Goal: Task Accomplishment & Management: Manage account settings

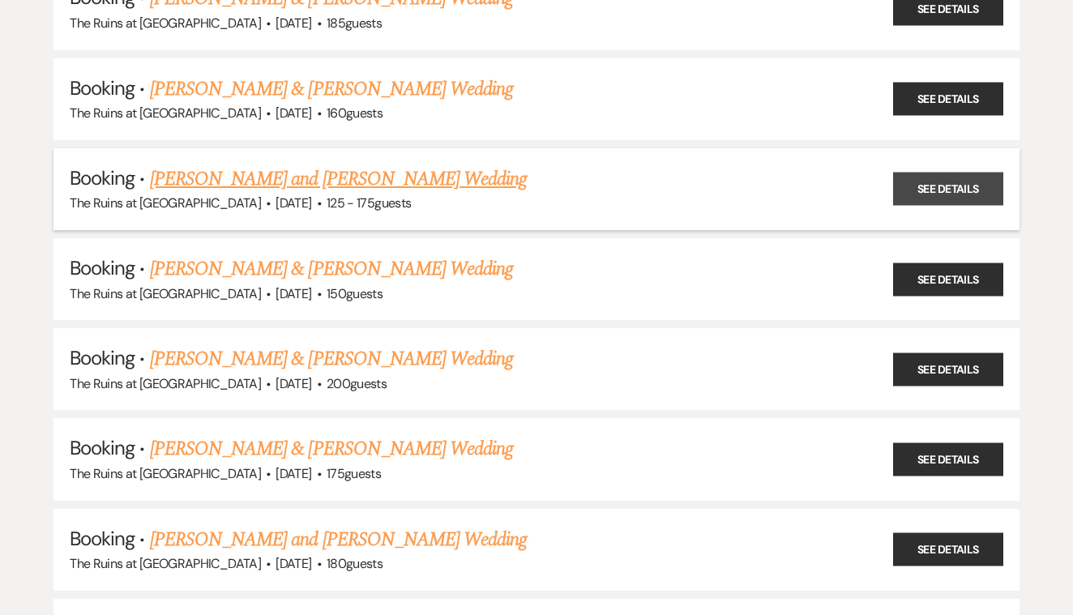
click at [944, 173] on link "See Details" at bounding box center [948, 189] width 110 height 33
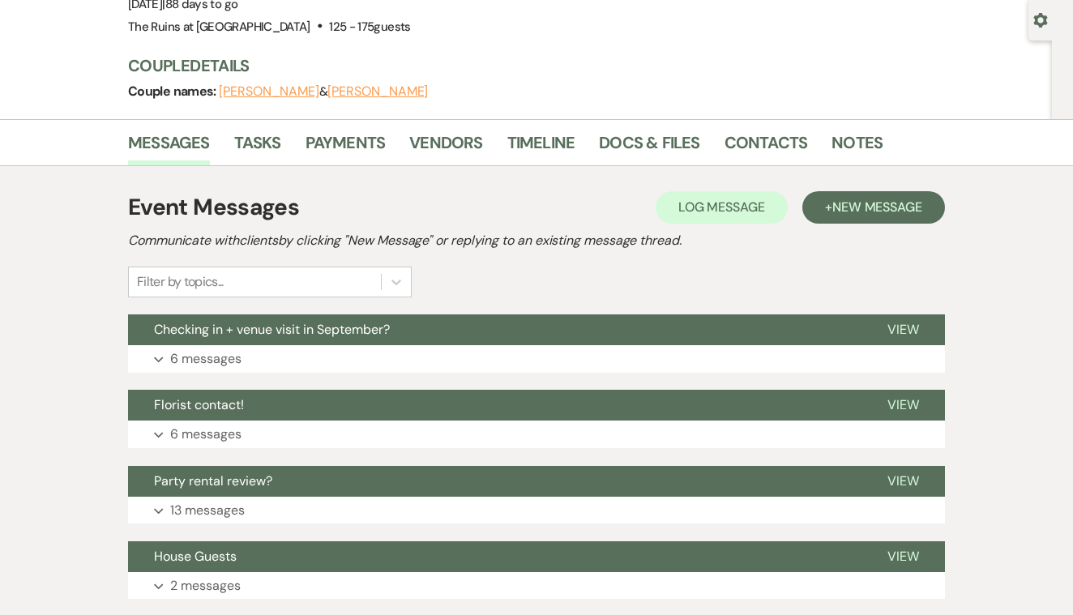
scroll to position [153, 0]
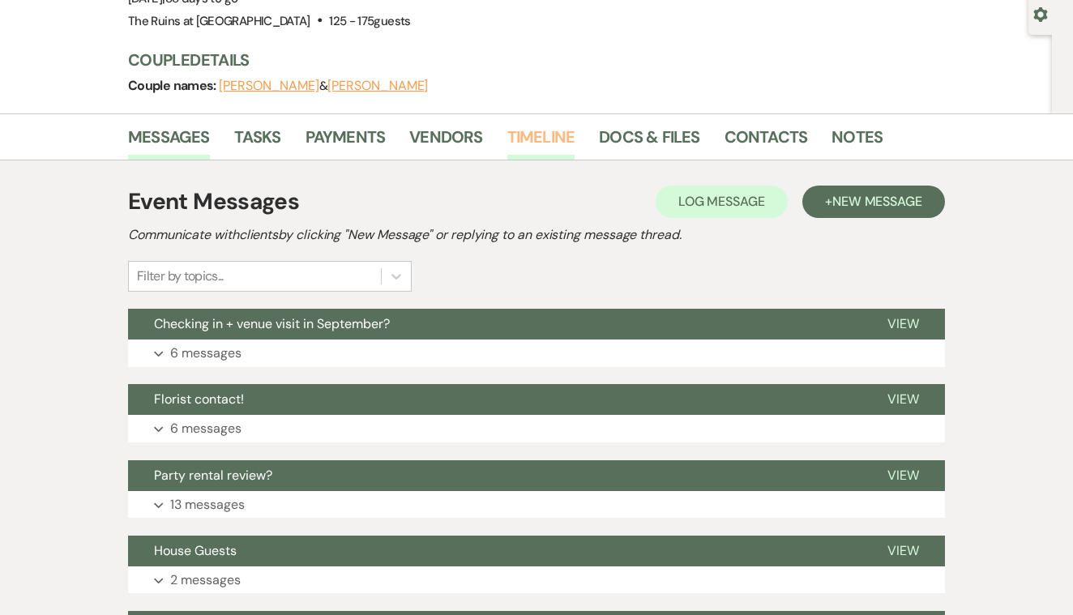
click at [545, 133] on link "Timeline" at bounding box center [541, 142] width 68 height 36
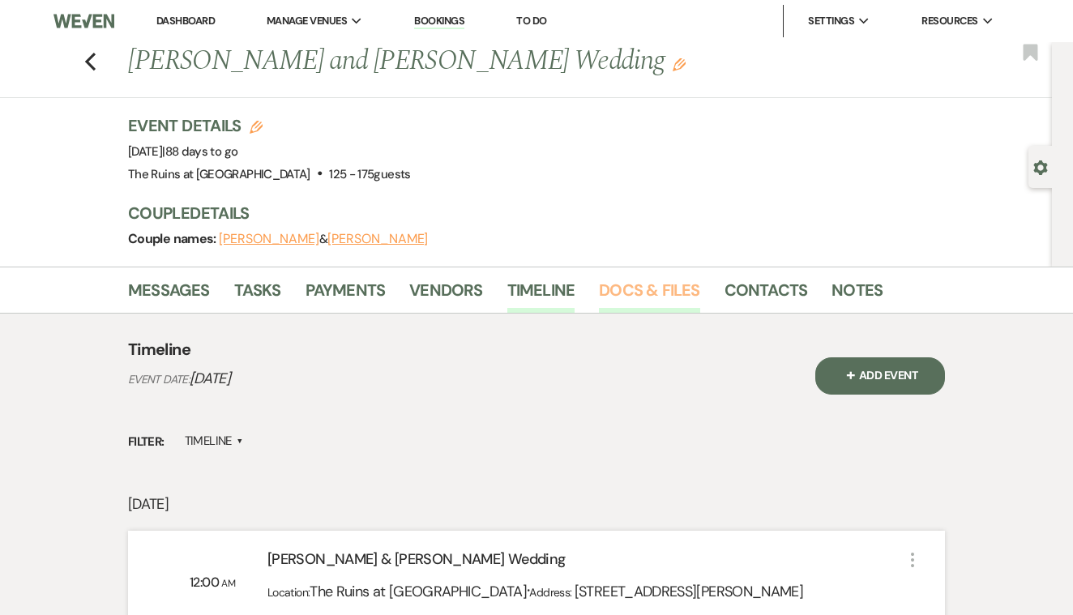
click at [666, 284] on link "Docs & Files" at bounding box center [649, 295] width 101 height 36
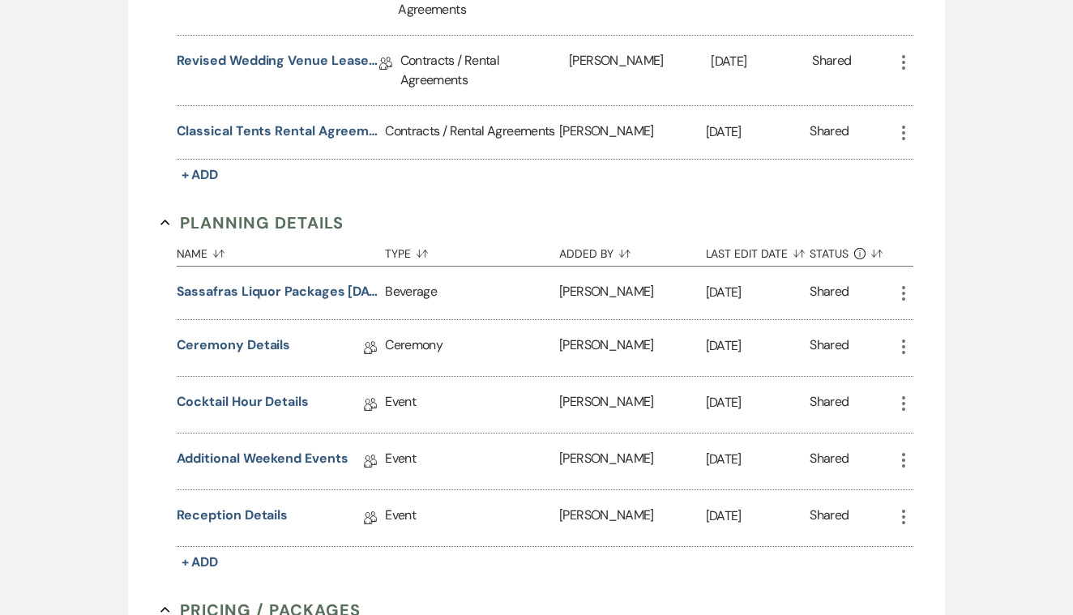
scroll to position [564, 0]
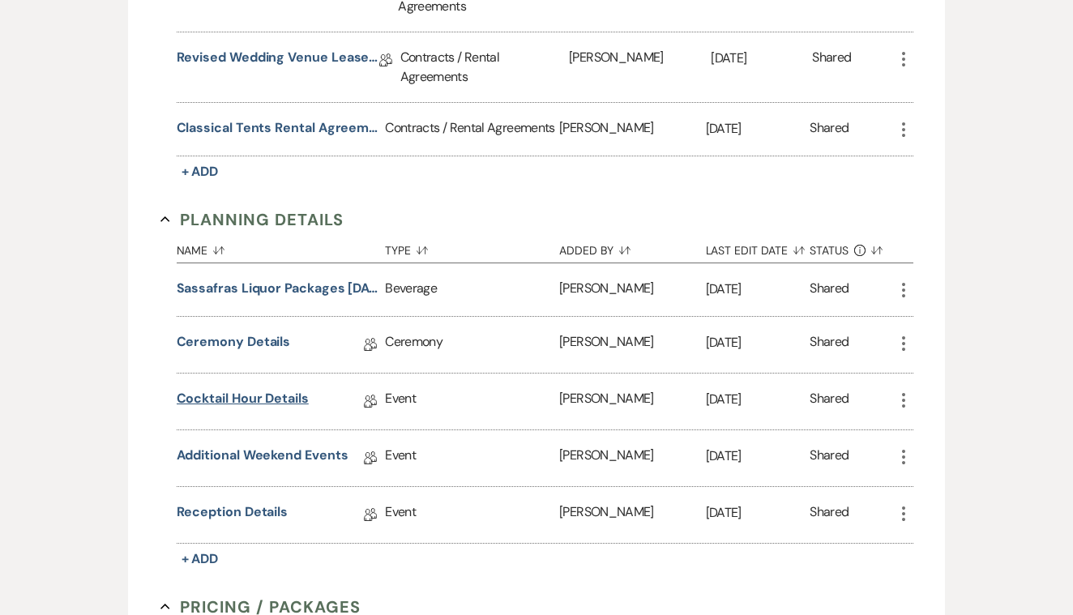
click at [278, 395] on link "Cocktail Hour Details" at bounding box center [243, 401] width 132 height 25
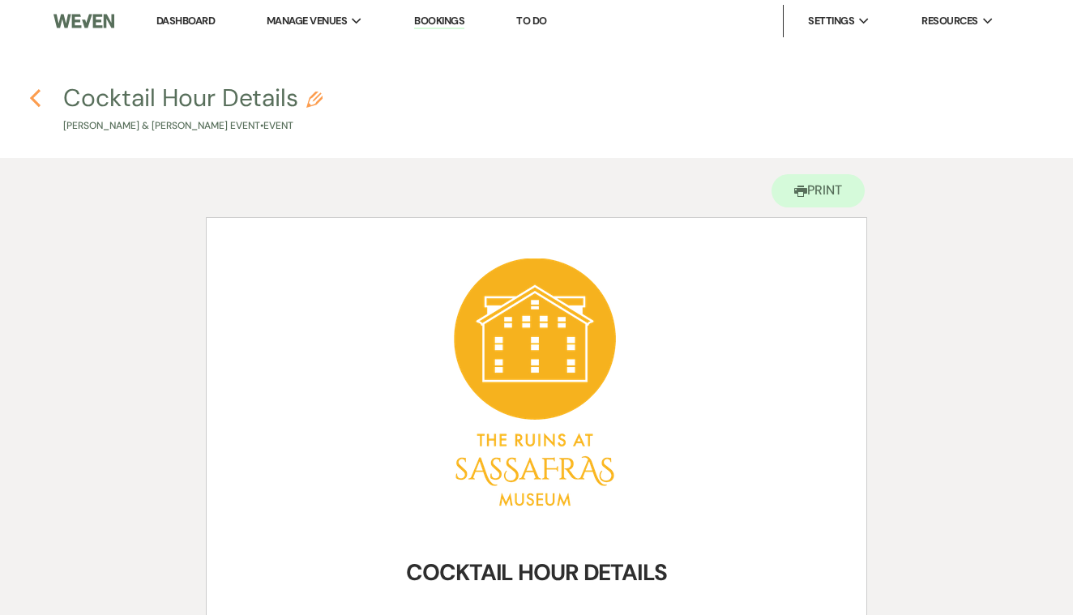
click at [33, 93] on icon "Previous" at bounding box center [35, 97] width 12 height 19
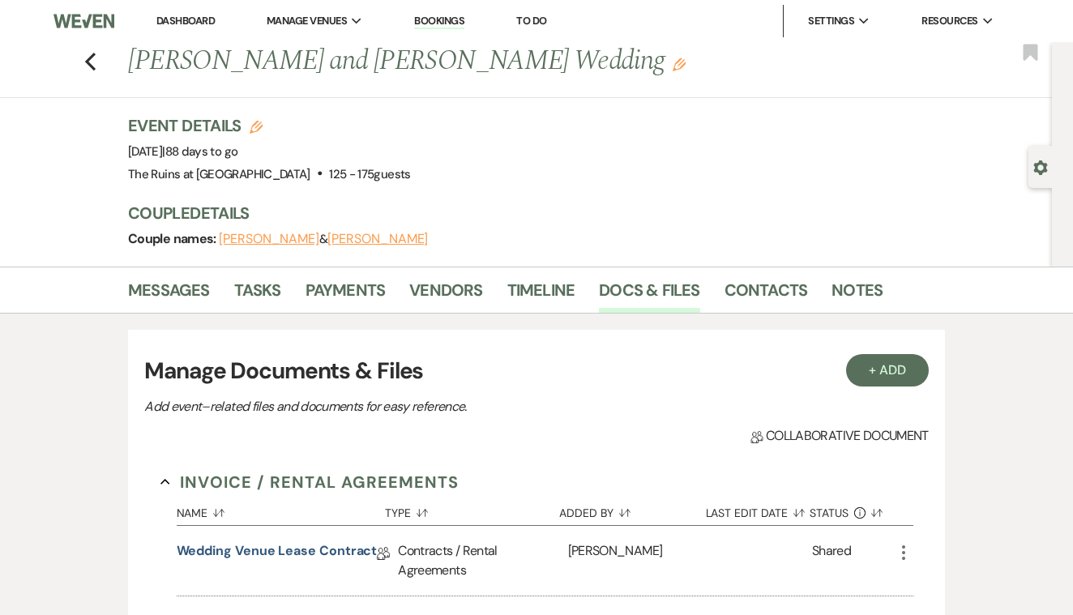
scroll to position [564, 0]
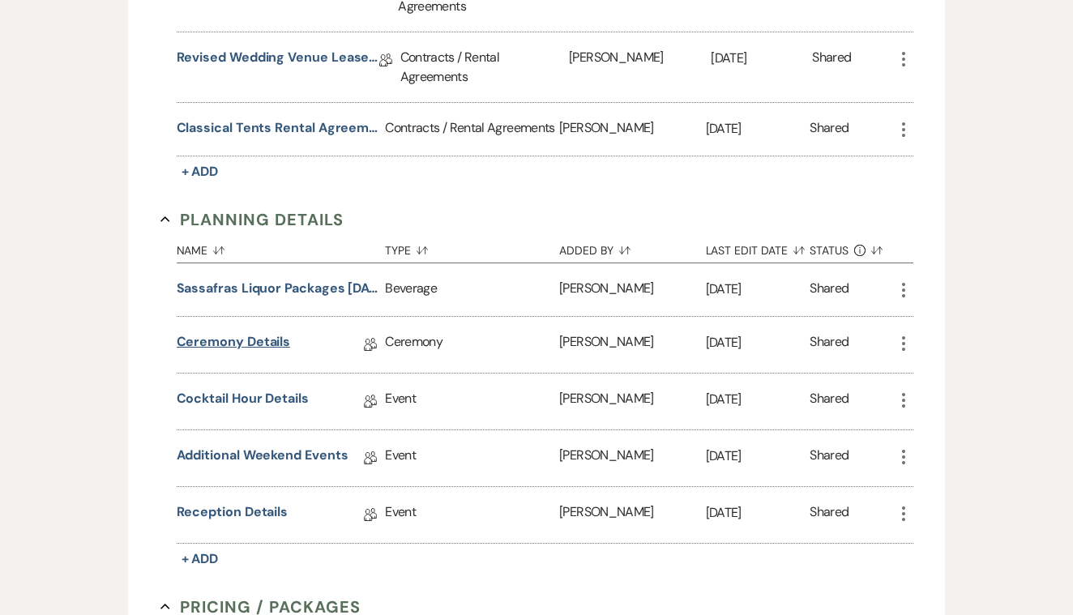
click at [280, 340] on link "Ceremony Details" at bounding box center [234, 344] width 114 height 25
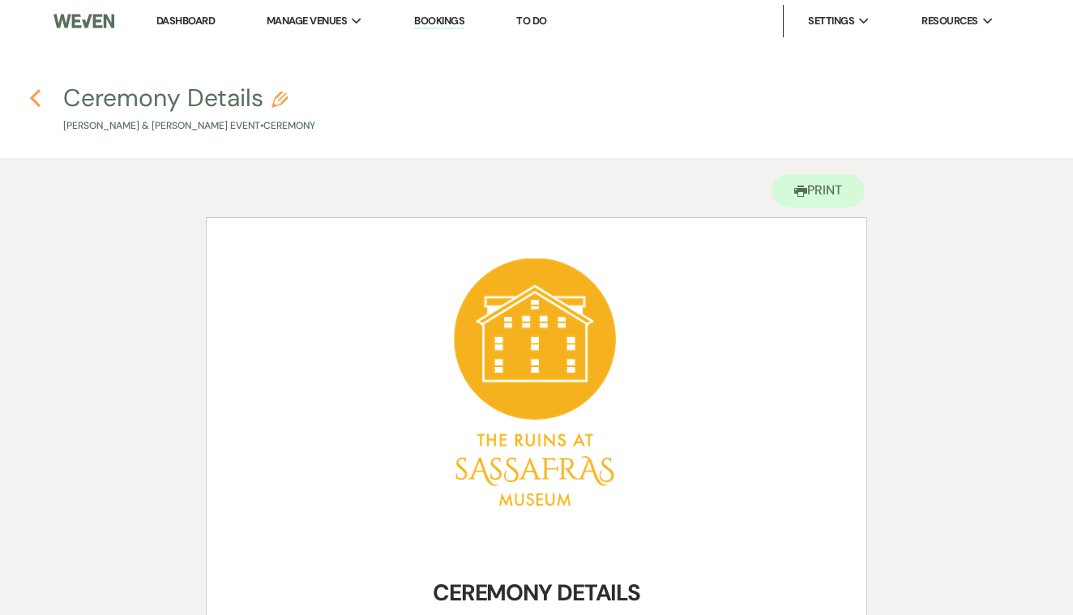
click at [33, 96] on use "button" at bounding box center [35, 98] width 11 height 18
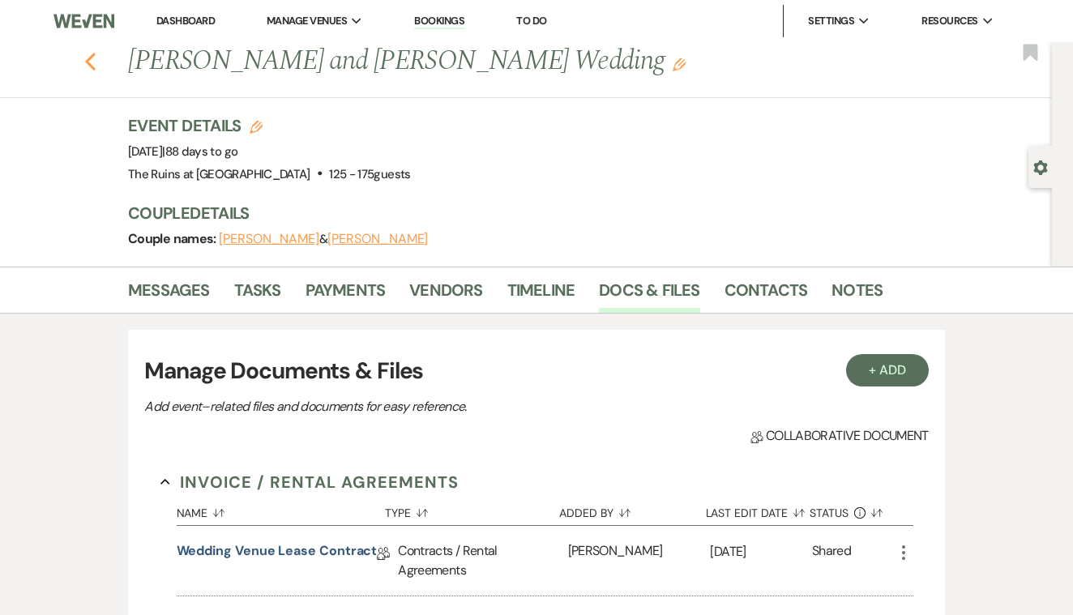
click at [92, 61] on icon "Previous" at bounding box center [90, 61] width 12 height 19
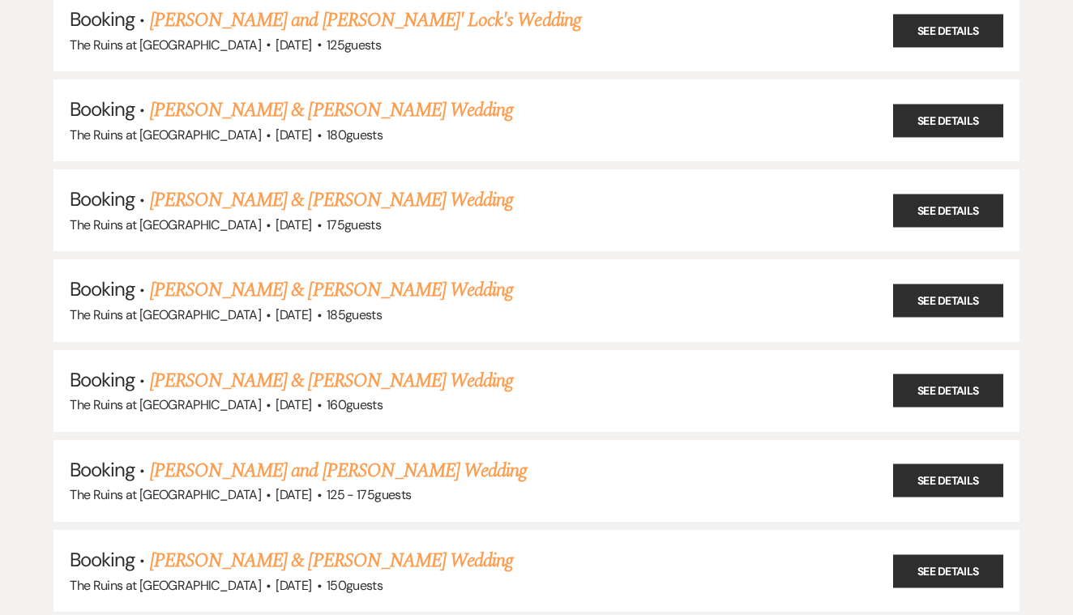
scroll to position [825, 0]
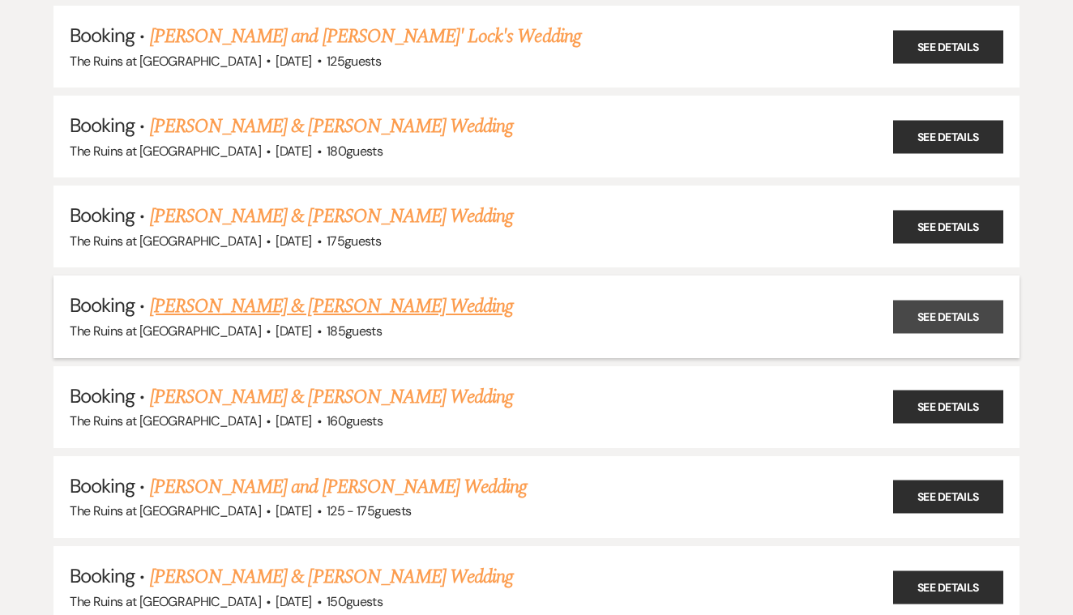
click at [944, 301] on link "See Details" at bounding box center [948, 317] width 110 height 33
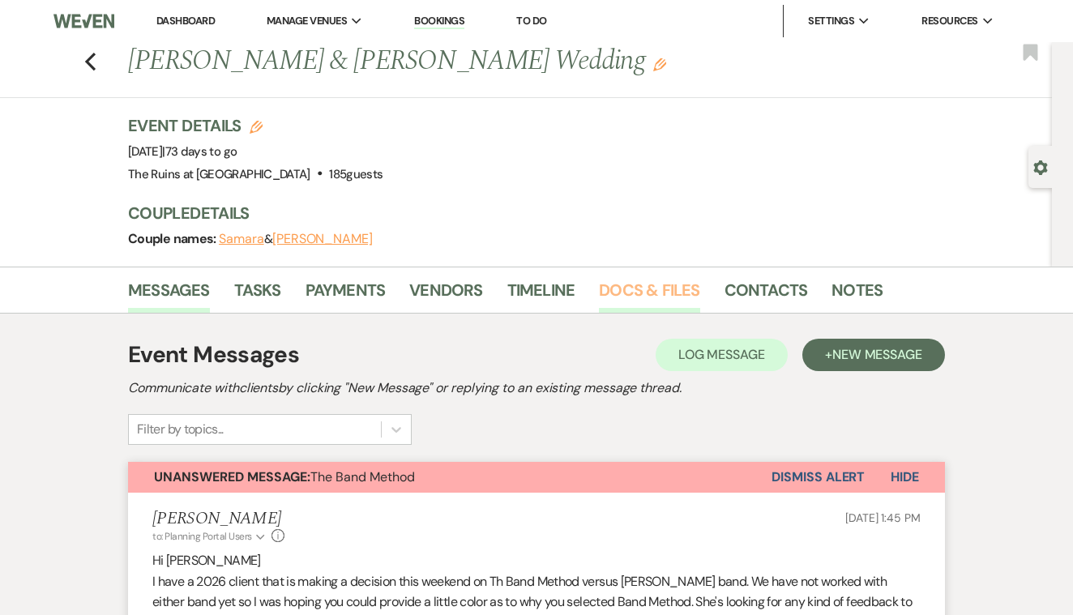
click at [612, 289] on link "Docs & Files" at bounding box center [649, 295] width 101 height 36
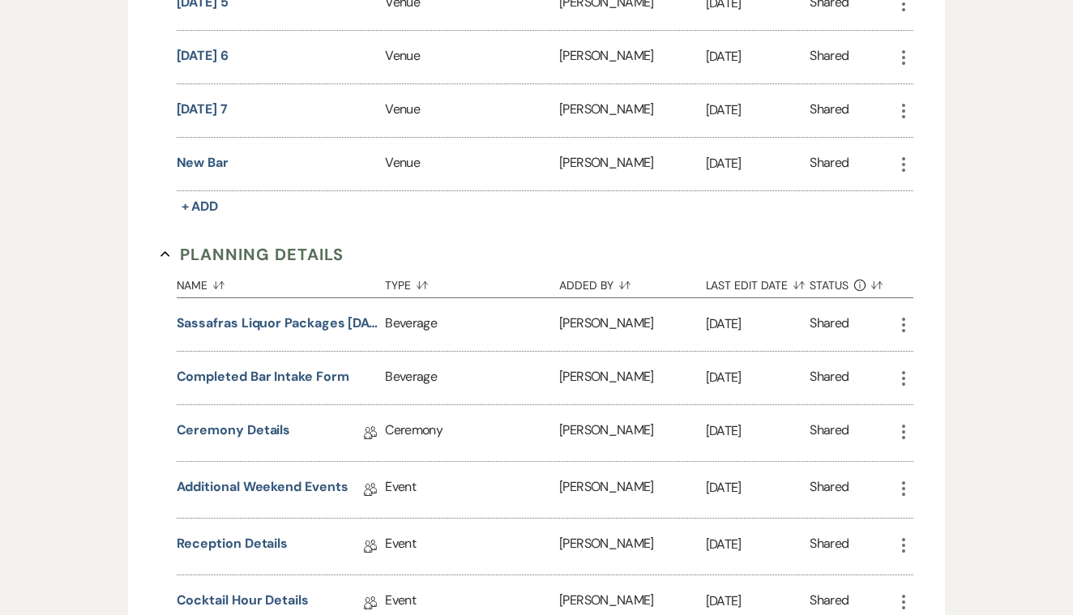
scroll to position [1515, 0]
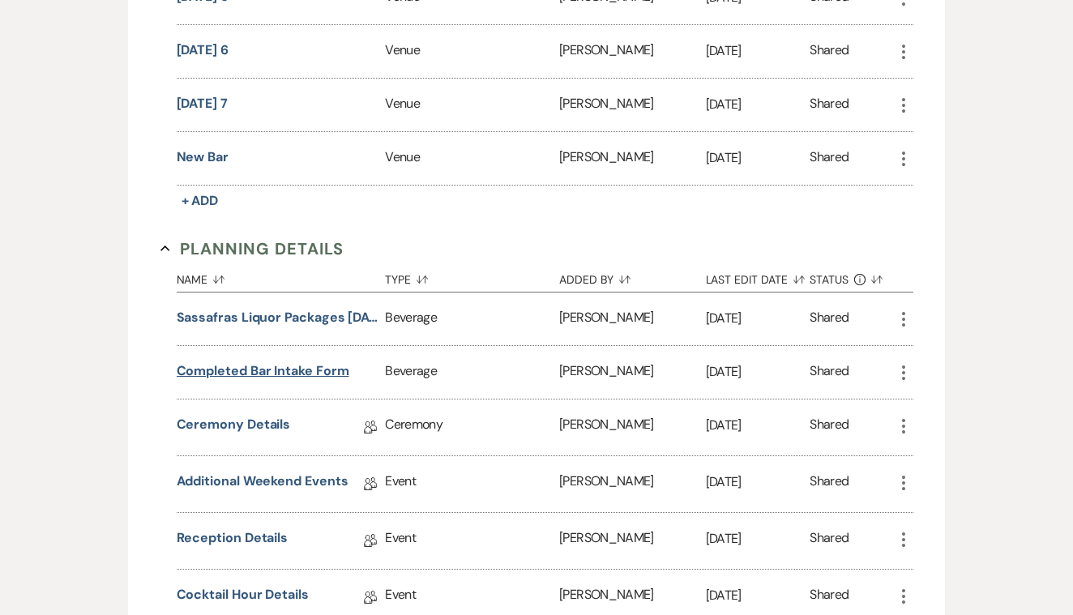
click at [322, 366] on button "Completed Bar Intake Form" at bounding box center [263, 371] width 173 height 19
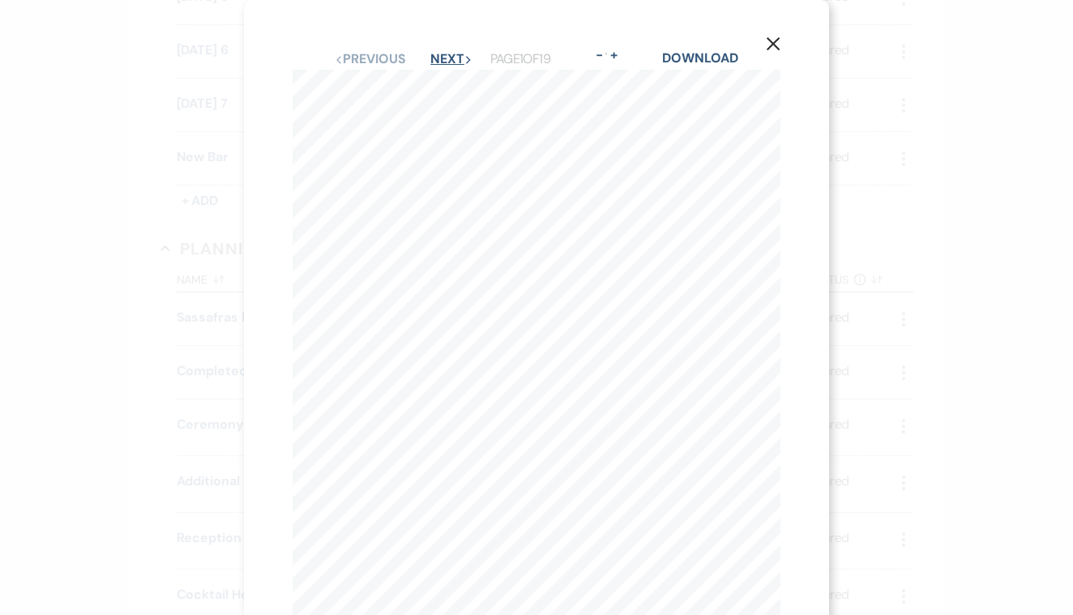
click at [444, 53] on button "Next Next" at bounding box center [451, 59] width 42 height 13
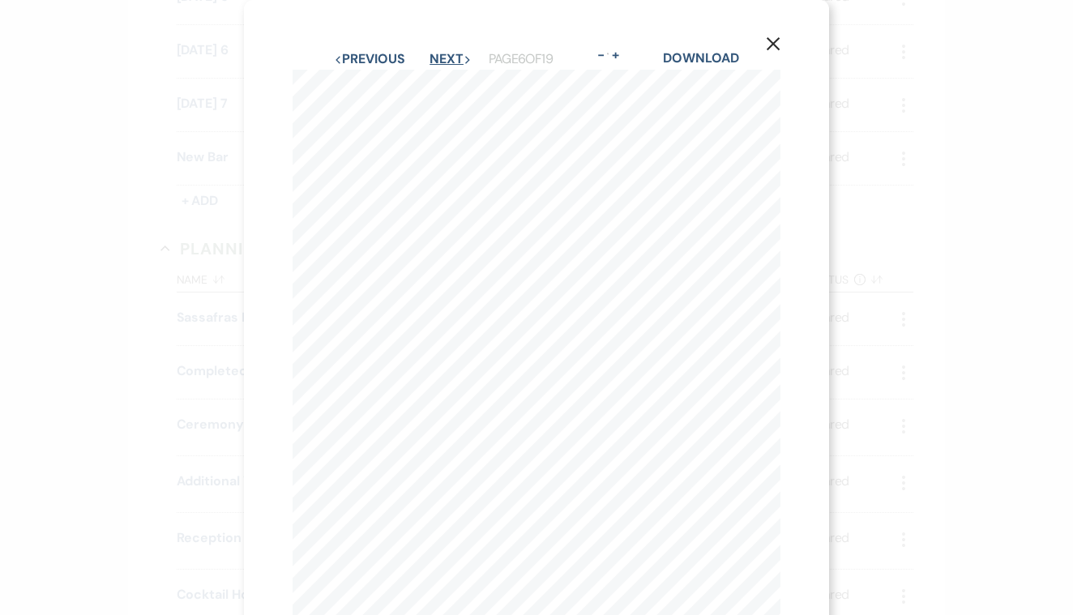
click at [444, 53] on button "Next Next" at bounding box center [451, 59] width 42 height 13
click at [444, 53] on button "Next Next" at bounding box center [450, 59] width 42 height 13
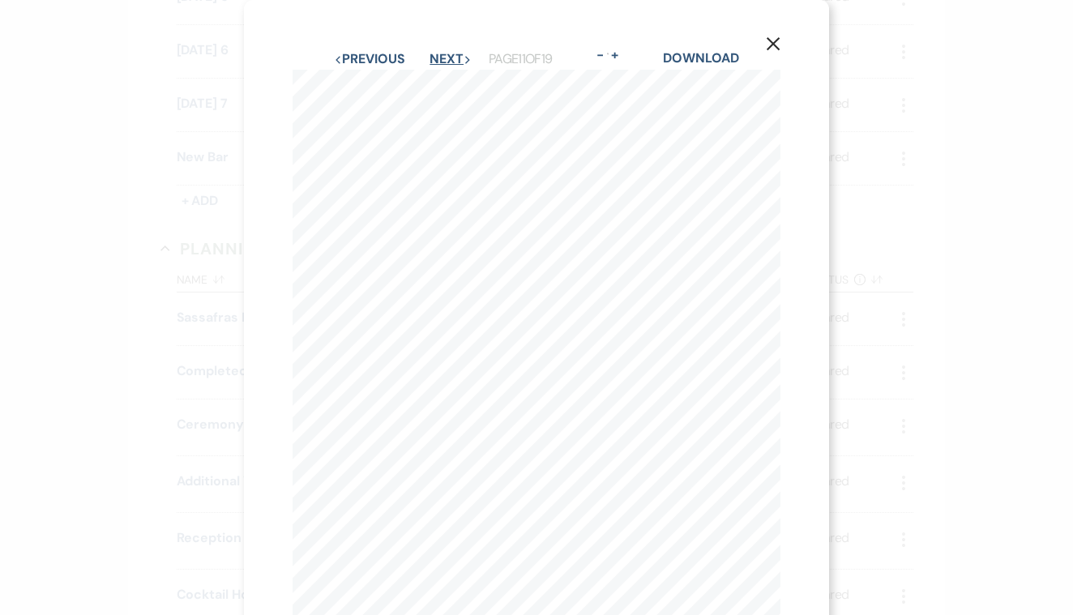
click at [444, 53] on button "Next Next" at bounding box center [451, 59] width 42 height 13
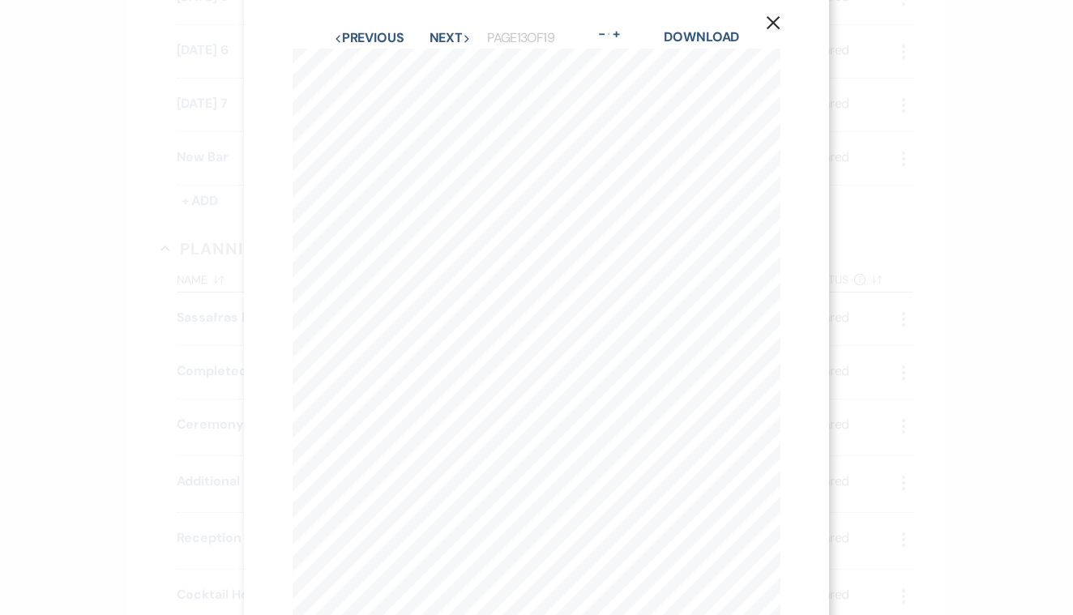
scroll to position [9, 0]
click at [361, 55] on button "Previous Previous" at bounding box center [369, 50] width 71 height 13
click at [361, 55] on button "Previous Previous" at bounding box center [368, 50] width 71 height 13
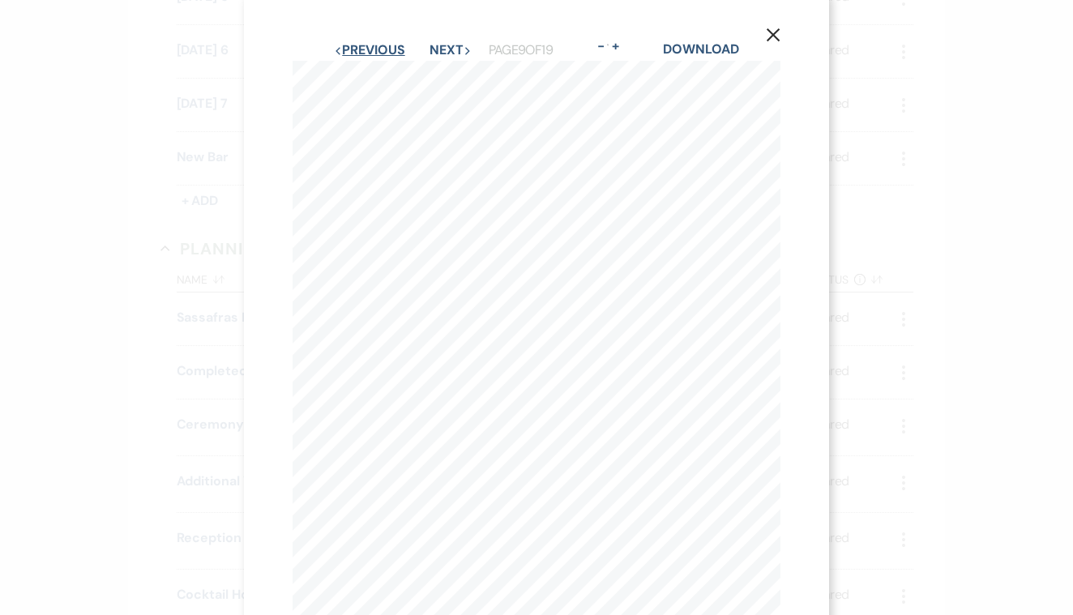
click at [361, 55] on button "Previous Previous" at bounding box center [369, 50] width 71 height 13
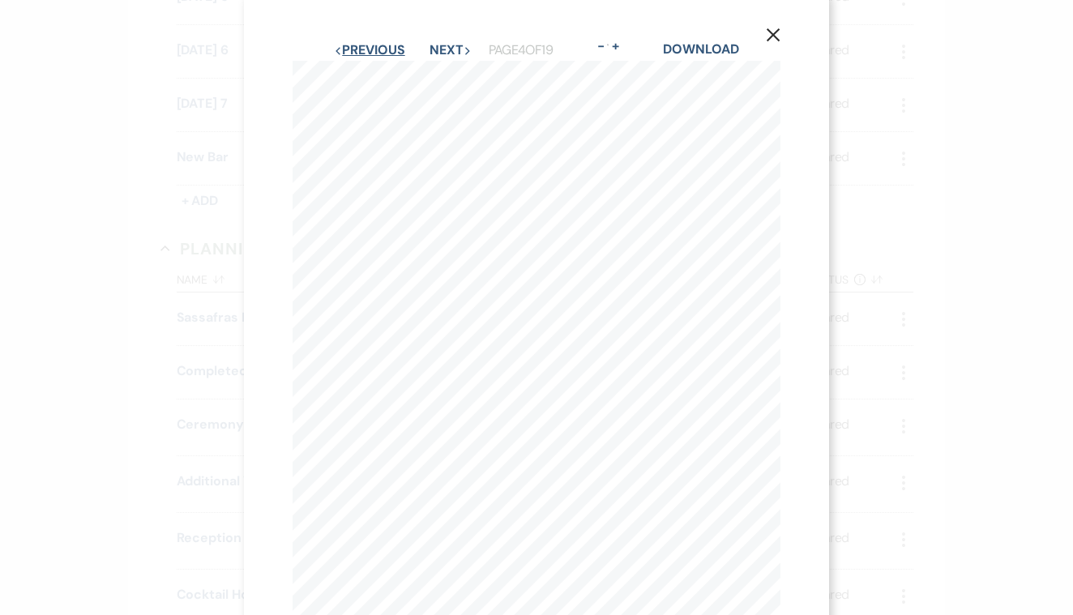
click at [361, 55] on button "Previous Previous" at bounding box center [369, 50] width 71 height 13
click at [433, 55] on button "Next Next" at bounding box center [451, 59] width 42 height 13
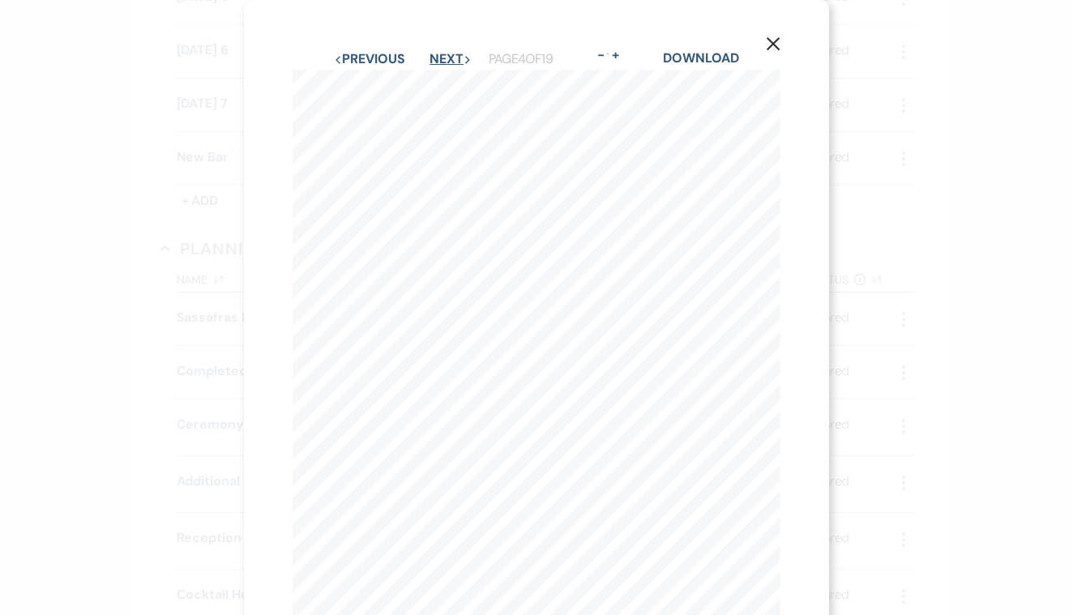
click at [433, 55] on button "Next Next" at bounding box center [451, 59] width 42 height 13
click at [361, 62] on button "Previous Previous" at bounding box center [369, 59] width 71 height 13
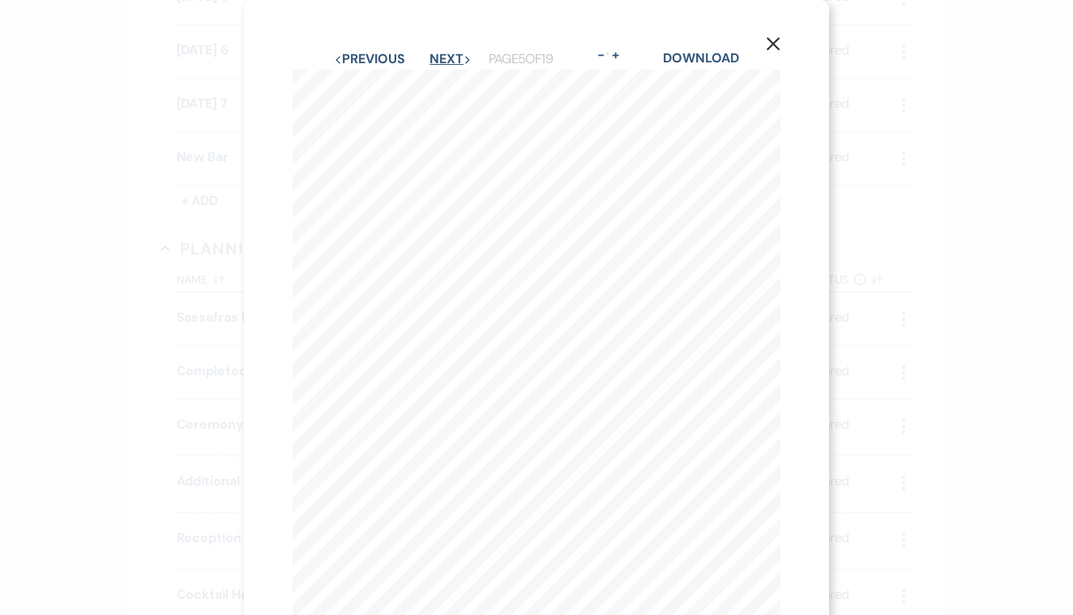
click at [438, 62] on button "Next Next" at bounding box center [451, 59] width 42 height 13
click at [434, 57] on button "Next Next" at bounding box center [451, 59] width 42 height 13
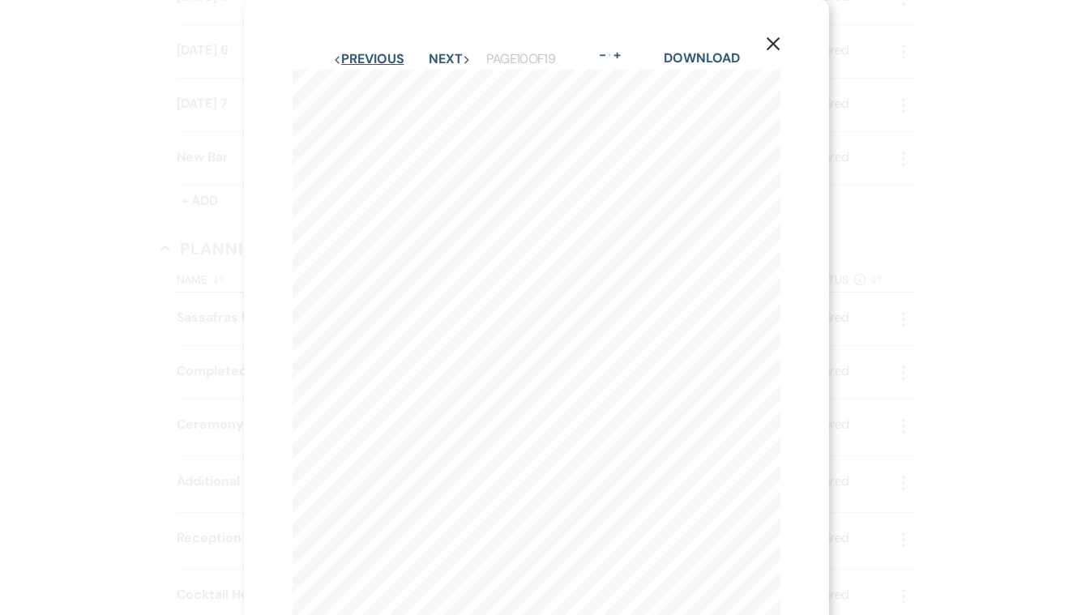
click at [362, 63] on button "Previous Previous" at bounding box center [368, 59] width 71 height 13
click at [362, 63] on button "Previous Previous" at bounding box center [369, 59] width 71 height 13
click at [432, 53] on button "Next Next" at bounding box center [451, 59] width 42 height 13
click at [430, 54] on button "Next Next" at bounding box center [451, 59] width 42 height 13
click at [350, 60] on button "Previous Previous" at bounding box center [368, 59] width 71 height 13
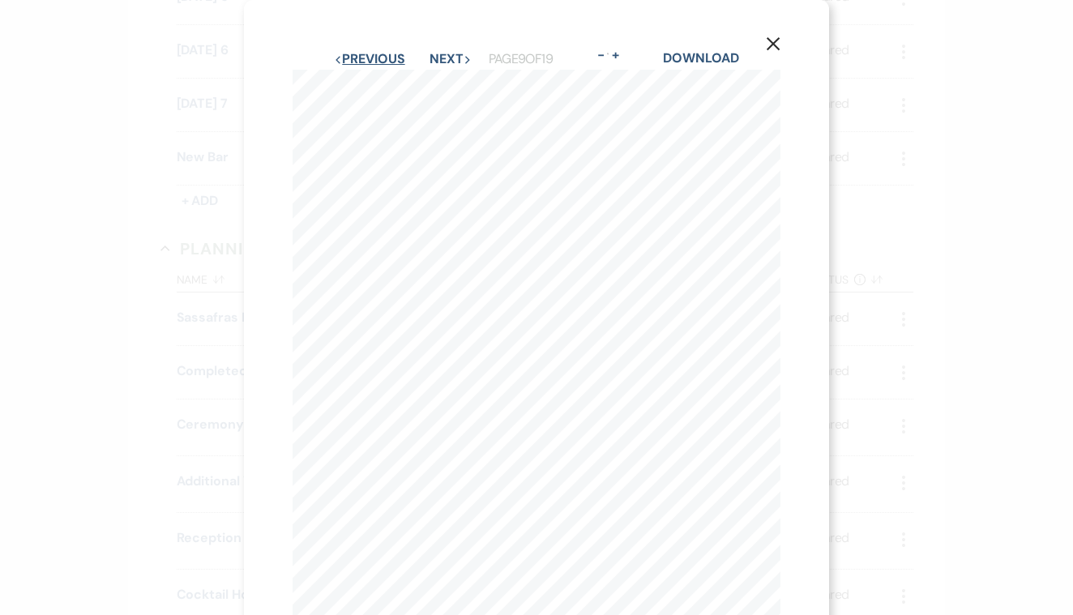
click at [350, 61] on button "Previous Previous" at bounding box center [369, 59] width 71 height 13
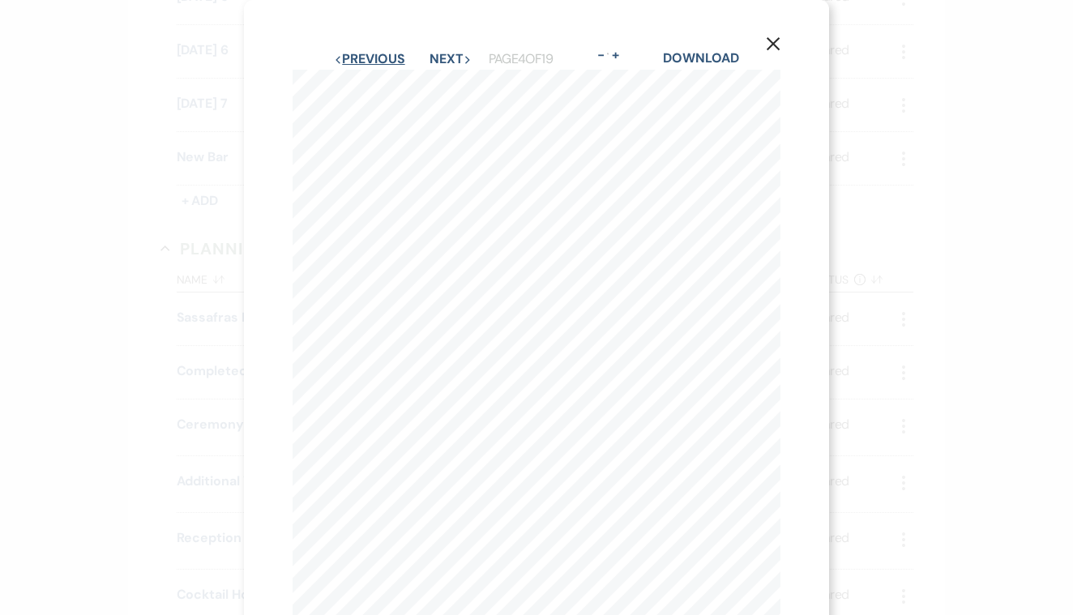
click at [351, 65] on button "Previous Previous" at bounding box center [369, 59] width 71 height 13
click at [435, 56] on button "Next Next" at bounding box center [451, 59] width 42 height 13
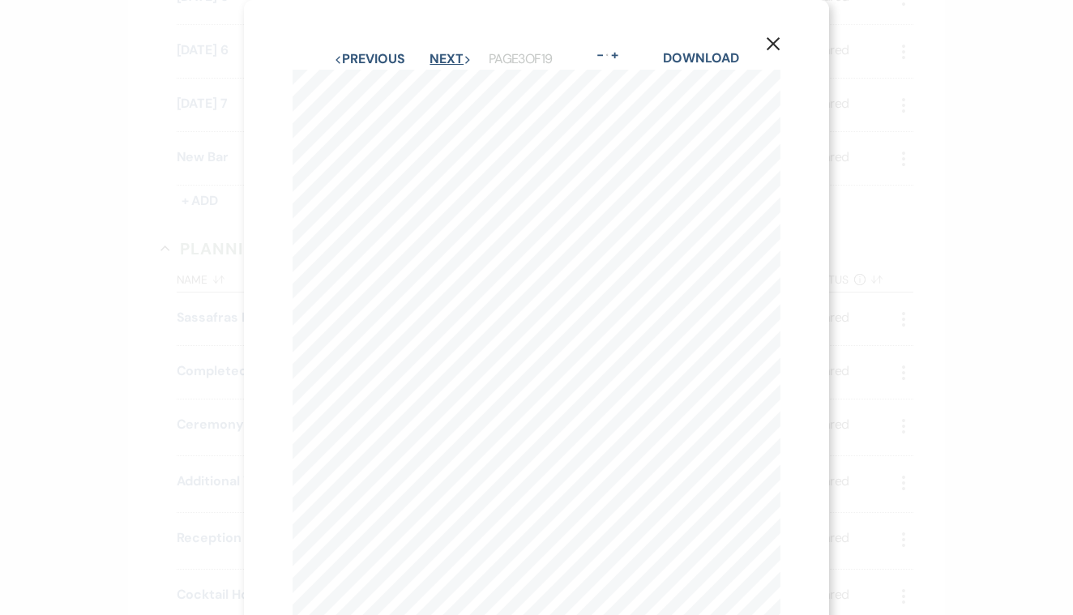
click at [435, 56] on button "Next Next" at bounding box center [451, 59] width 42 height 13
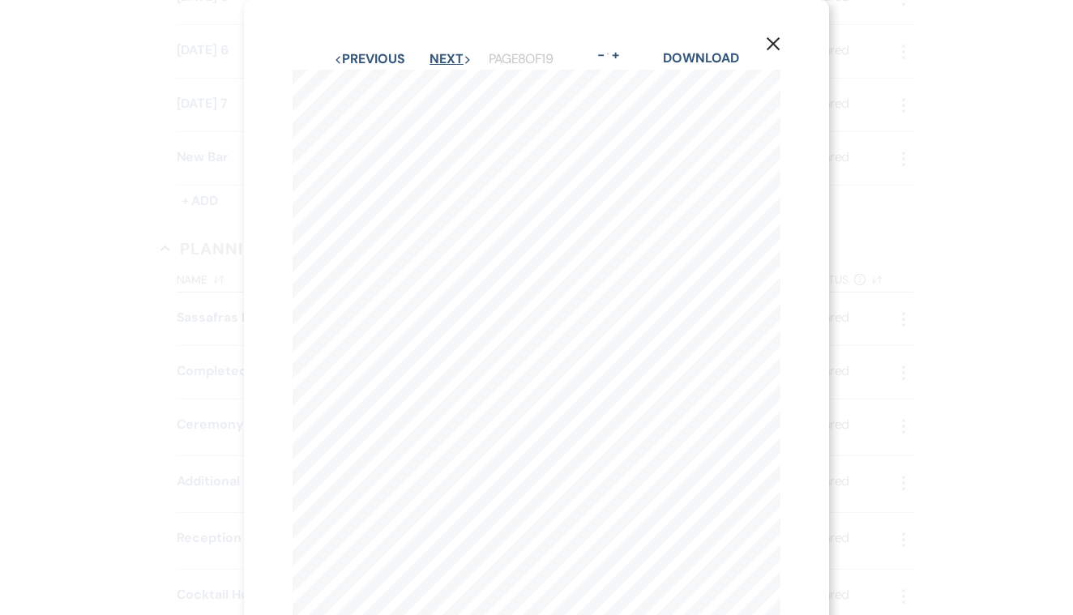
click at [437, 57] on button "Next Next" at bounding box center [451, 59] width 42 height 13
click at [437, 57] on button "Next Next" at bounding box center [450, 59] width 42 height 13
click at [430, 58] on button "Next Next" at bounding box center [451, 59] width 42 height 13
click at [439, 54] on button "Next Next" at bounding box center [451, 59] width 42 height 13
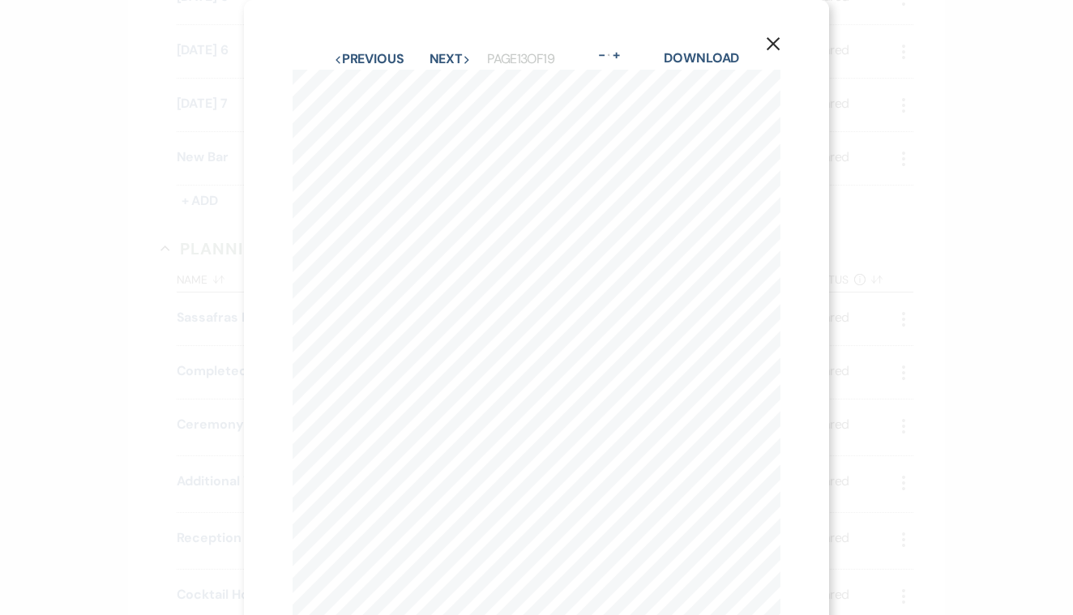
click at [773, 42] on use "button" at bounding box center [773, 43] width 13 height 13
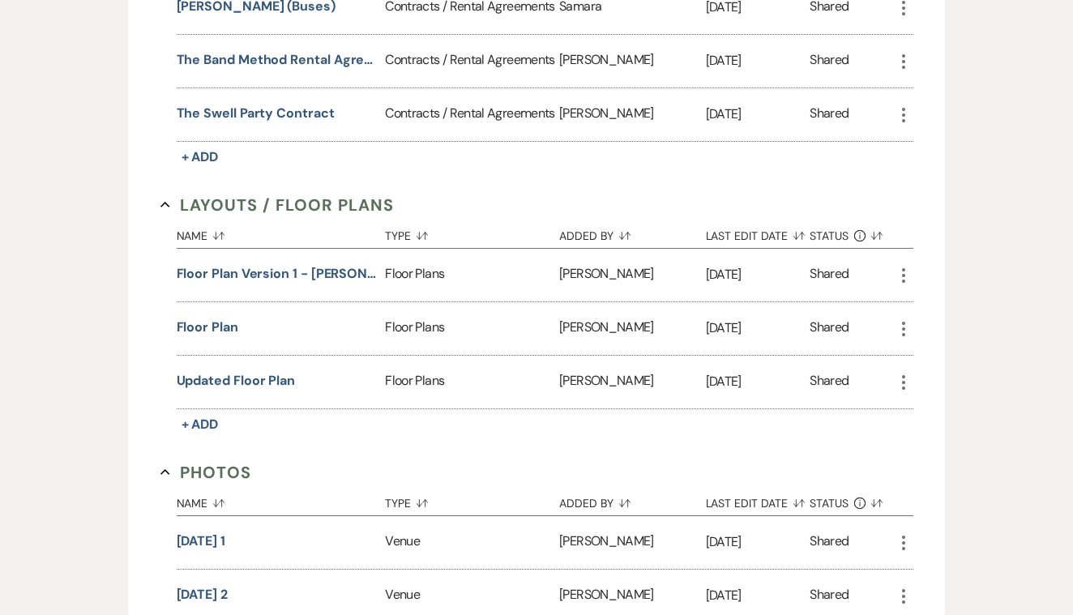
scroll to position [752, 0]
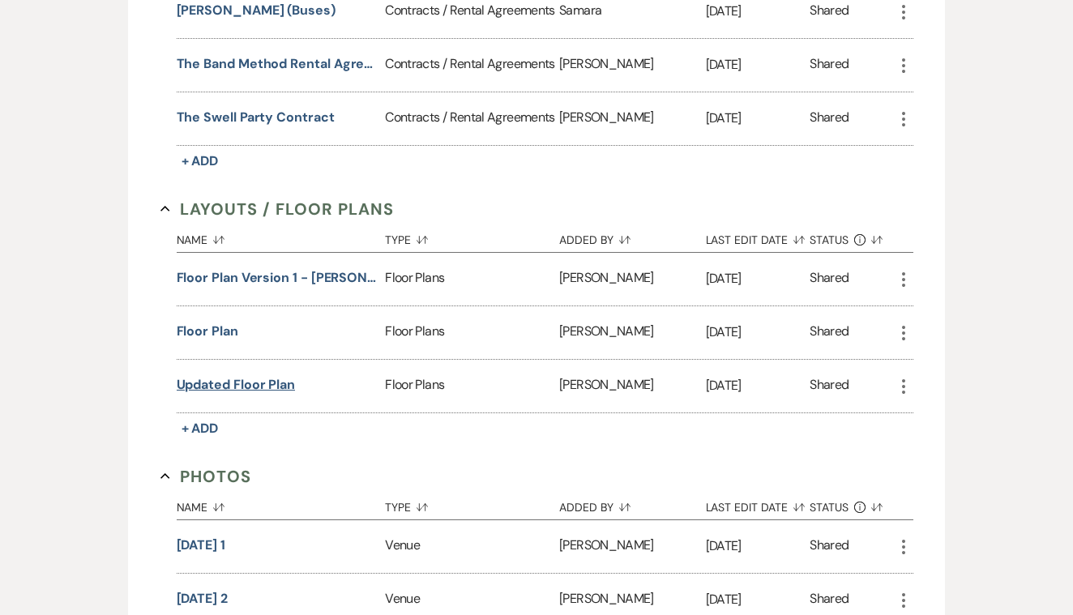
click at [272, 383] on button "Updated Floor Plan" at bounding box center [236, 384] width 119 height 19
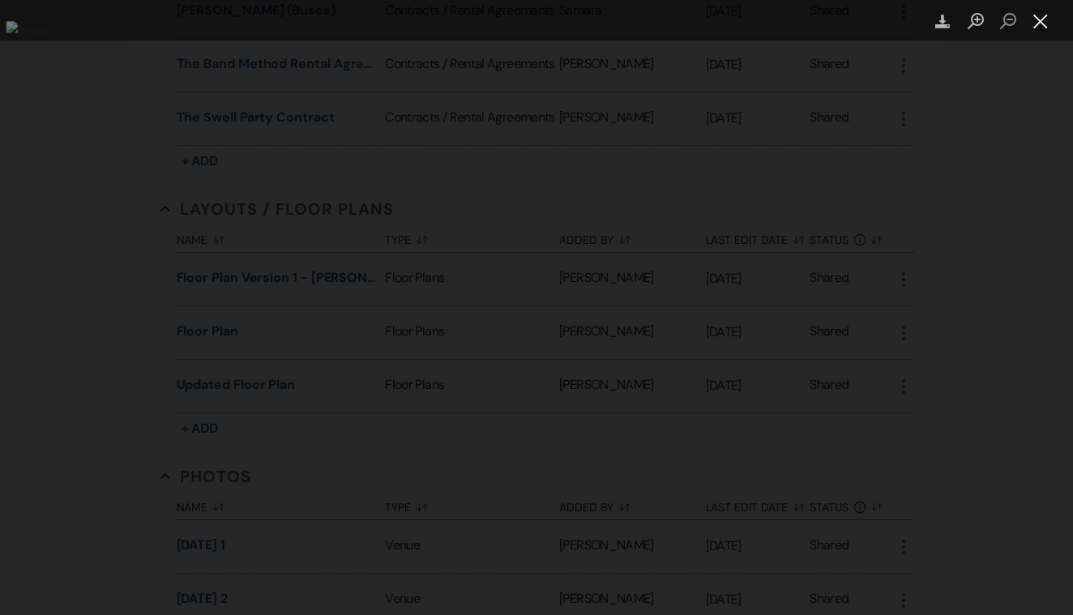
click at [1038, 24] on button "Close lightbox" at bounding box center [1041, 21] width 32 height 28
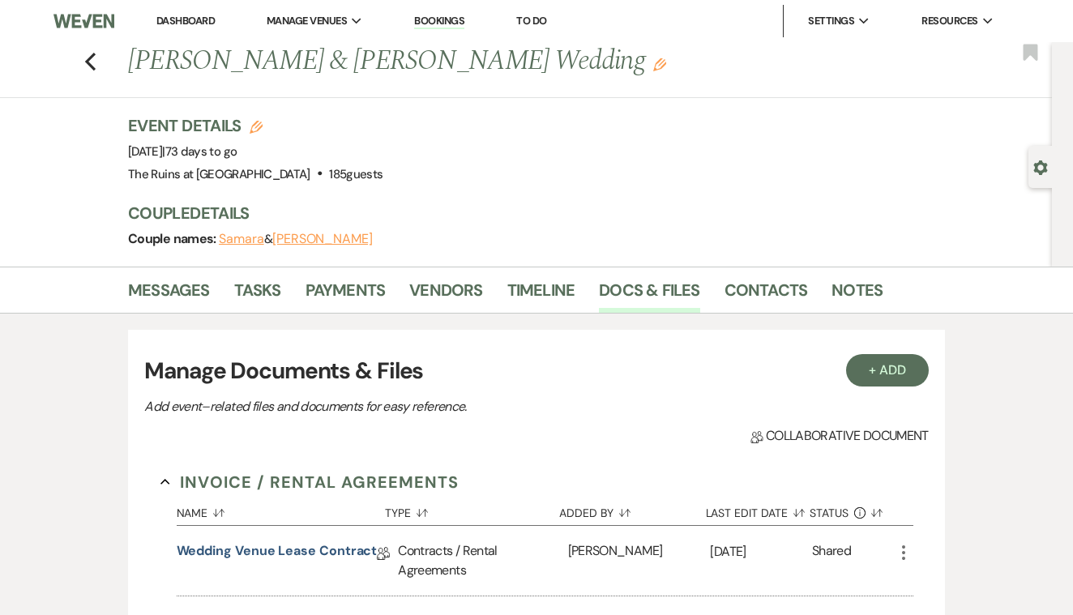
scroll to position [0, 0]
click at [94, 62] on icon "Previous" at bounding box center [90, 61] width 12 height 19
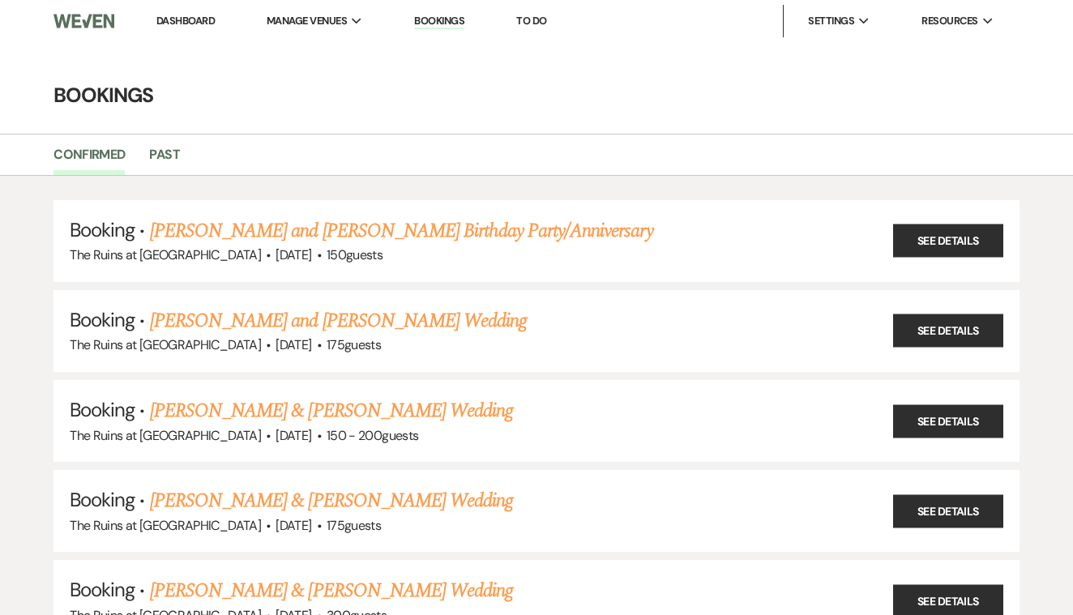
scroll to position [825, 0]
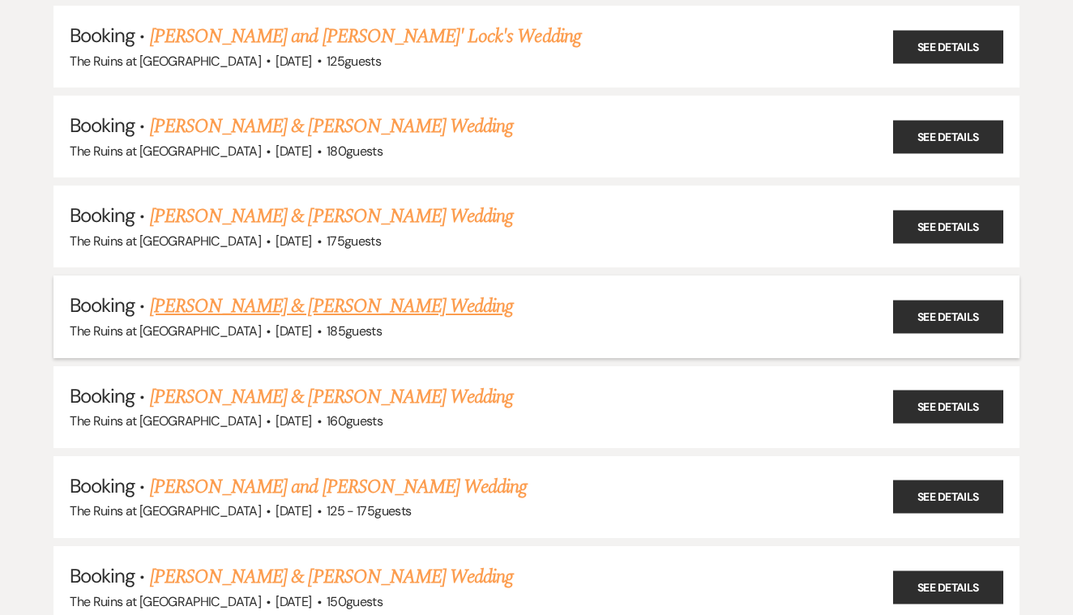
click at [479, 292] on link "[PERSON_NAME] & [PERSON_NAME] Wedding" at bounding box center [331, 306] width 363 height 29
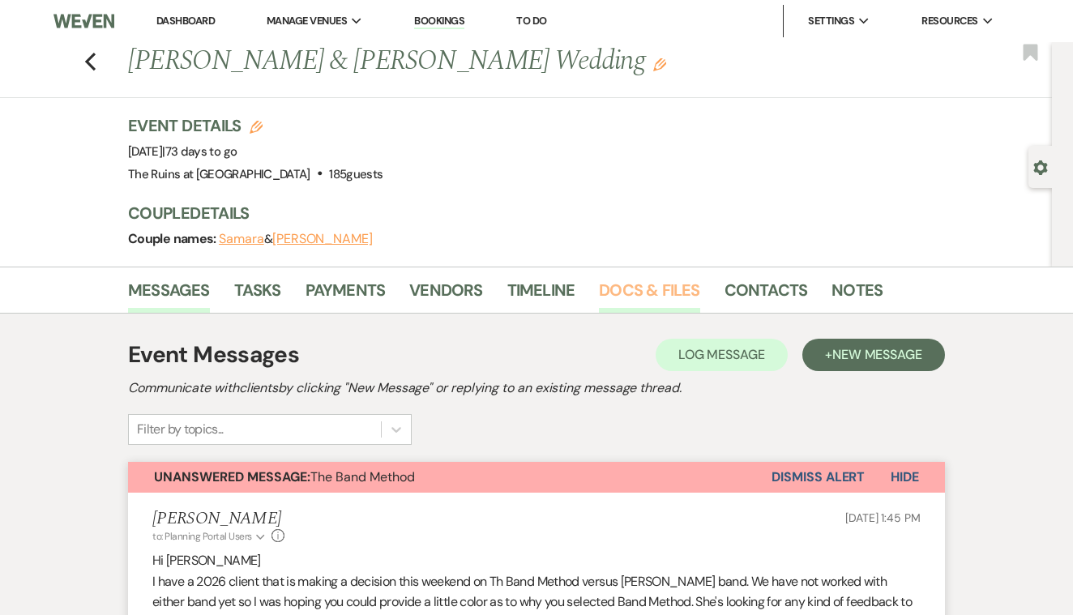
click at [657, 289] on link "Docs & Files" at bounding box center [649, 295] width 101 height 36
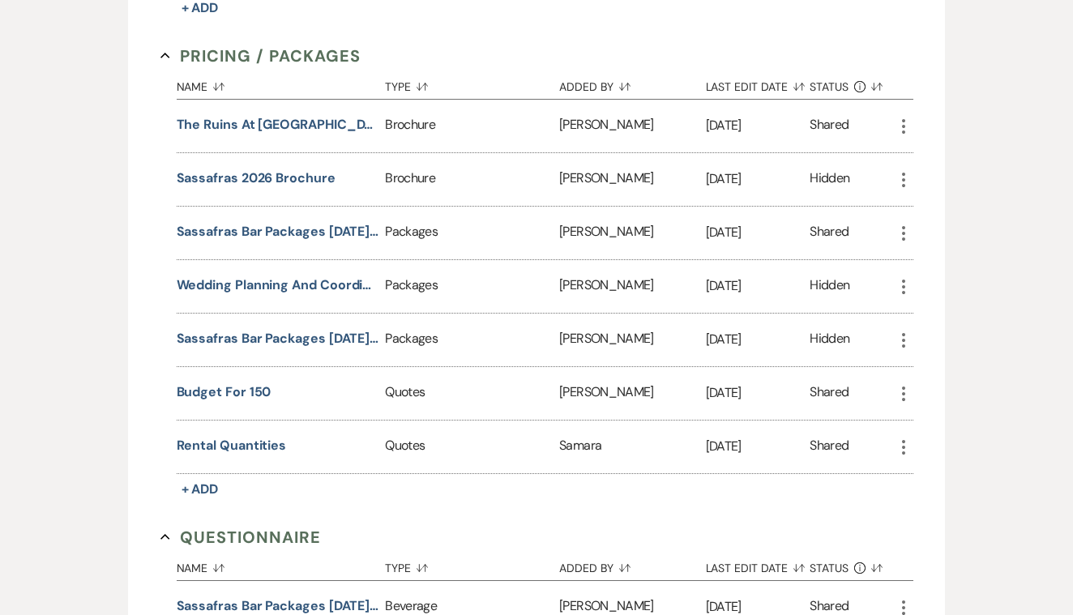
scroll to position [2159, 0]
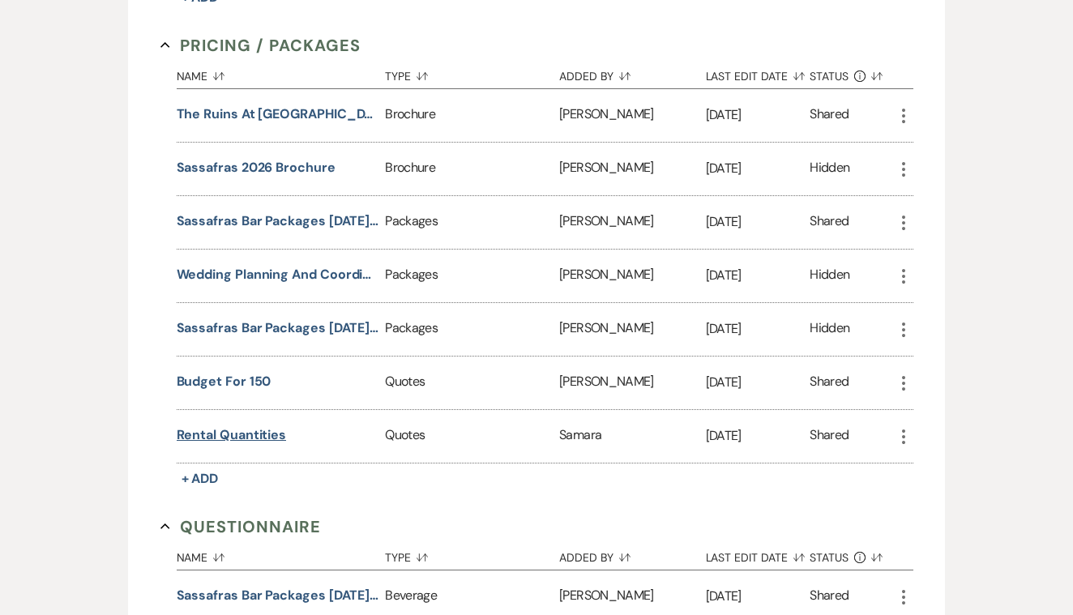
click at [260, 431] on button "Rental Quantities" at bounding box center [232, 435] width 110 height 19
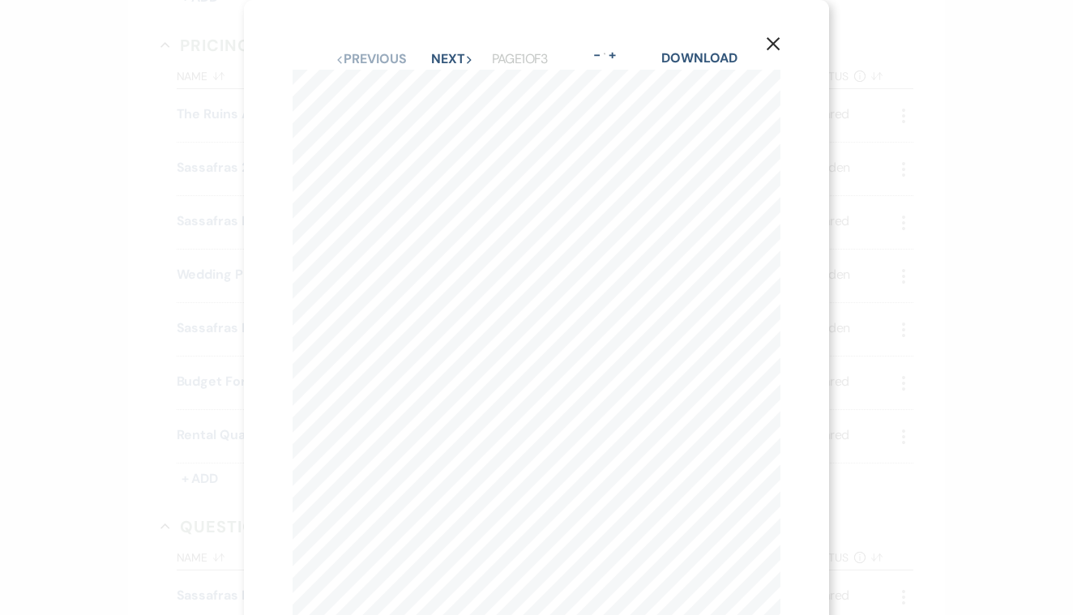
click at [768, 39] on use "button" at bounding box center [773, 43] width 13 height 13
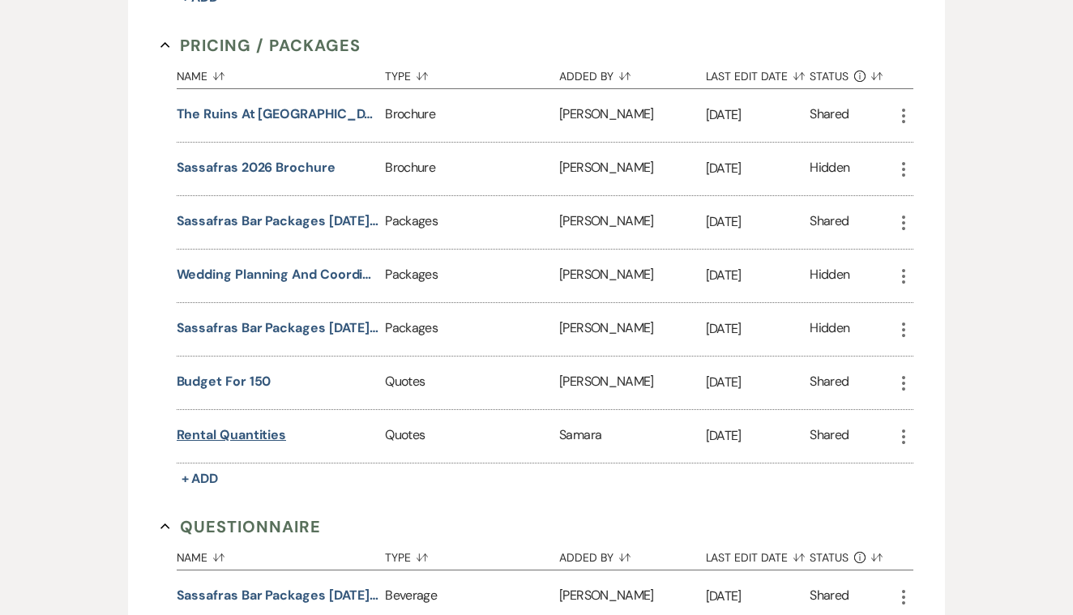
click at [261, 432] on button "Rental Quantities" at bounding box center [232, 435] width 110 height 19
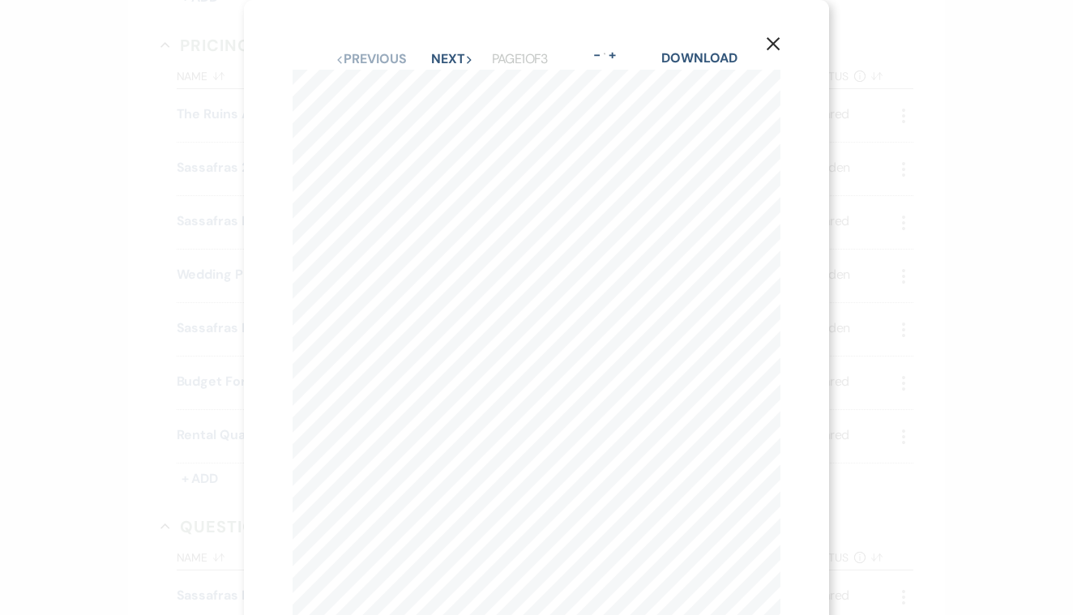
scroll to position [0, 0]
click at [773, 45] on use "button" at bounding box center [773, 43] width 13 height 13
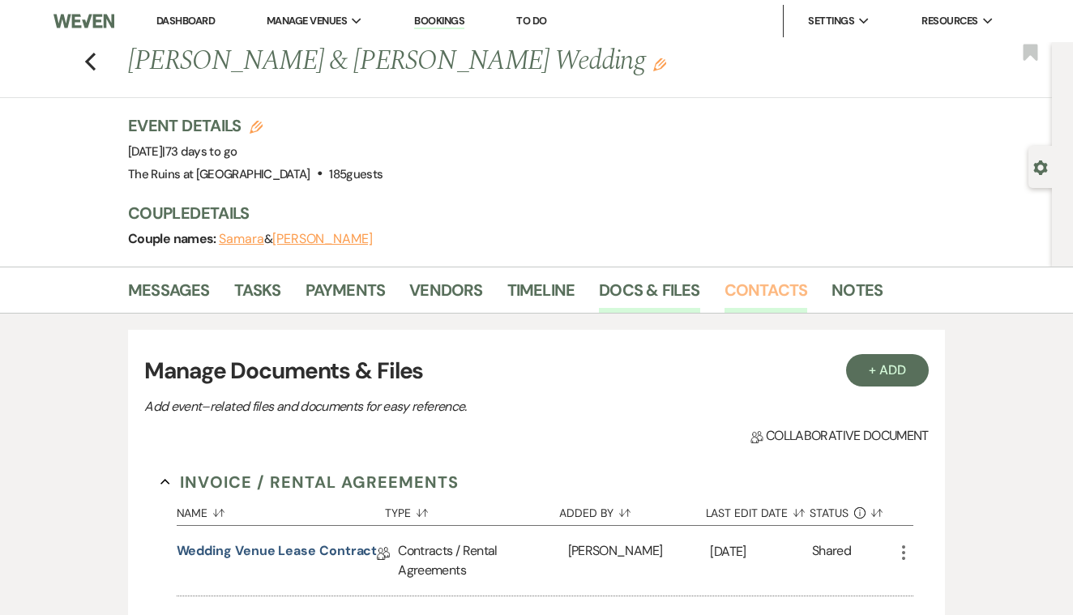
click at [755, 289] on link "Contacts" at bounding box center [766, 295] width 83 height 36
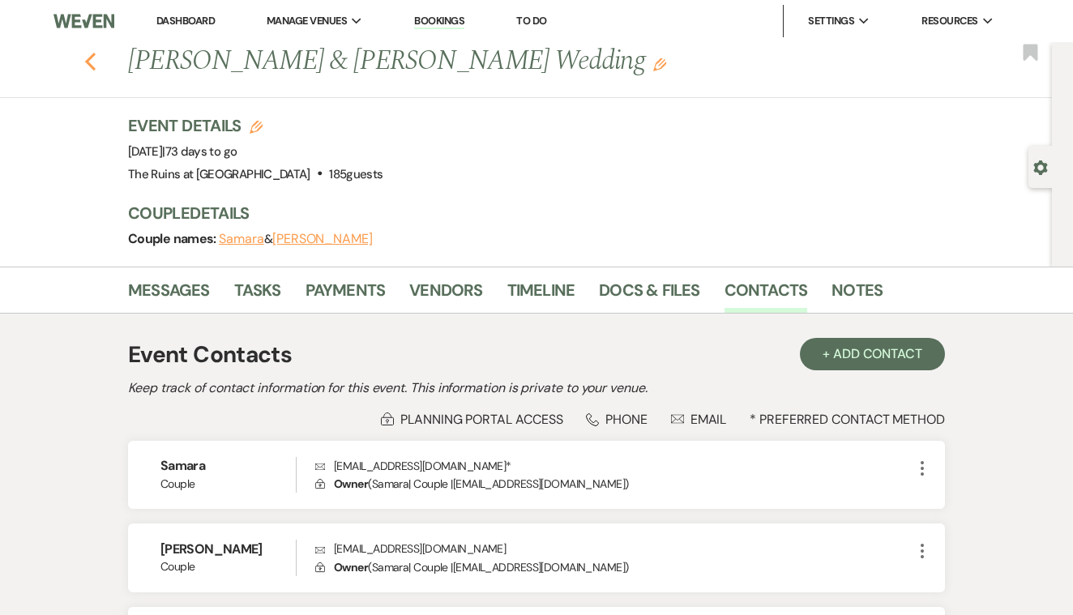
click at [90, 62] on icon "Previous" at bounding box center [90, 61] width 12 height 19
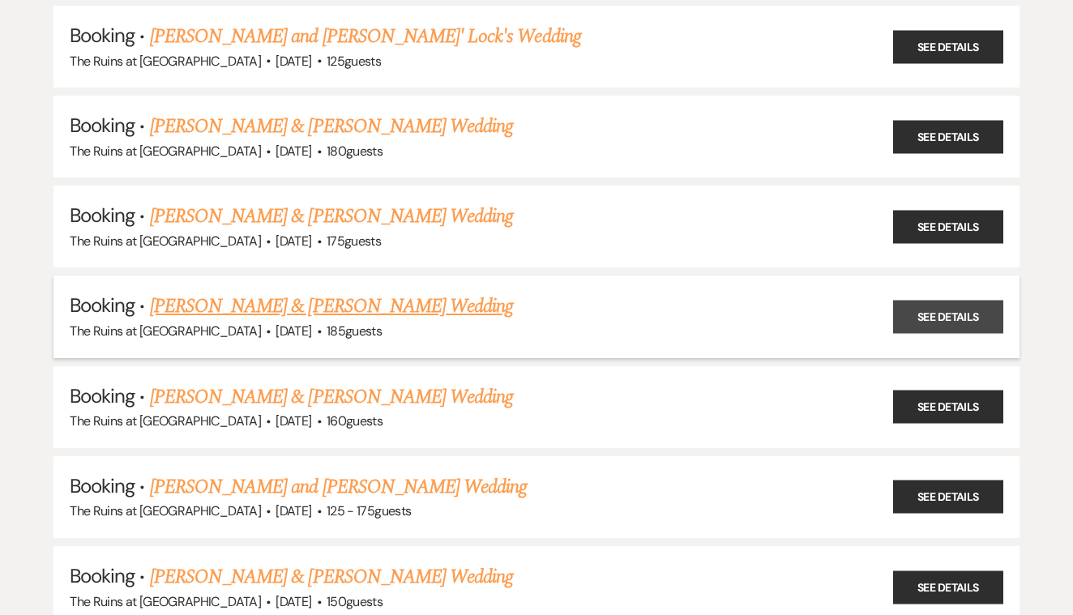
click at [925, 301] on link "See Details" at bounding box center [948, 317] width 110 height 33
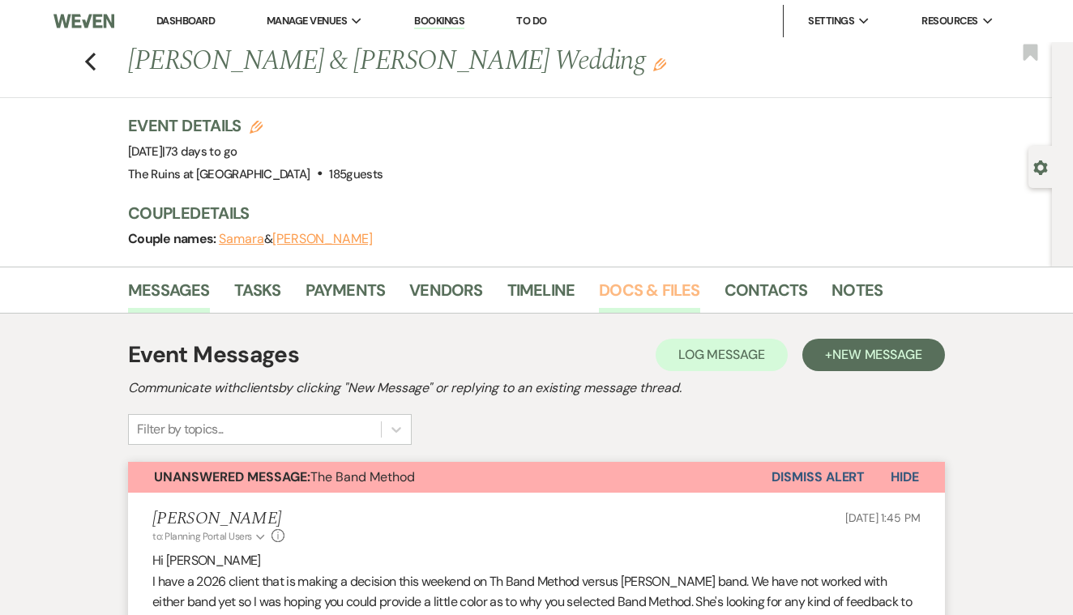
click at [648, 289] on link "Docs & Files" at bounding box center [649, 295] width 101 height 36
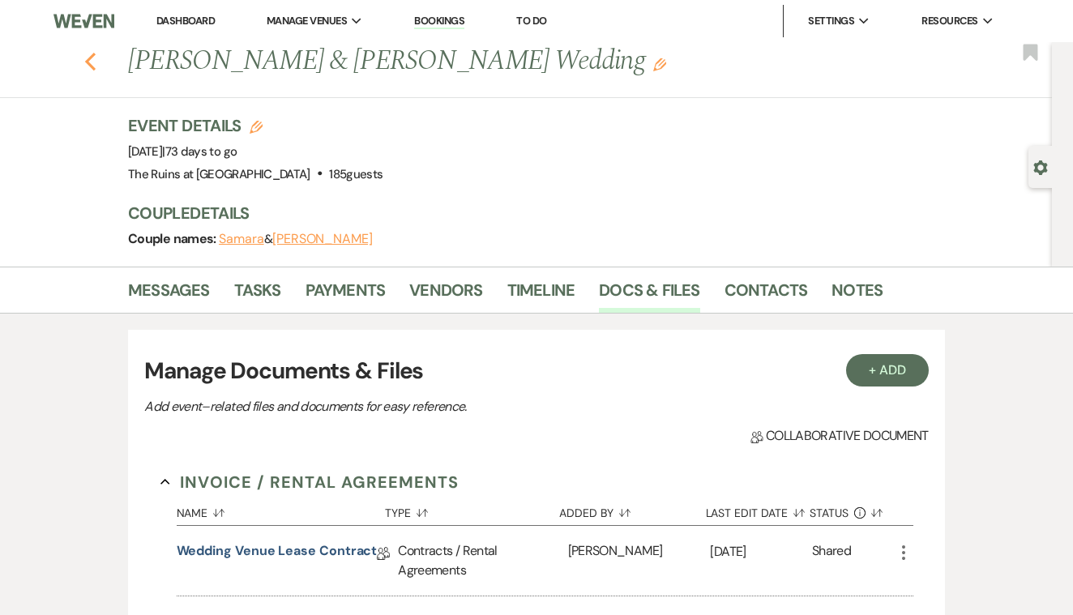
click at [90, 62] on icon "Previous" at bounding box center [90, 61] width 12 height 19
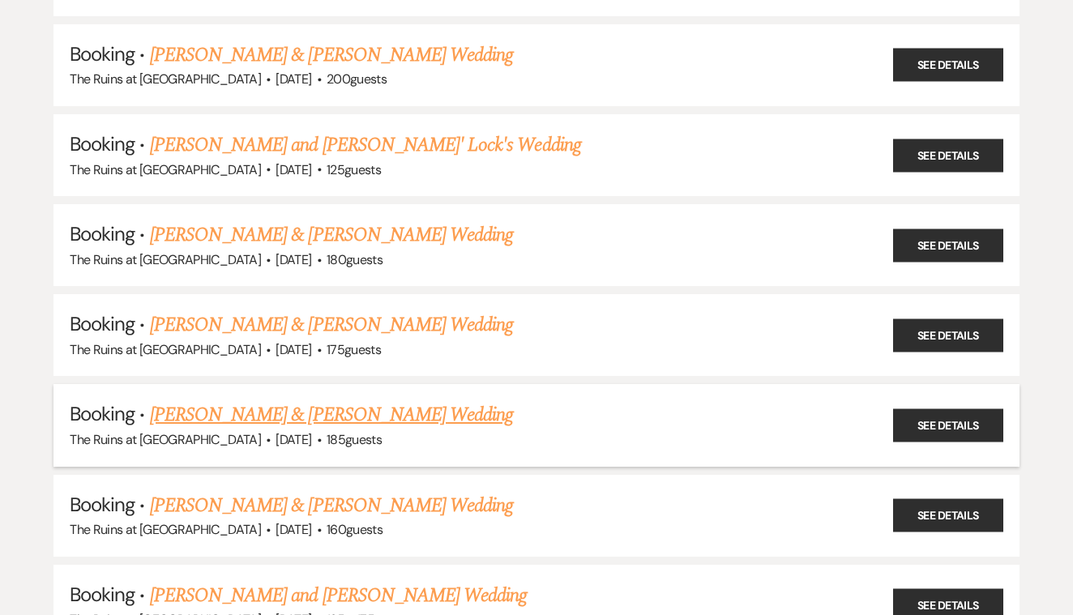
scroll to position [716, 0]
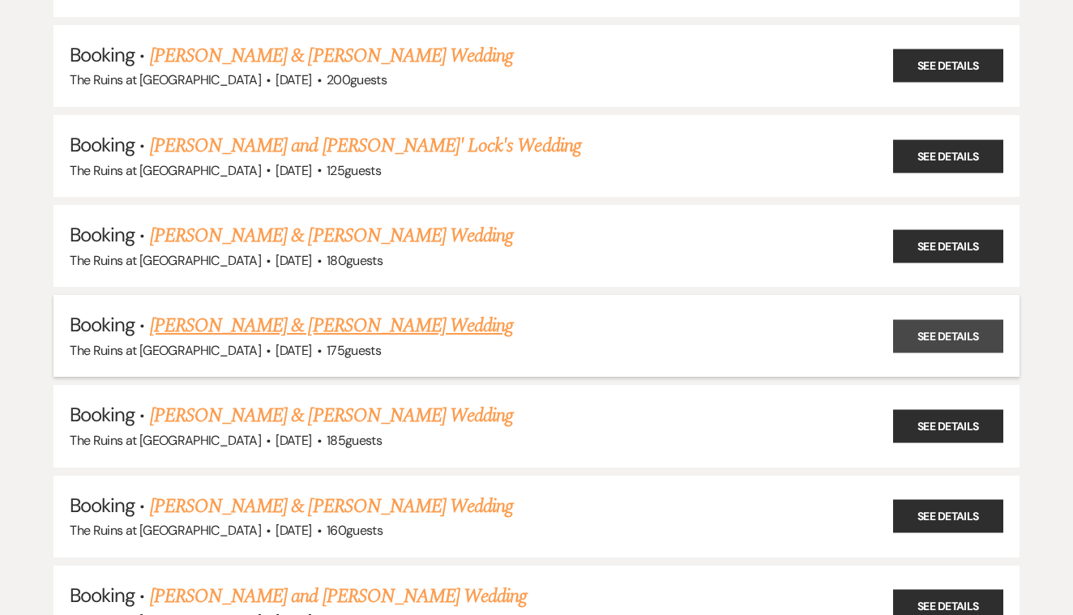
click at [961, 320] on link "See Details" at bounding box center [948, 335] width 110 height 33
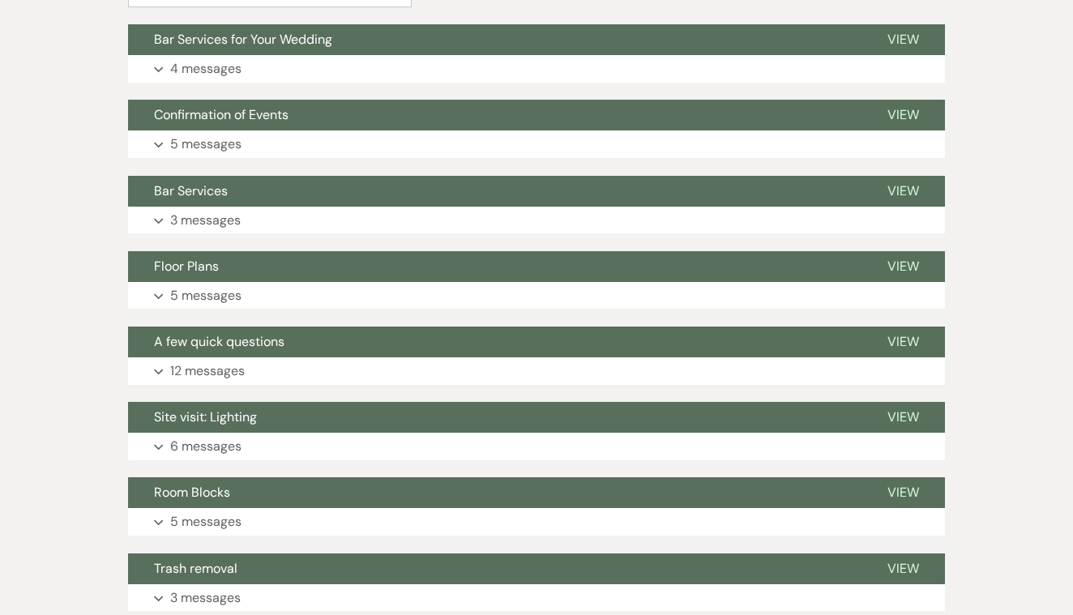
scroll to position [418, 0]
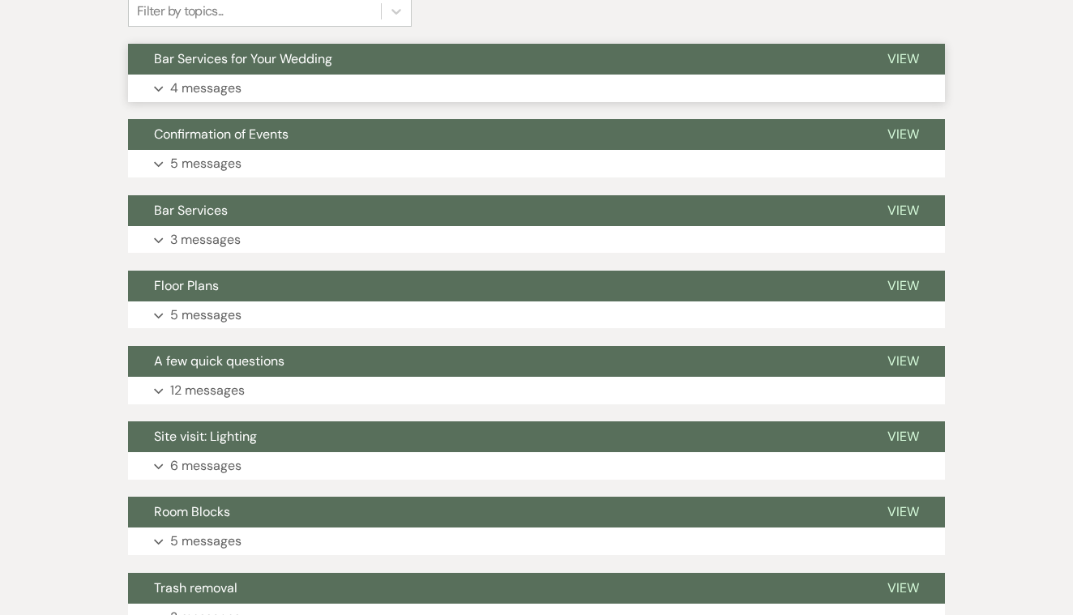
click at [909, 53] on span "View" at bounding box center [904, 58] width 32 height 17
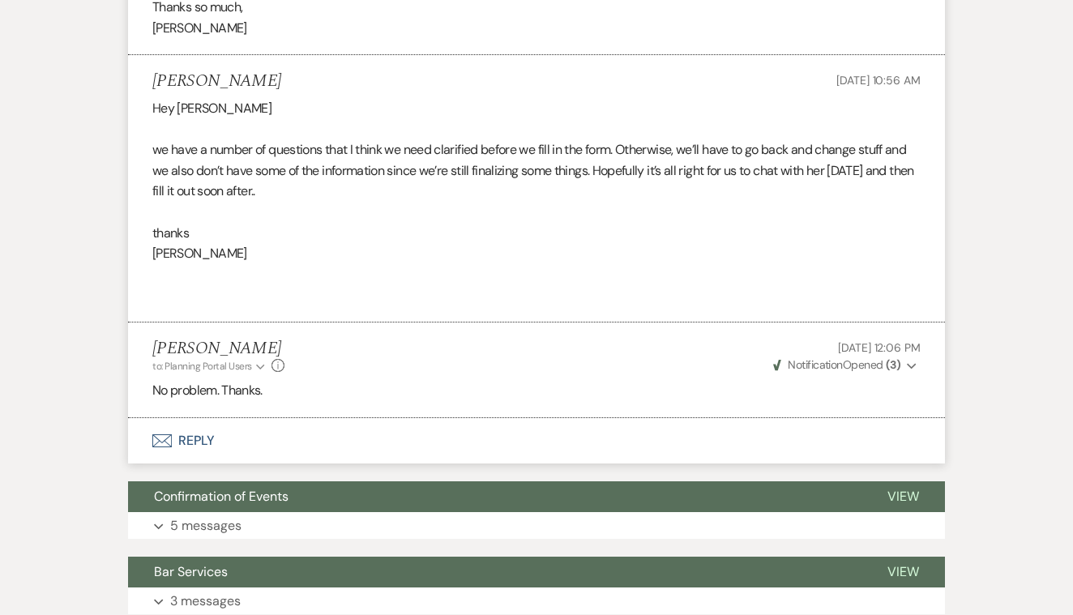
scroll to position [1022, 0]
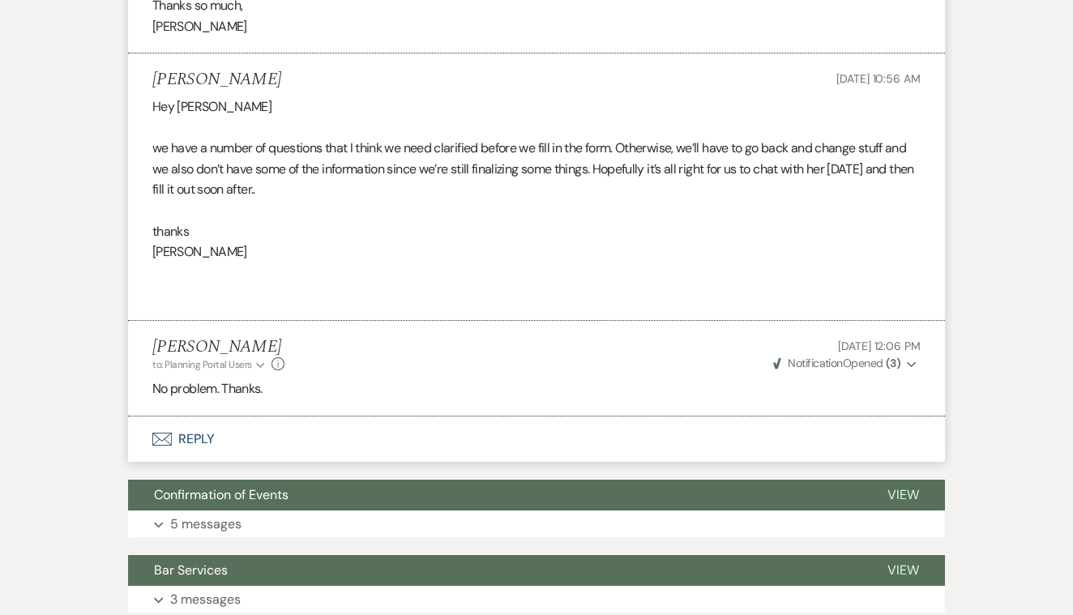
click at [203, 419] on button "Envelope Reply" at bounding box center [536, 439] width 817 height 45
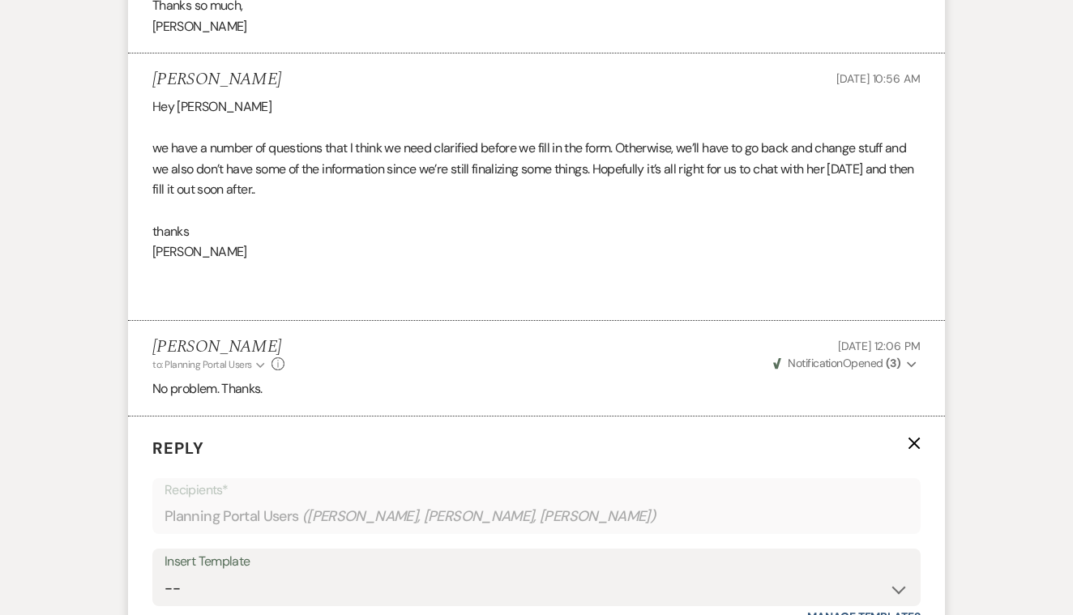
scroll to position [1354, 0]
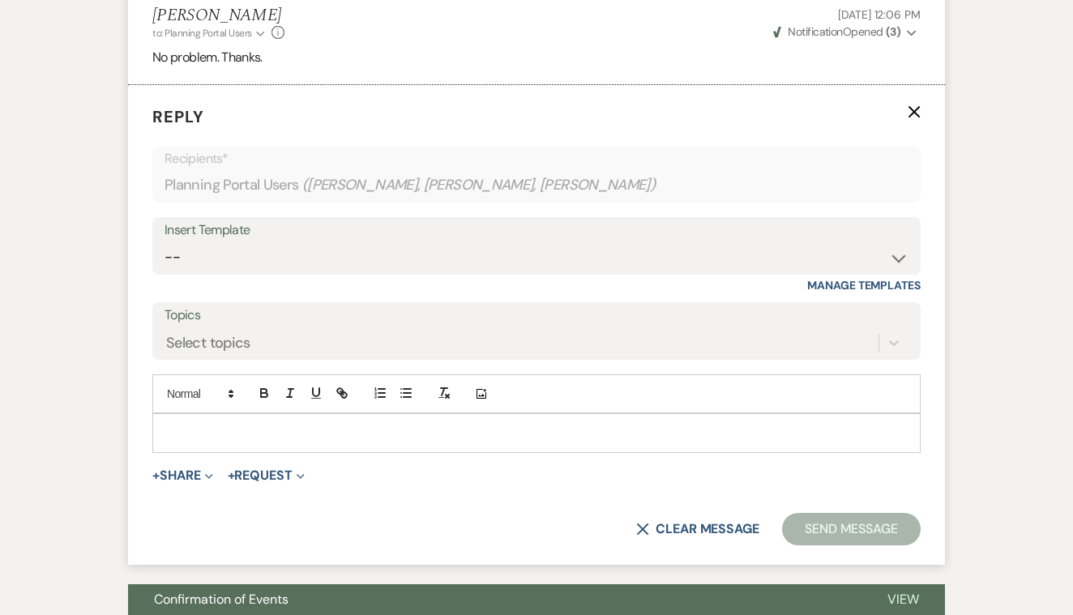
click at [219, 424] on p at bounding box center [536, 433] width 743 height 18
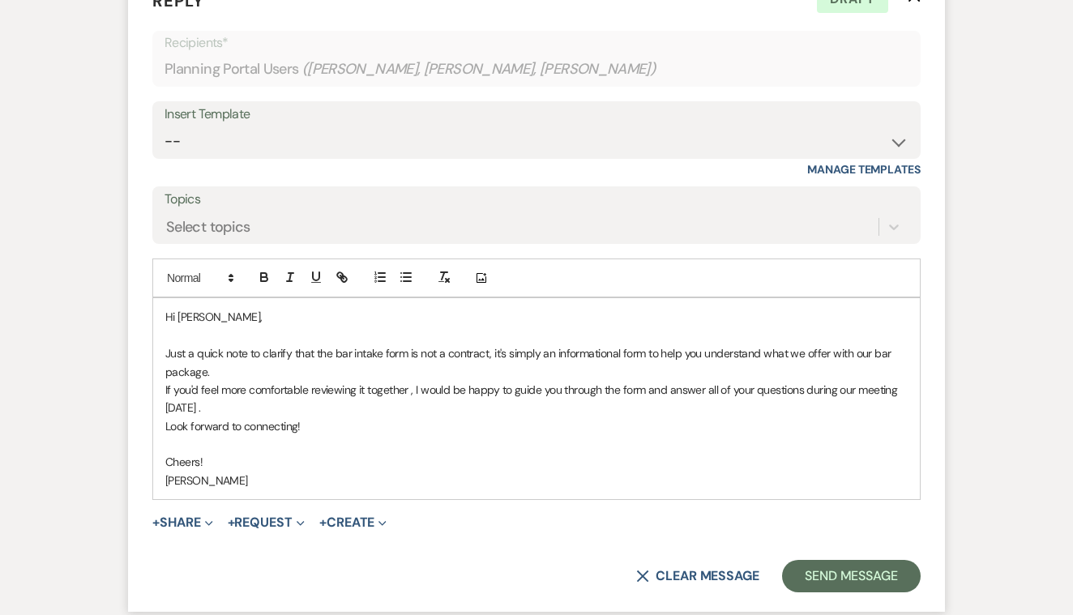
scroll to position [1484, 0]
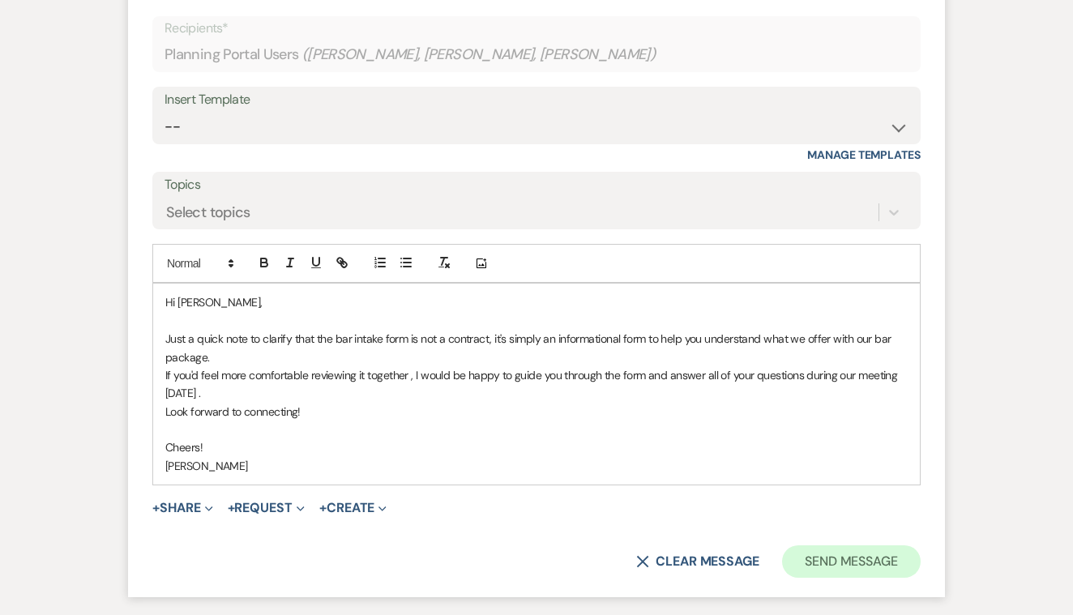
click at [848, 546] on button "Send Message" at bounding box center [851, 562] width 139 height 32
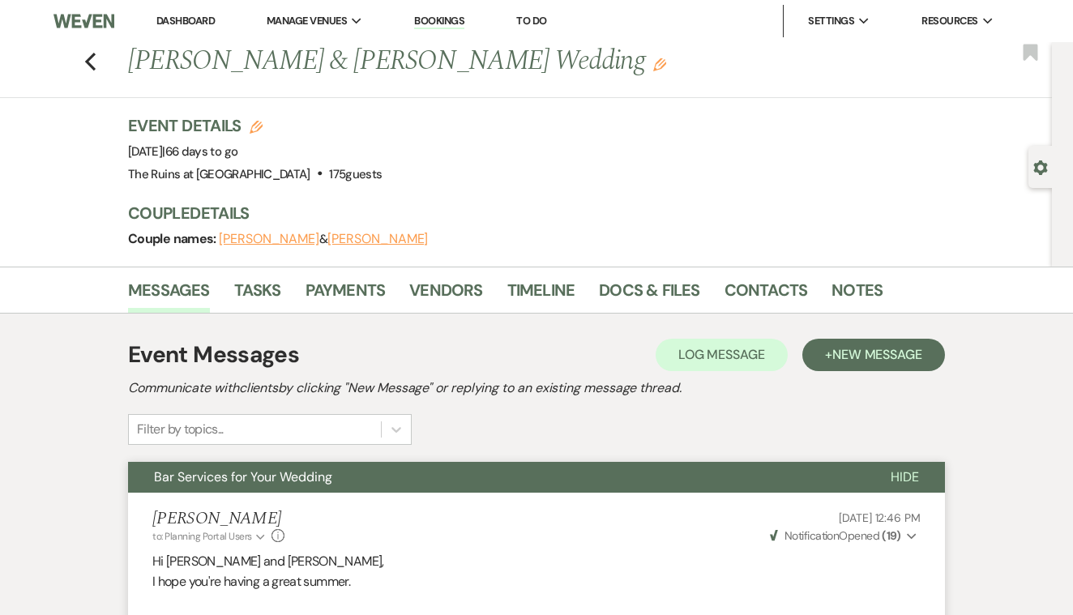
scroll to position [0, 0]
click at [90, 62] on use "button" at bounding box center [90, 62] width 11 height 18
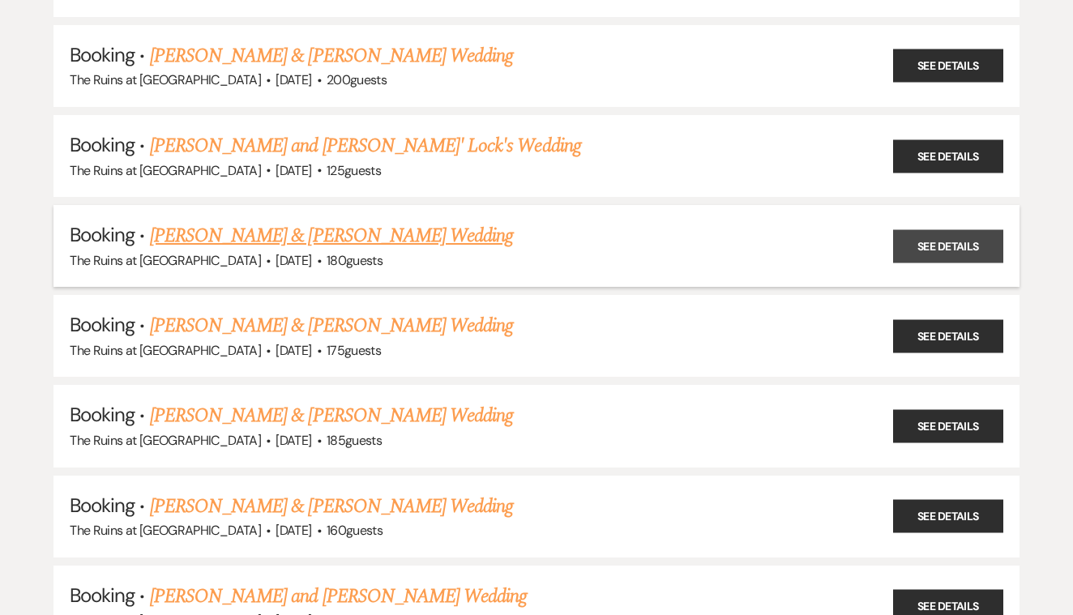
click at [917, 234] on link "See Details" at bounding box center [948, 245] width 110 height 33
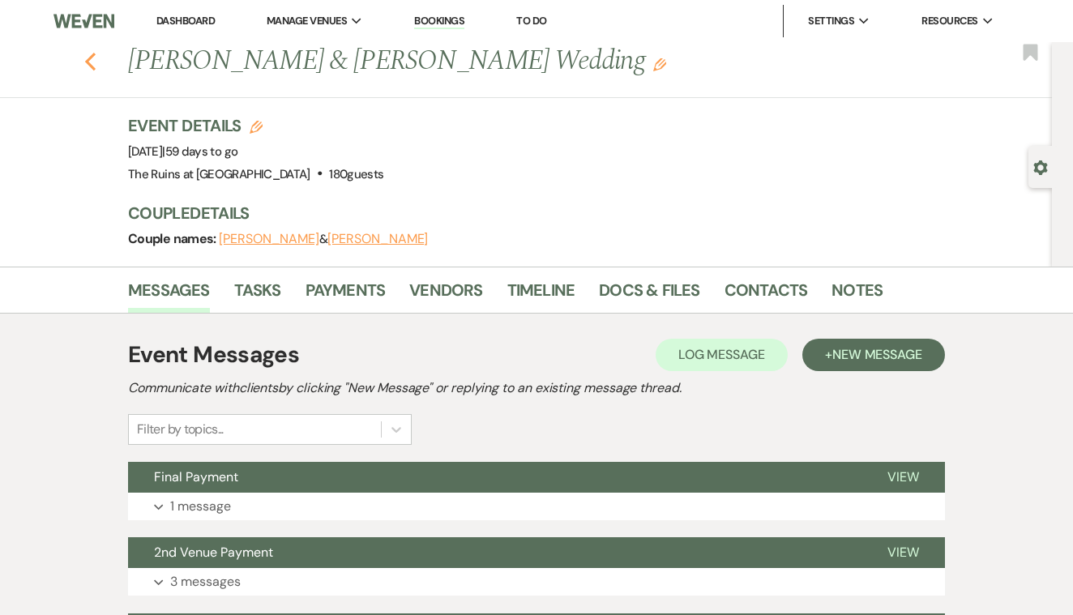
click at [90, 65] on use "button" at bounding box center [90, 62] width 11 height 18
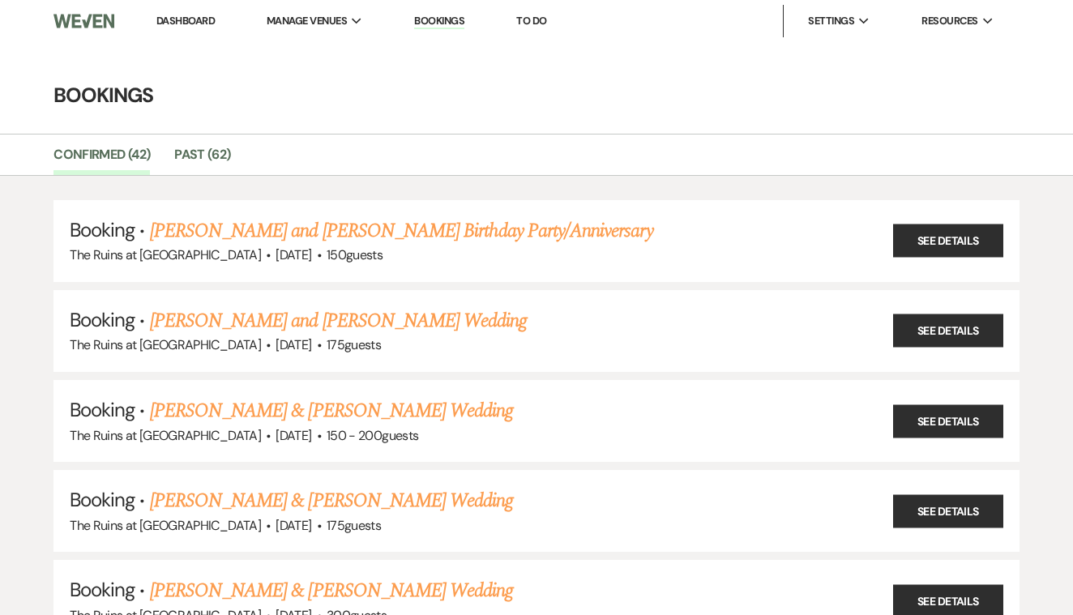
scroll to position [716, 0]
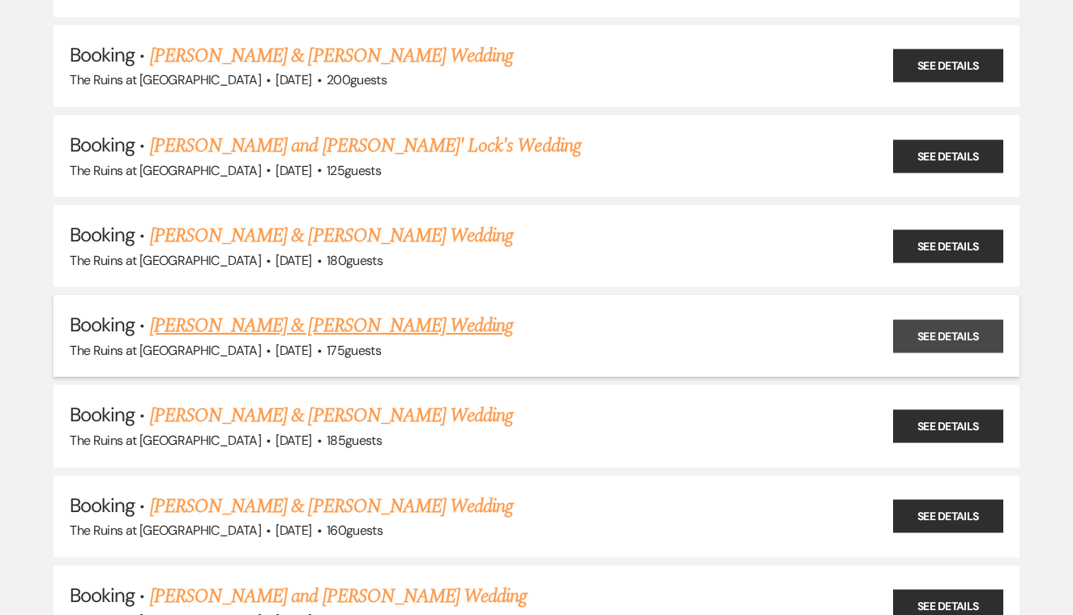
click at [926, 323] on link "See Details" at bounding box center [948, 335] width 110 height 33
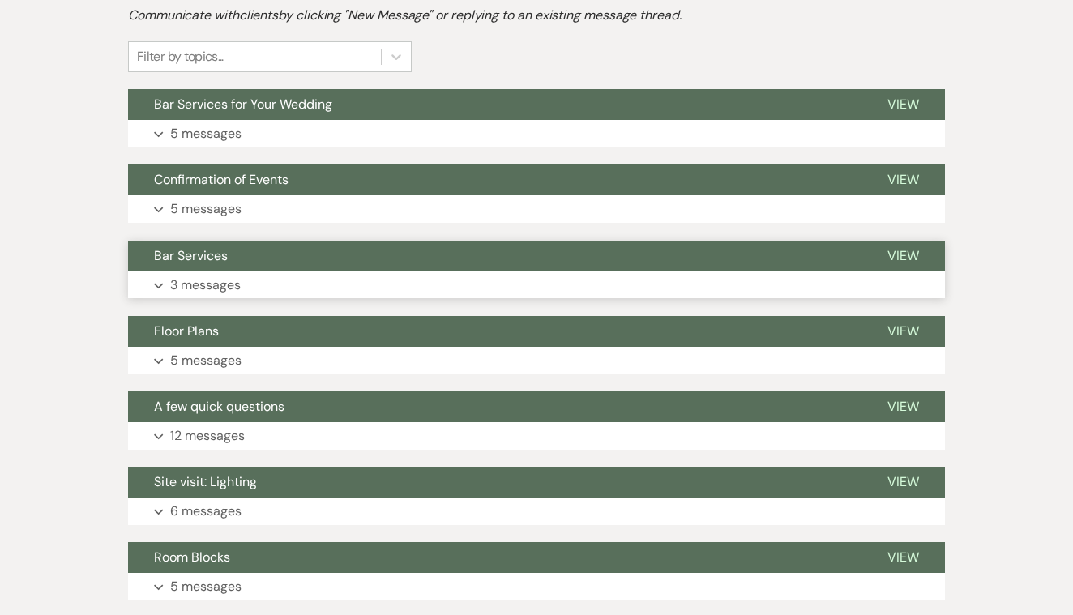
scroll to position [360, 0]
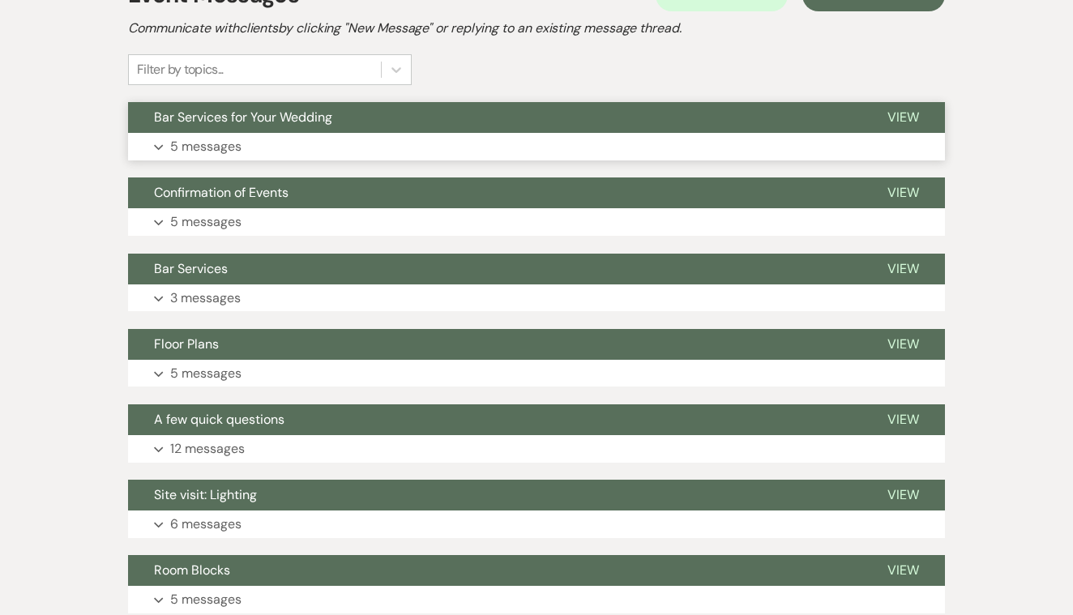
click at [909, 118] on span "View" at bounding box center [904, 117] width 32 height 17
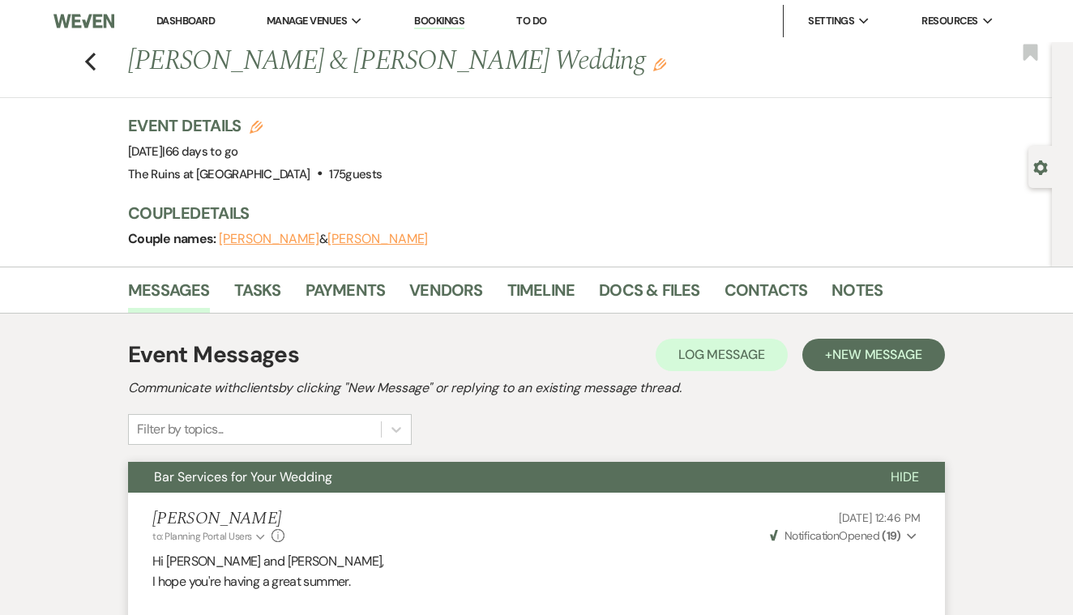
scroll to position [0, 0]
click at [83, 65] on div "Previous [PERSON_NAME] & [PERSON_NAME] Wedding Edit Bookmark" at bounding box center [522, 70] width 1060 height 56
click at [92, 62] on icon "Previous" at bounding box center [90, 61] width 12 height 19
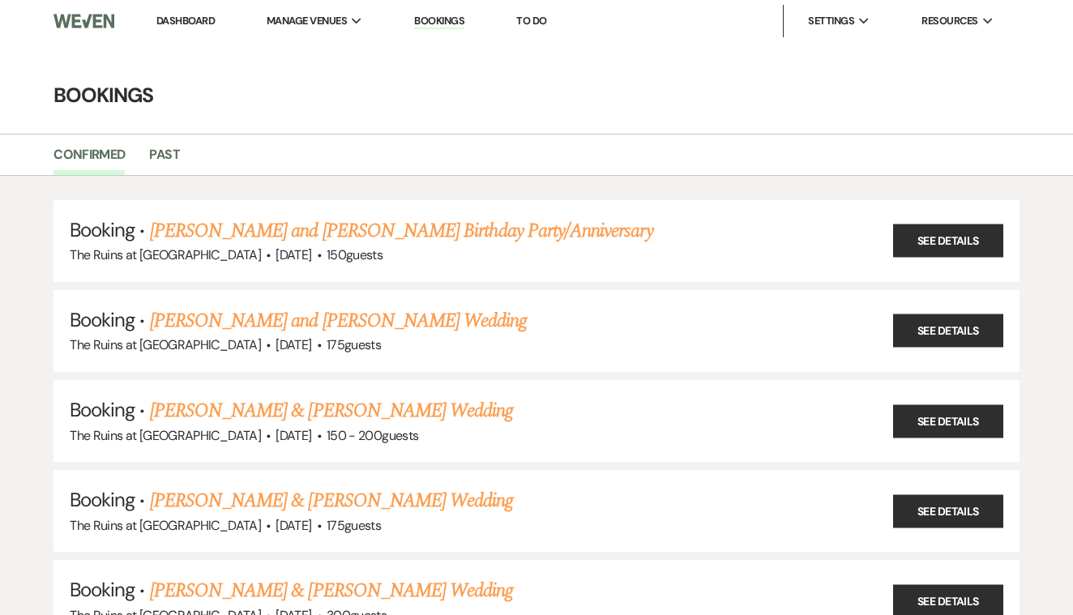
scroll to position [716, 0]
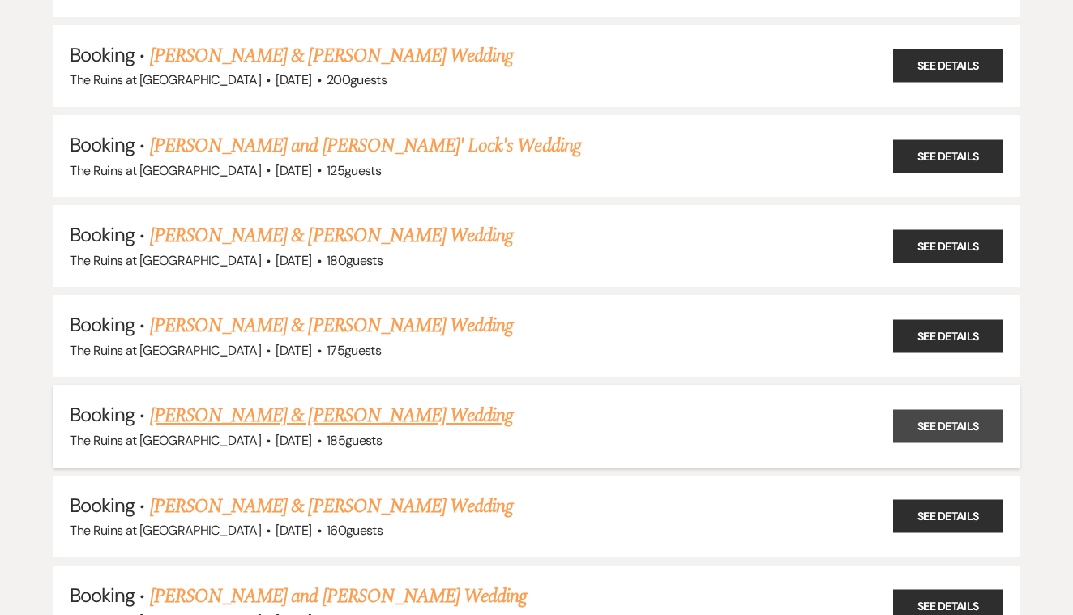
click at [926, 410] on link "See Details" at bounding box center [948, 426] width 110 height 33
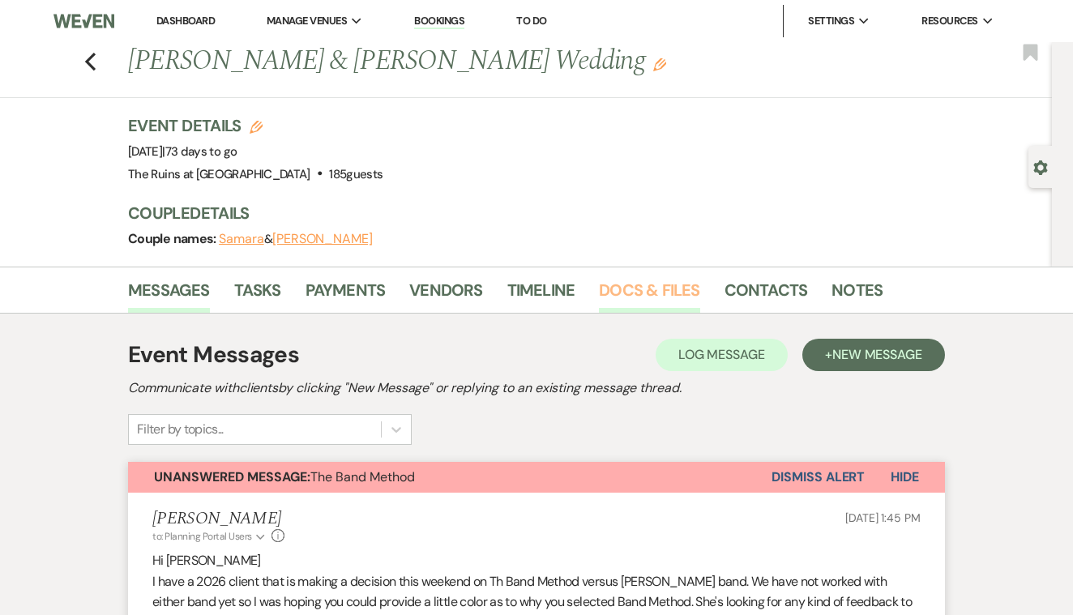
click at [633, 291] on link "Docs & Files" at bounding box center [649, 295] width 101 height 36
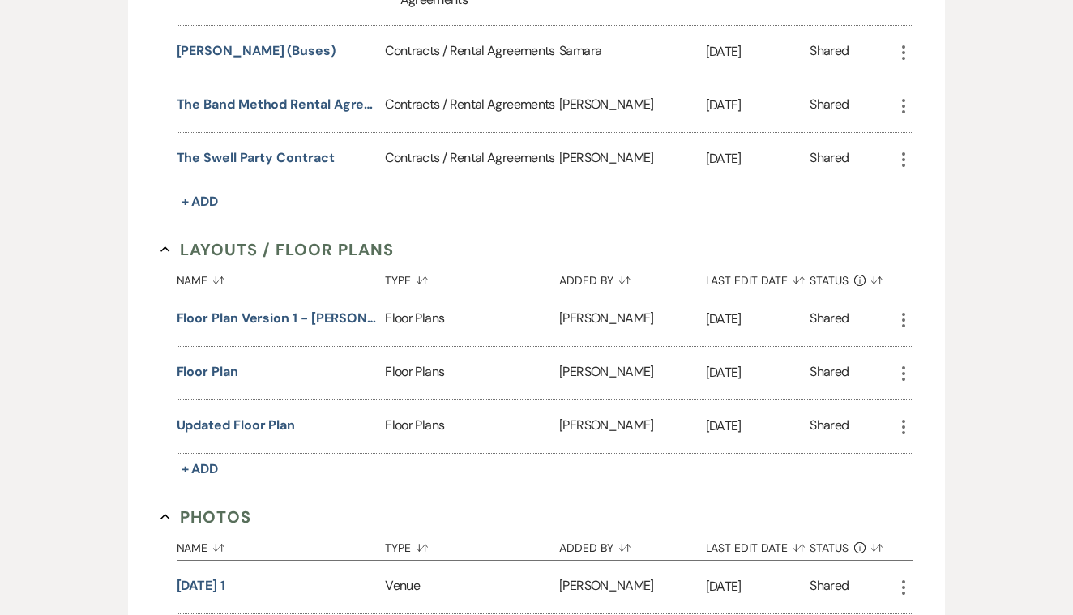
scroll to position [712, 0]
click at [308, 155] on button "The Swell Party Contract" at bounding box center [256, 157] width 158 height 19
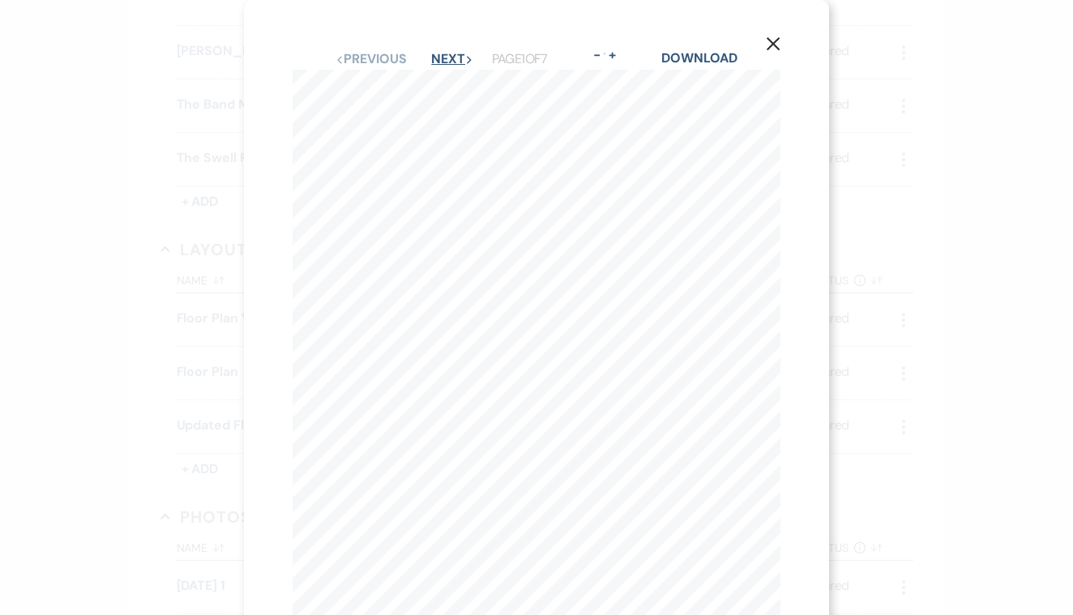
click at [432, 58] on button "Next Next" at bounding box center [452, 59] width 42 height 13
click at [436, 62] on button "Next Next" at bounding box center [451, 59] width 42 height 13
click at [435, 62] on button "Next Next" at bounding box center [451, 59] width 42 height 13
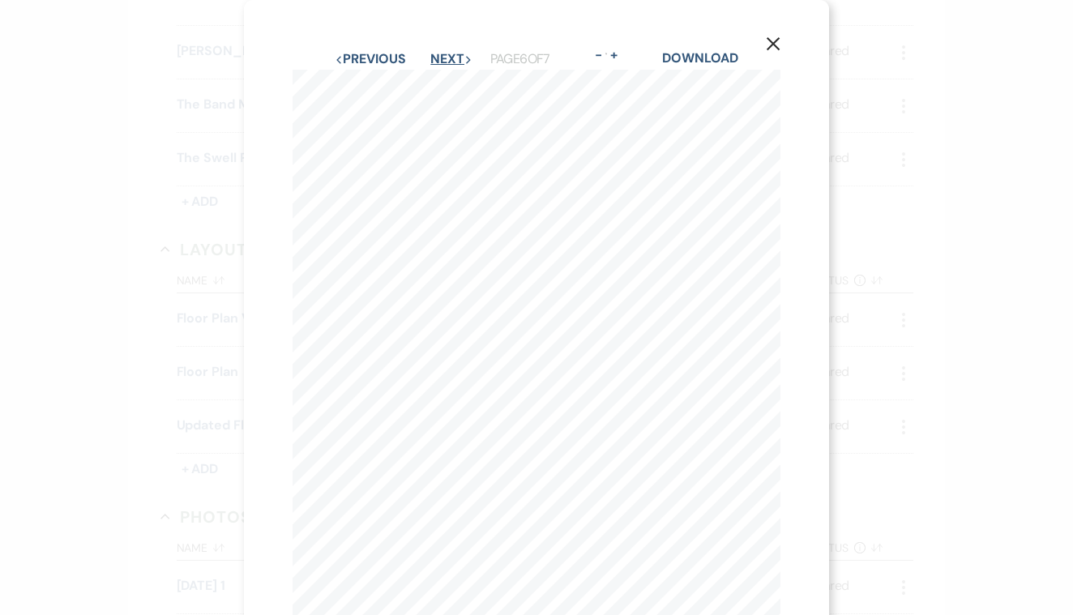
click at [435, 55] on button "Next Next" at bounding box center [451, 59] width 42 height 13
click at [773, 41] on icon "X" at bounding box center [773, 43] width 15 height 15
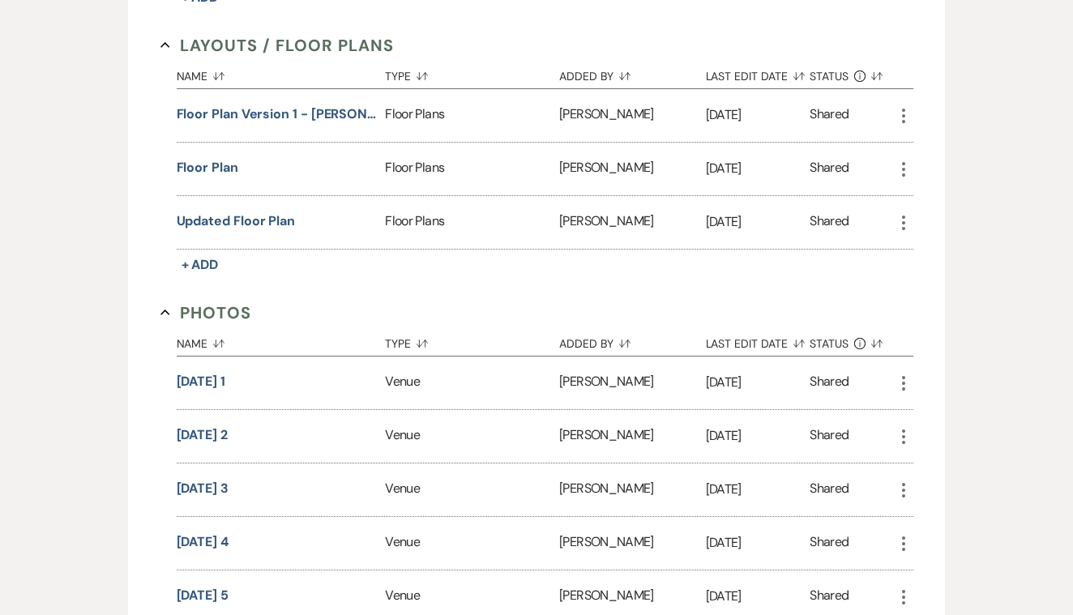
scroll to position [921, 0]
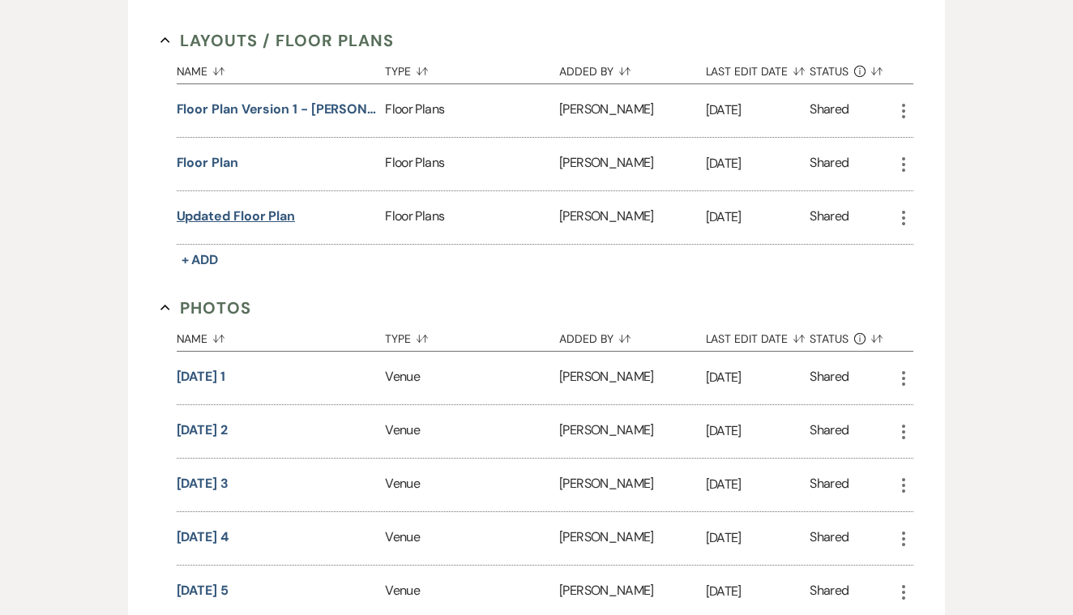
click at [263, 218] on button "Updated Floor Plan" at bounding box center [236, 216] width 119 height 19
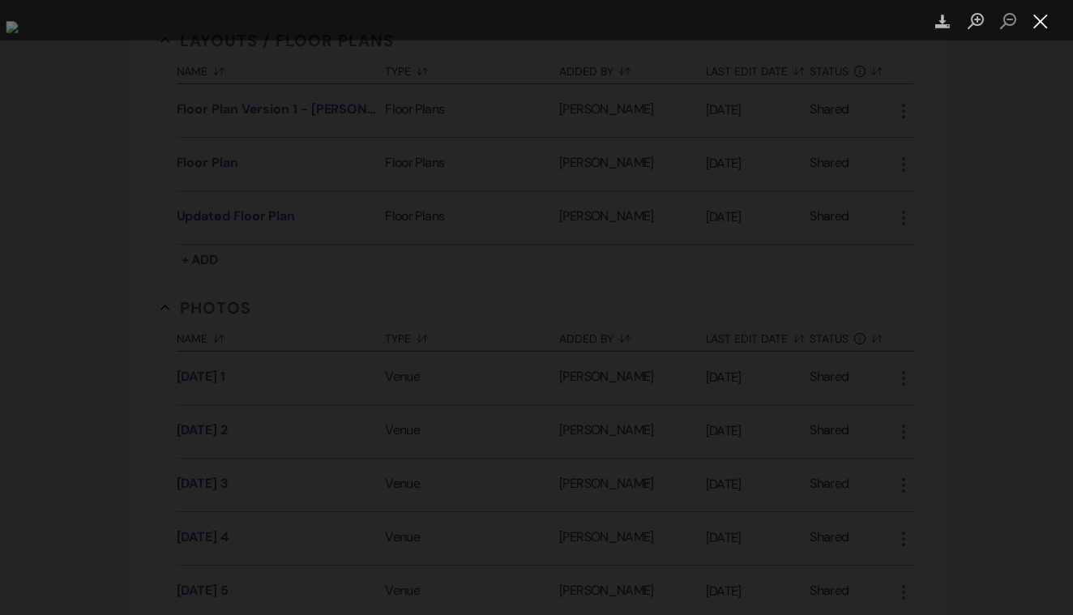
click at [1038, 21] on button "Close lightbox" at bounding box center [1041, 21] width 32 height 28
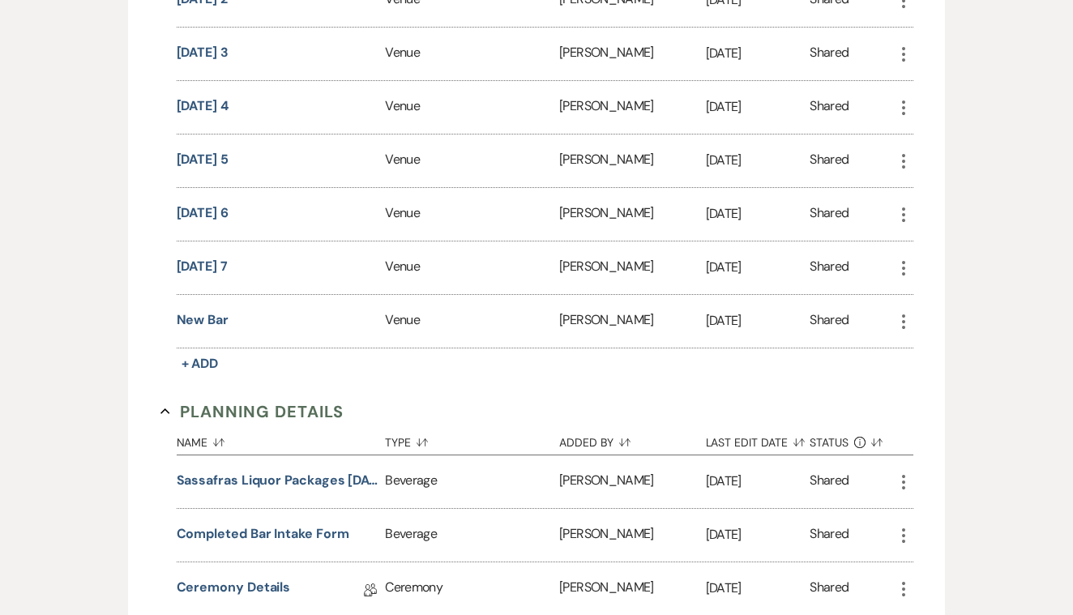
scroll to position [1355, 0]
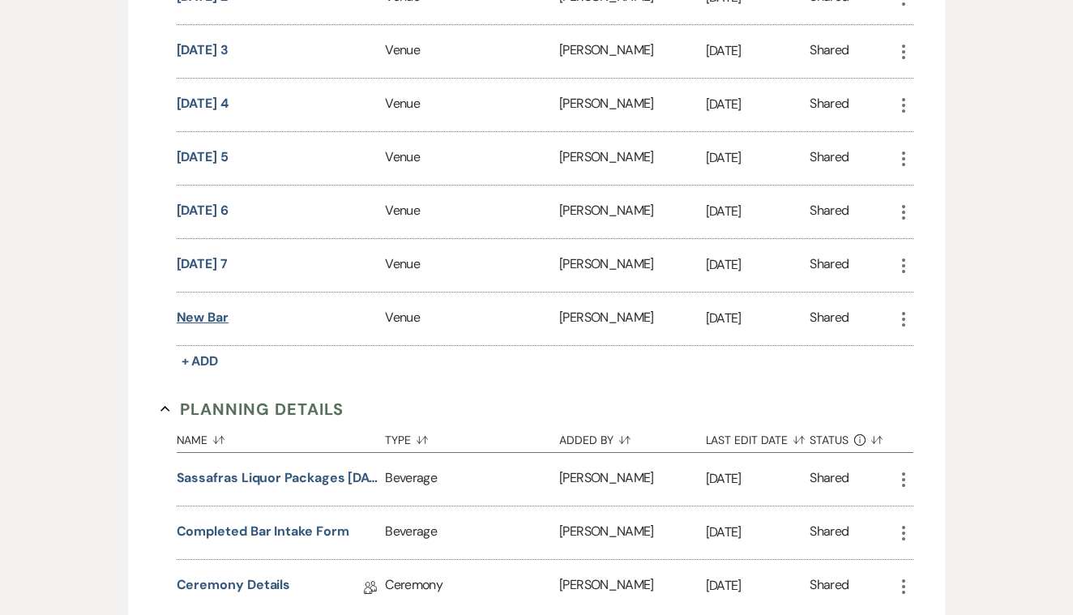
click at [220, 313] on button "New bar" at bounding box center [203, 317] width 52 height 19
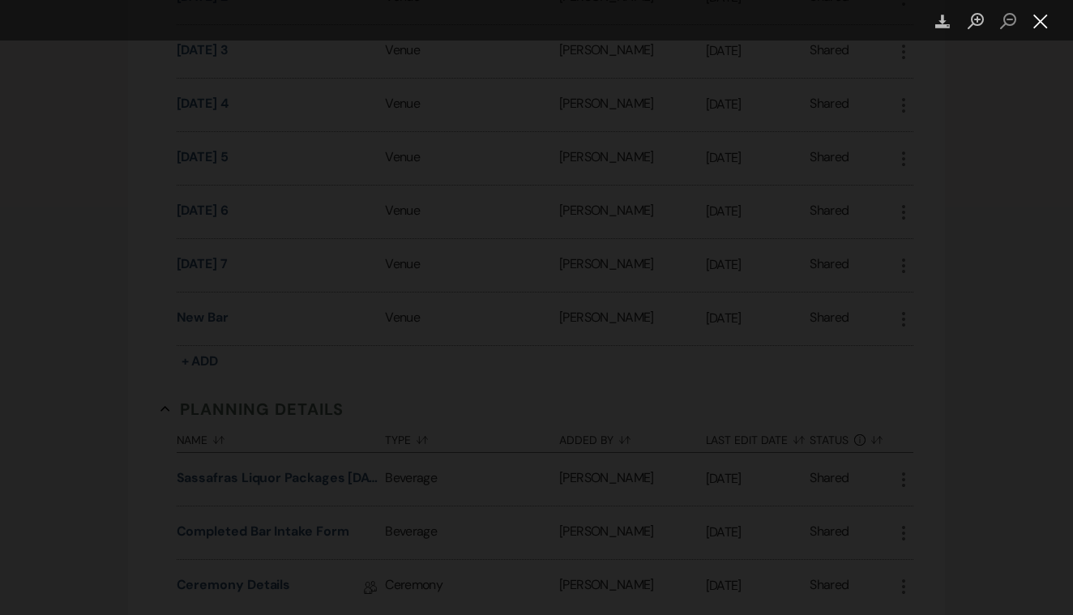
click at [1041, 20] on button "Close lightbox" at bounding box center [1041, 21] width 32 height 28
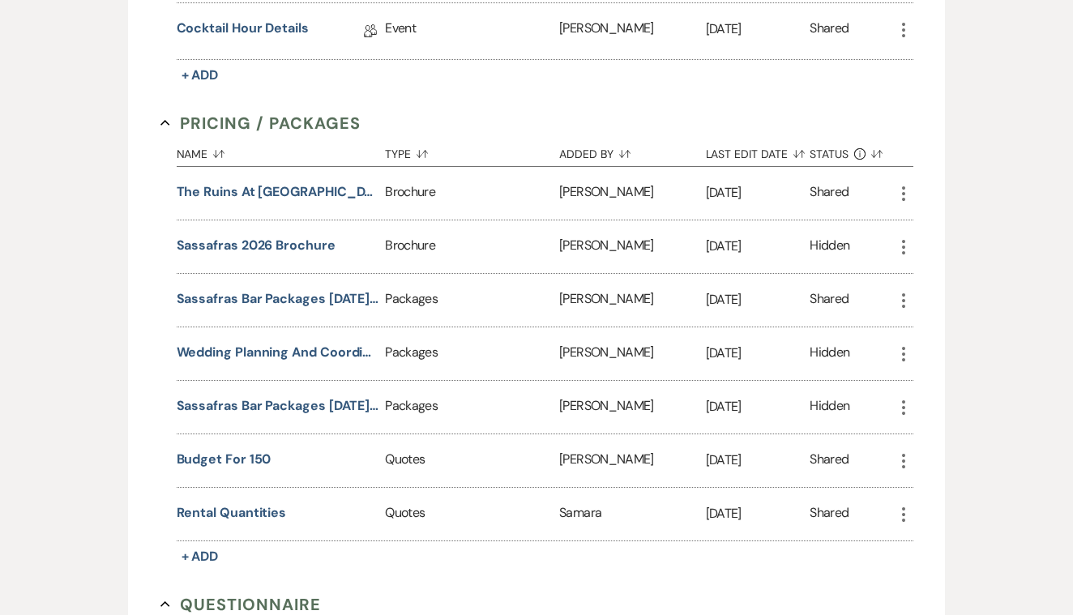
scroll to position [2122, 0]
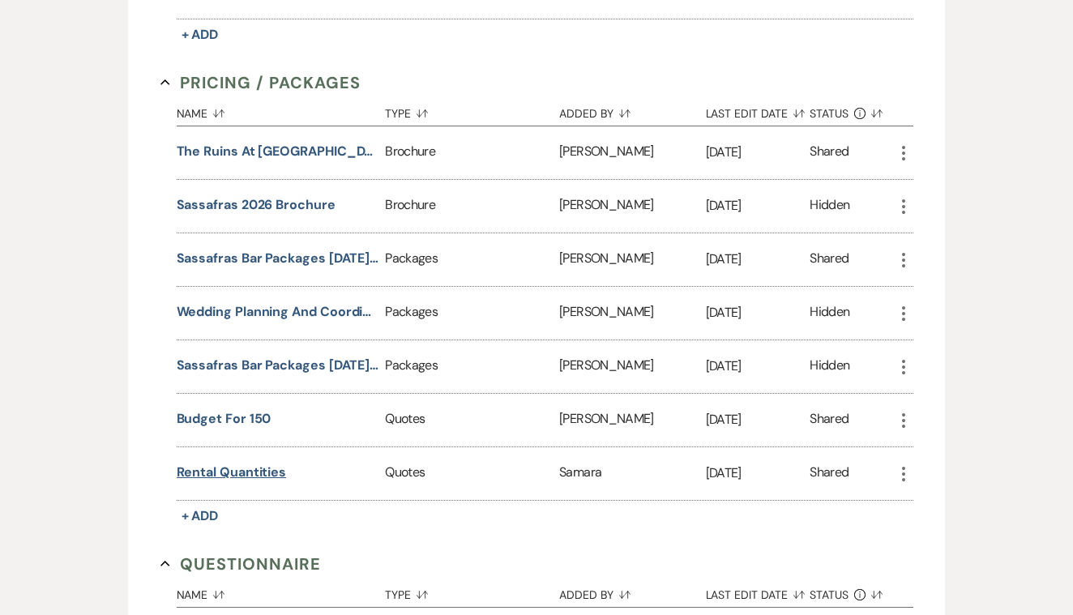
click at [233, 469] on button "Rental Quantities" at bounding box center [232, 472] width 110 height 19
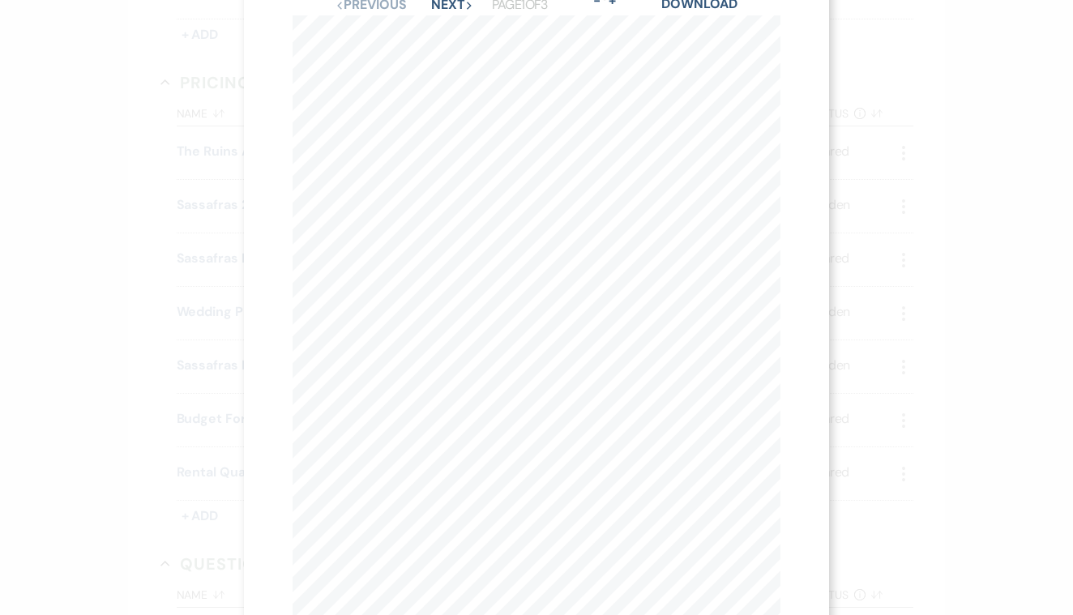
scroll to position [45, 0]
click at [438, 11] on button "Next Next" at bounding box center [452, 14] width 42 height 13
click at [366, 66] on button "Previous Previous" at bounding box center [371, 59] width 71 height 13
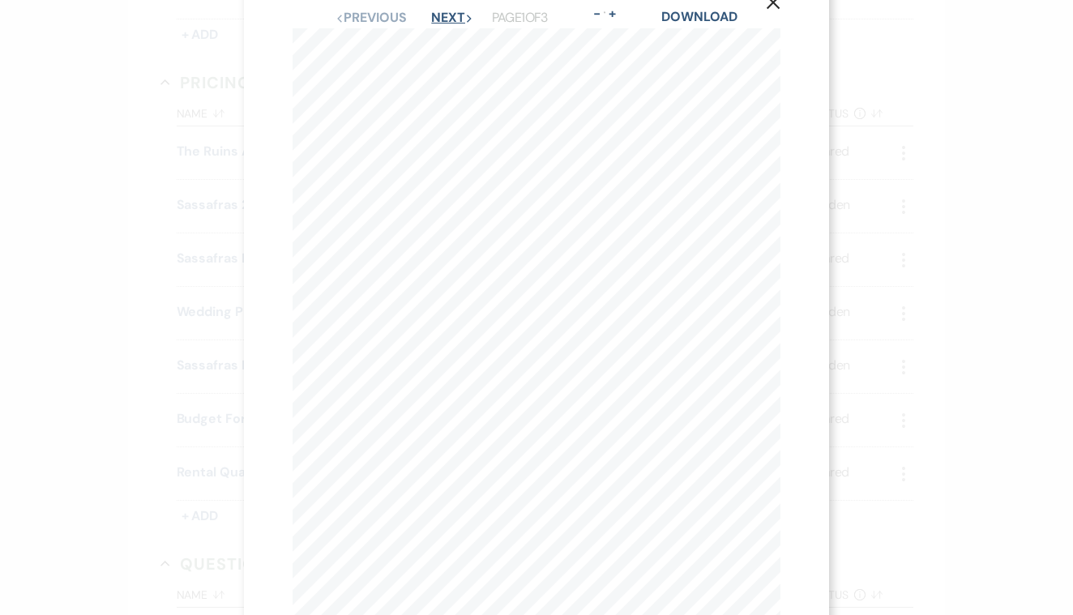
click at [436, 11] on button "Next Next" at bounding box center [452, 17] width 42 height 13
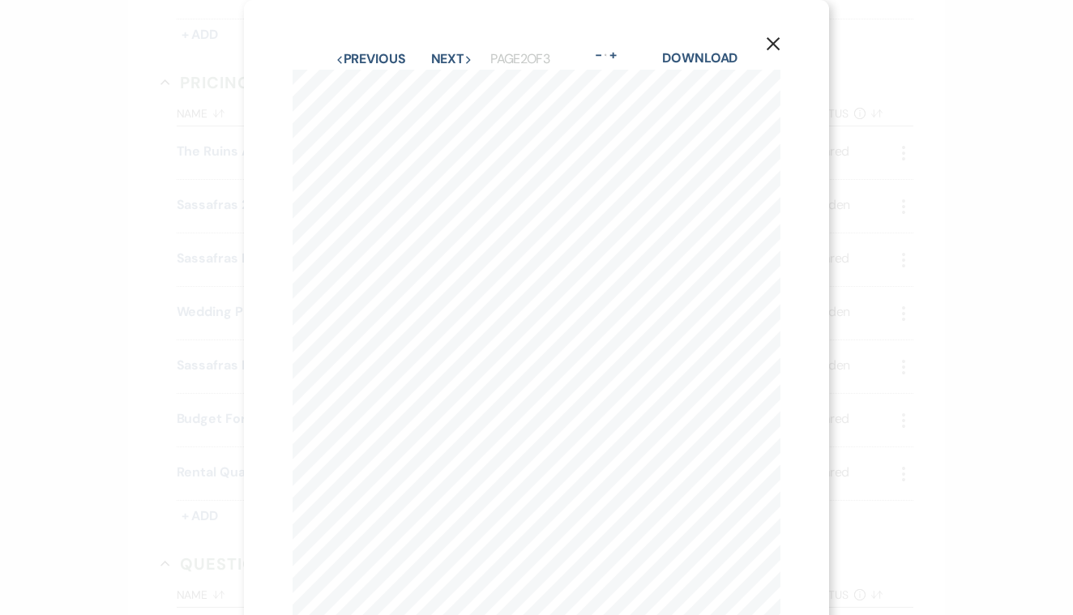
click at [773, 43] on use "button" at bounding box center [773, 43] width 13 height 13
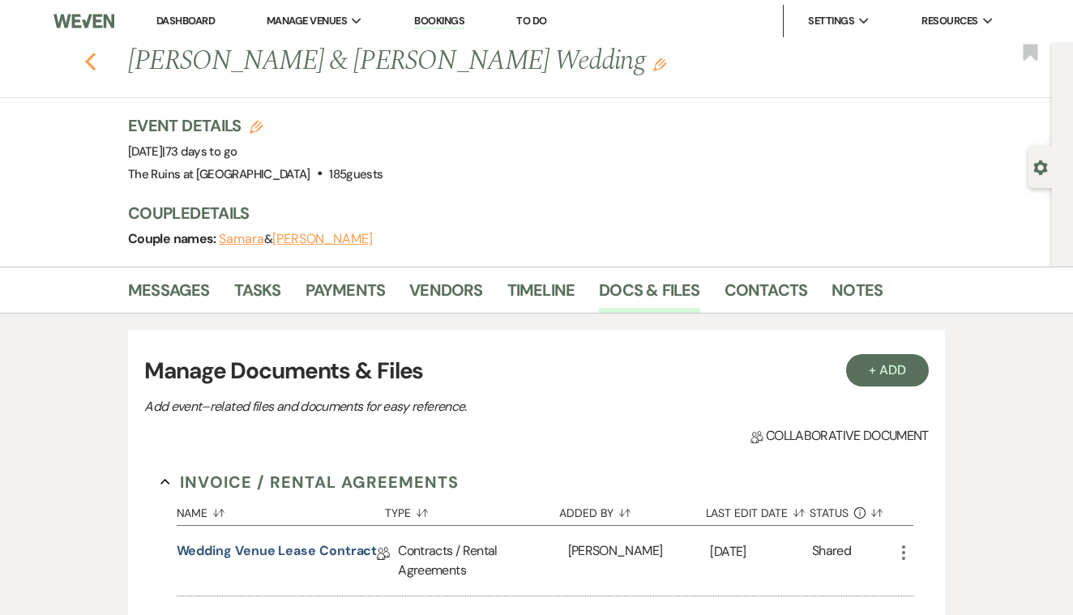
click at [94, 58] on icon "Previous" at bounding box center [90, 61] width 12 height 19
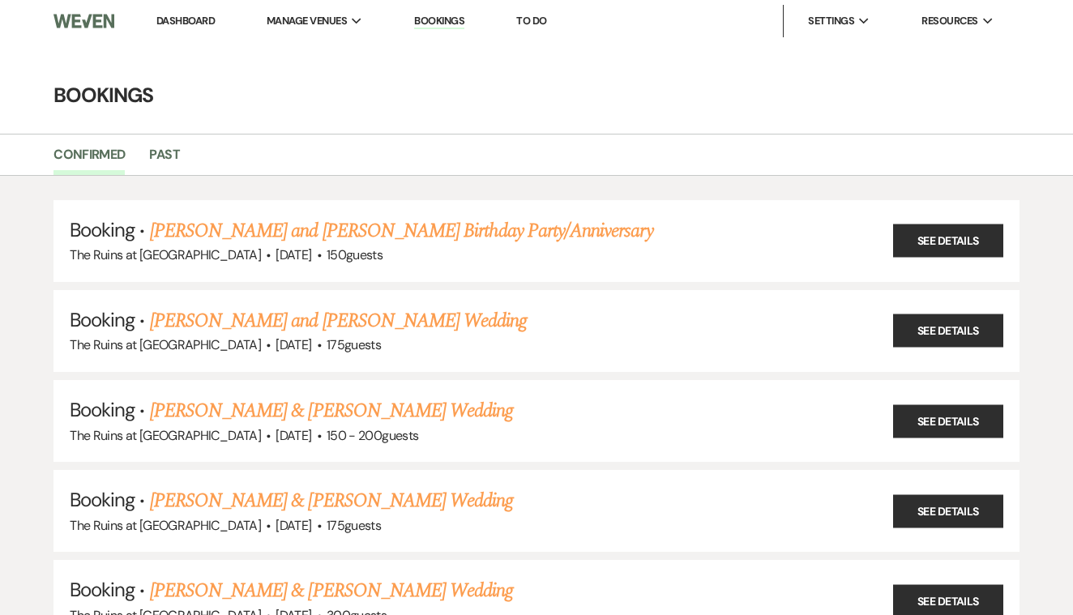
scroll to position [716, 0]
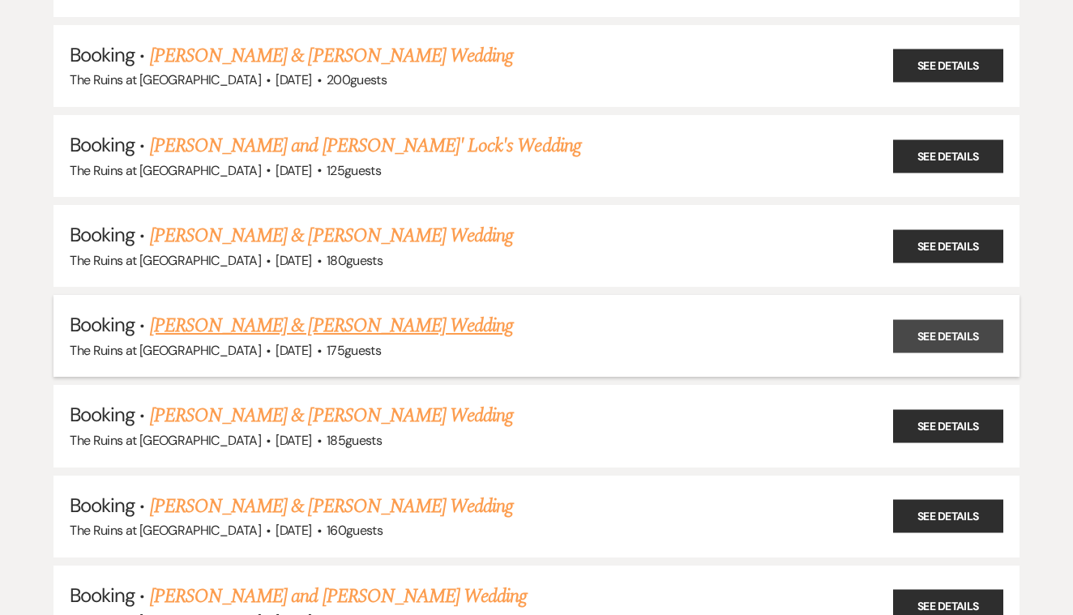
click at [927, 319] on link "See Details" at bounding box center [948, 335] width 110 height 33
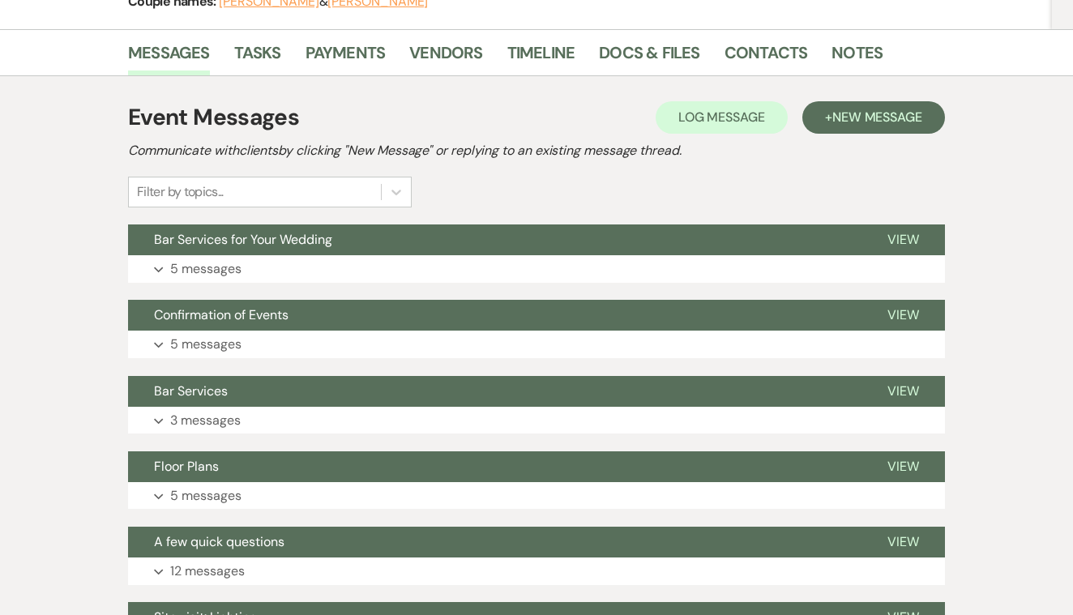
scroll to position [233, 0]
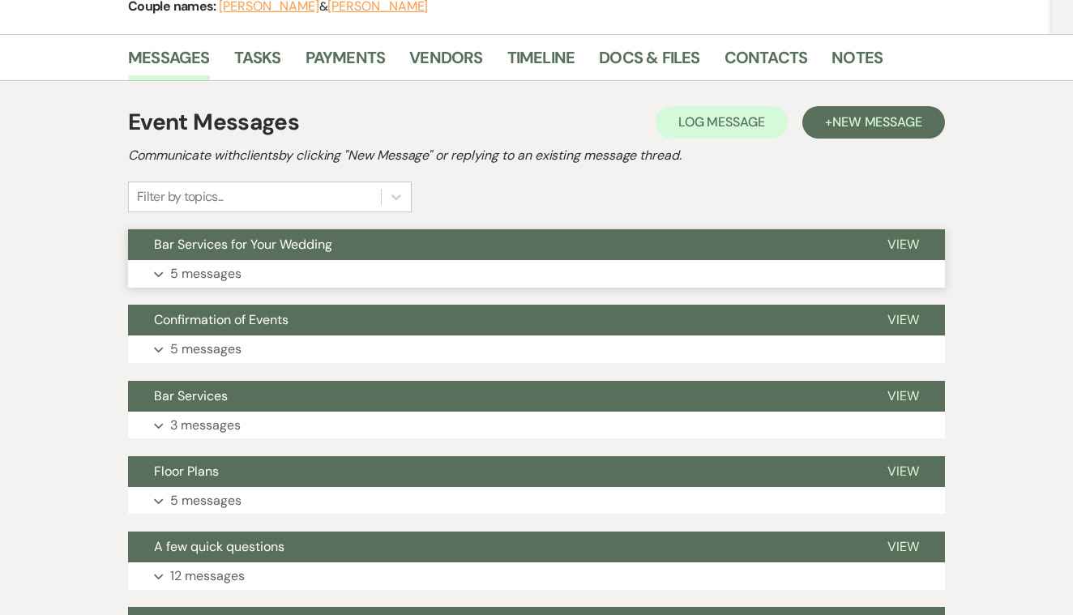
click at [900, 241] on span "View" at bounding box center [904, 244] width 32 height 17
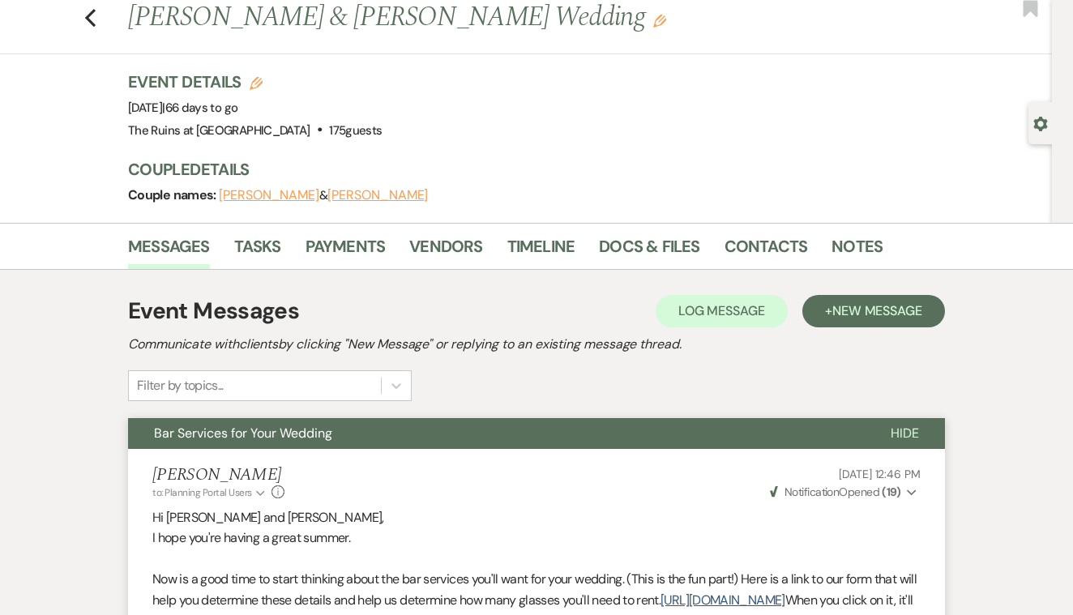
scroll to position [0, 0]
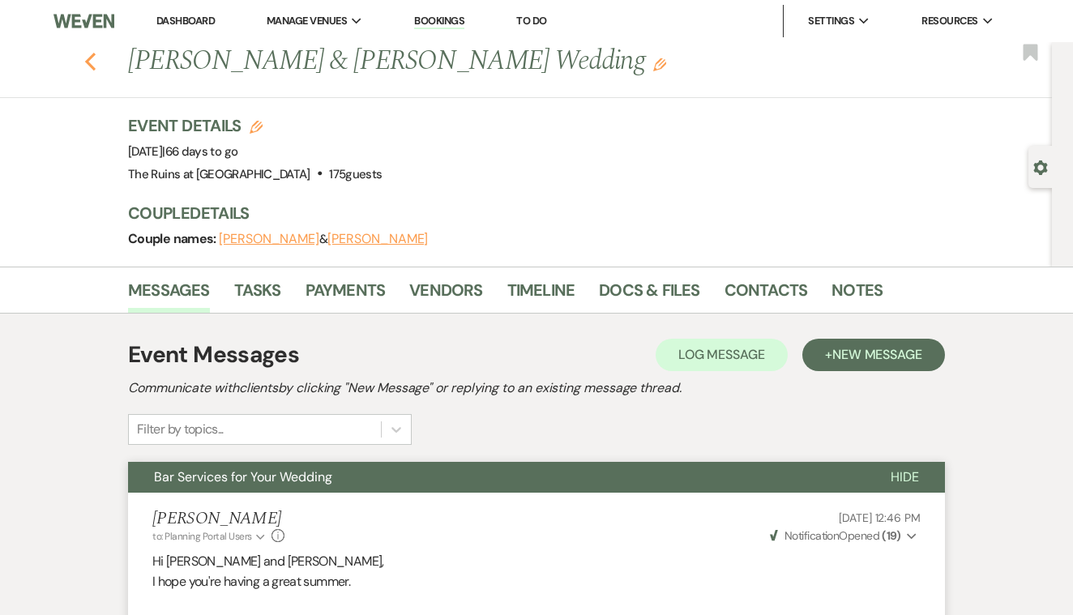
click at [92, 61] on icon "Previous" at bounding box center [90, 61] width 12 height 19
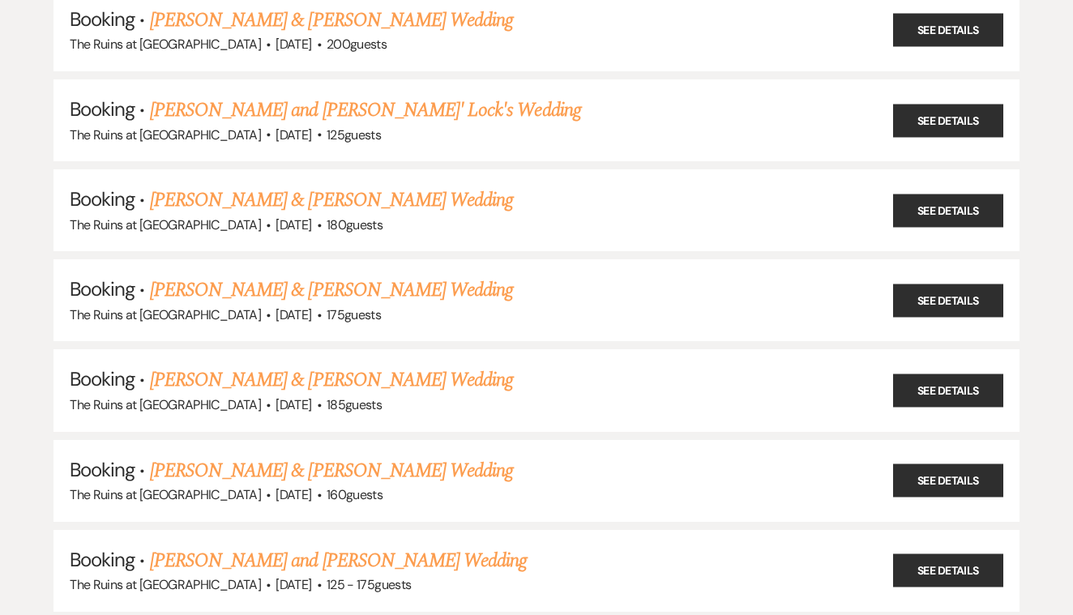
scroll to position [745, 0]
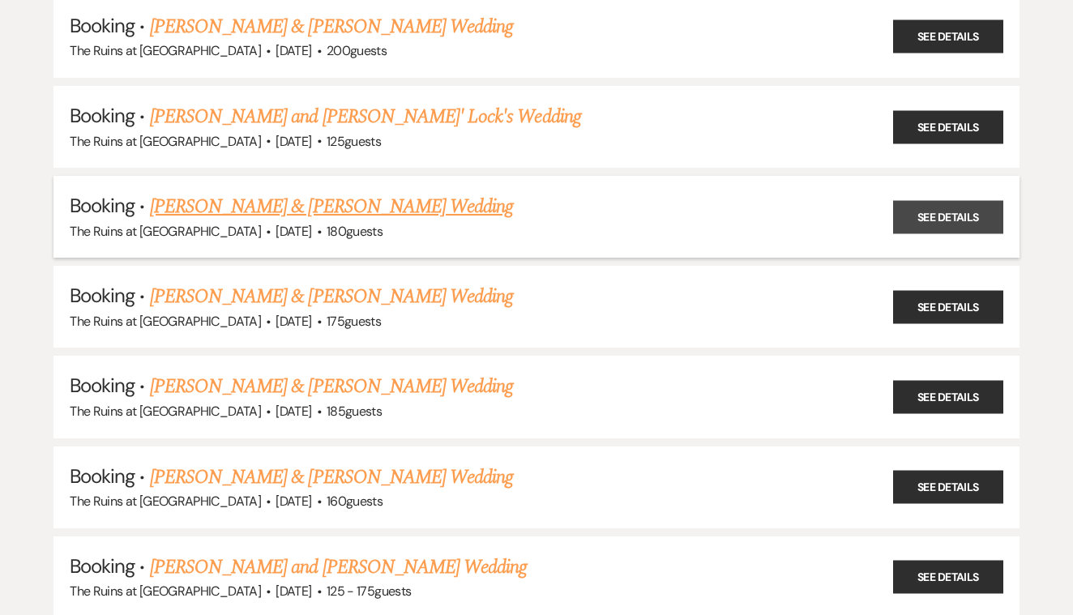
click at [932, 200] on link "See Details" at bounding box center [948, 216] width 110 height 33
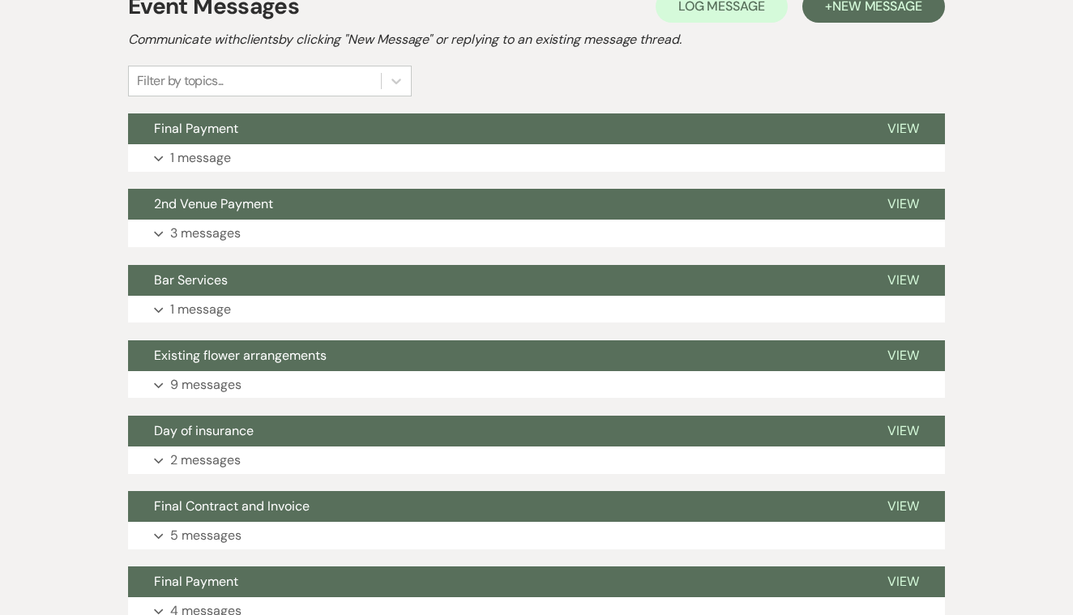
scroll to position [345, 0]
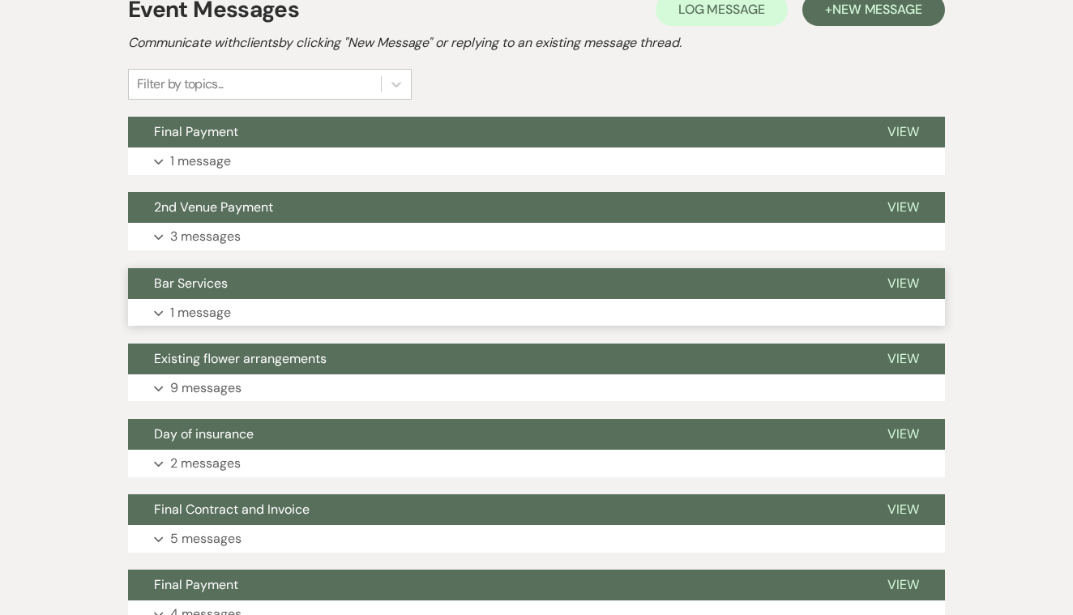
click at [897, 279] on span "View" at bounding box center [904, 283] width 32 height 17
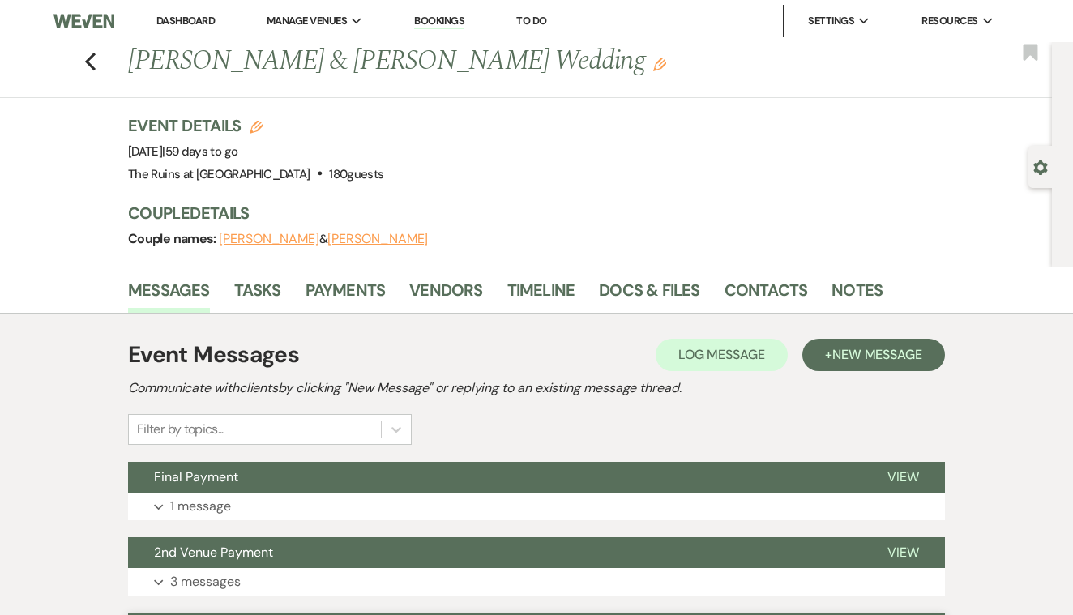
scroll to position [0, 0]
click at [92, 62] on icon "Previous" at bounding box center [90, 61] width 12 height 19
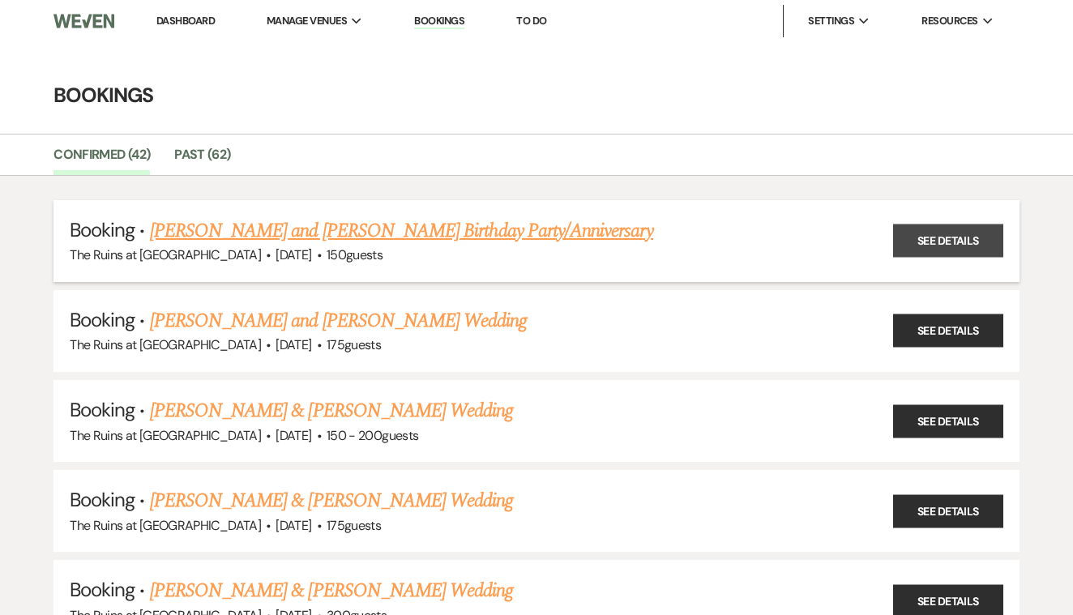
click at [920, 242] on link "See Details" at bounding box center [948, 241] width 110 height 33
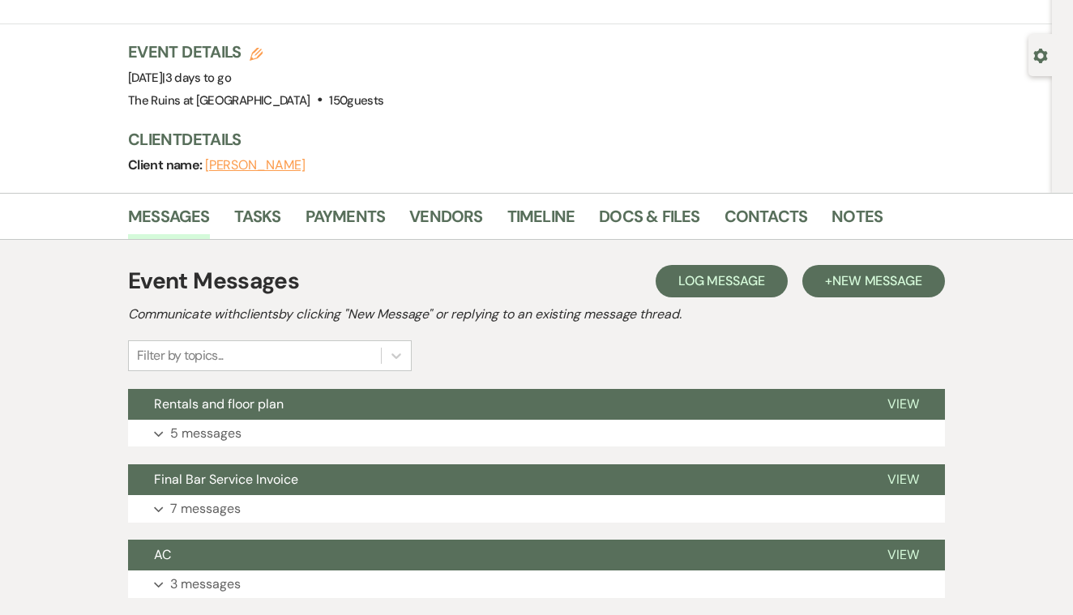
scroll to position [113, 0]
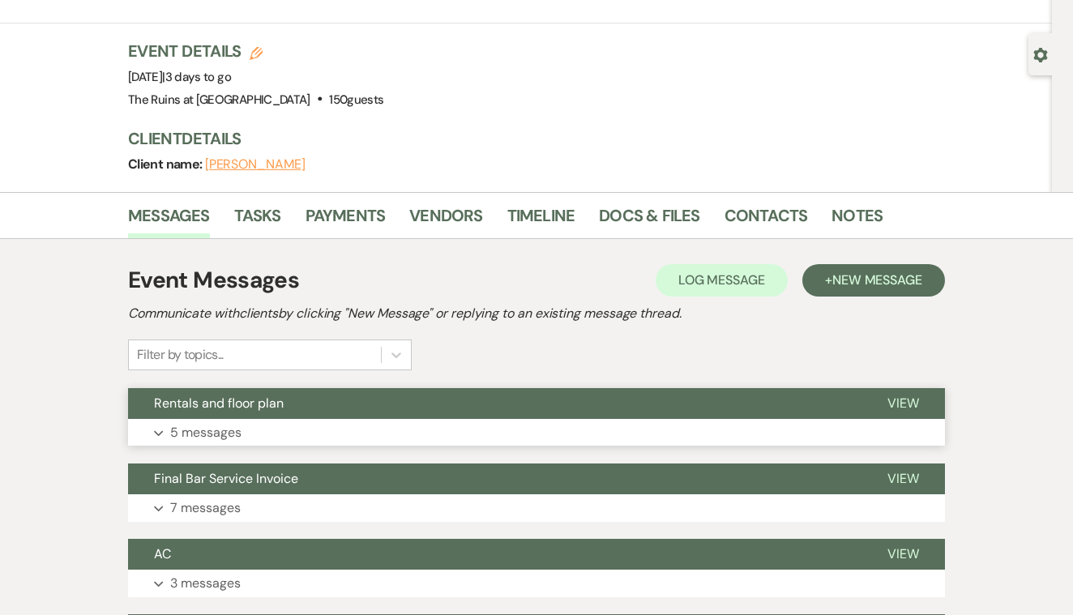
click at [897, 395] on span "View" at bounding box center [904, 403] width 32 height 17
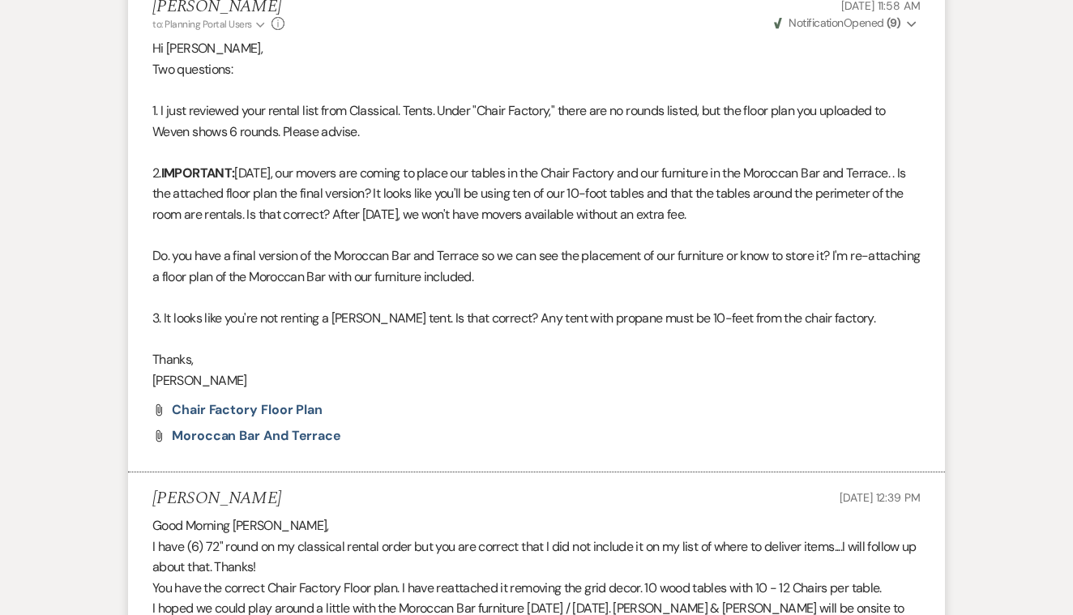
scroll to position [544, 0]
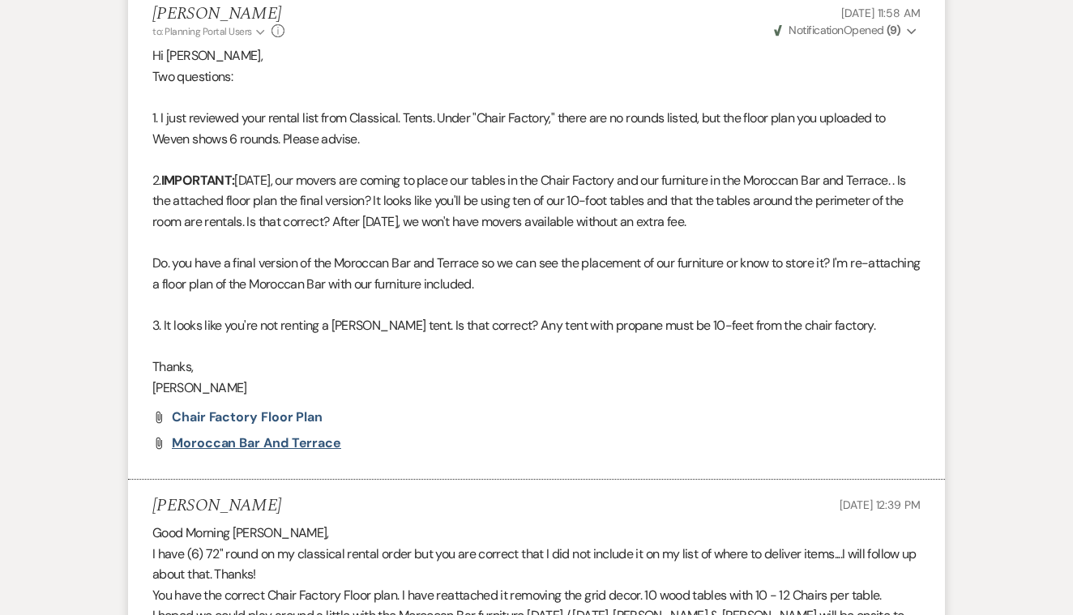
click at [324, 434] on span "Moroccan Bar and Terrace" at bounding box center [256, 442] width 169 height 17
click at [300, 409] on span "chair factory floor plan" at bounding box center [247, 417] width 151 height 17
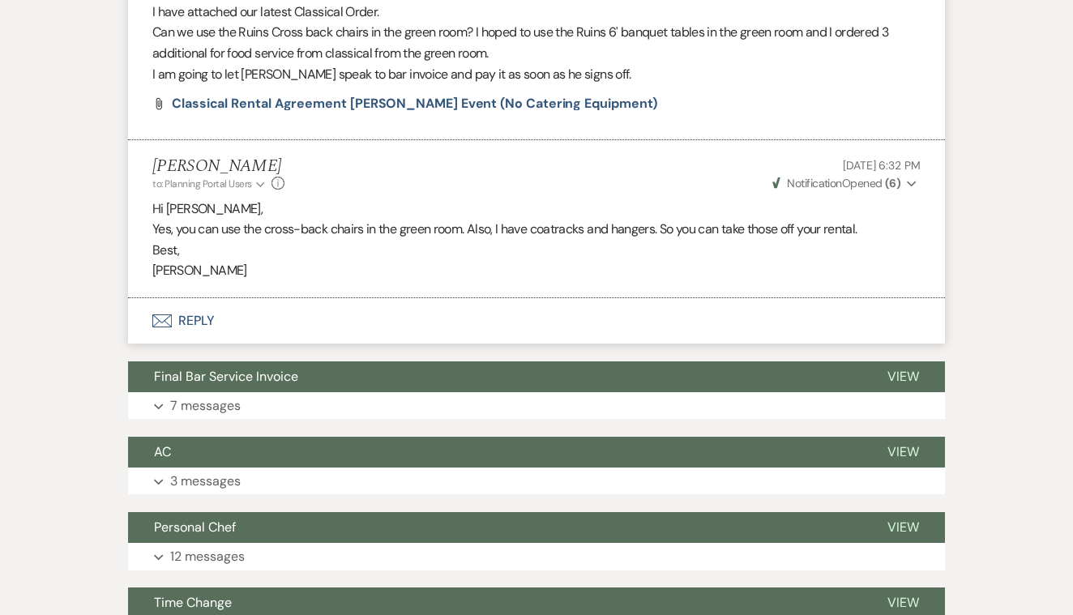
scroll to position [1646, 0]
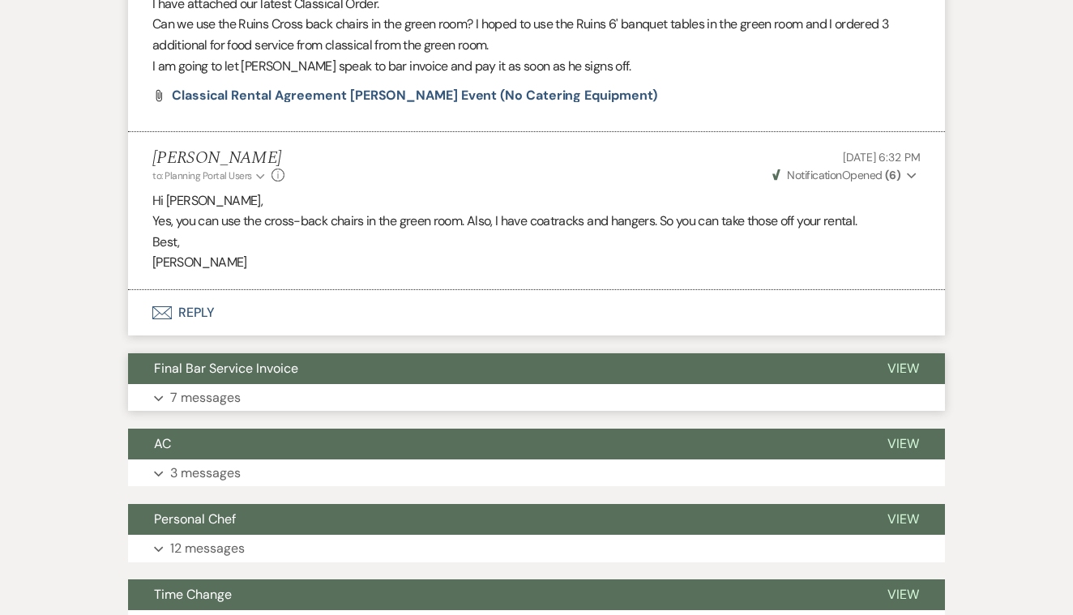
click at [910, 360] on span "View" at bounding box center [904, 368] width 32 height 17
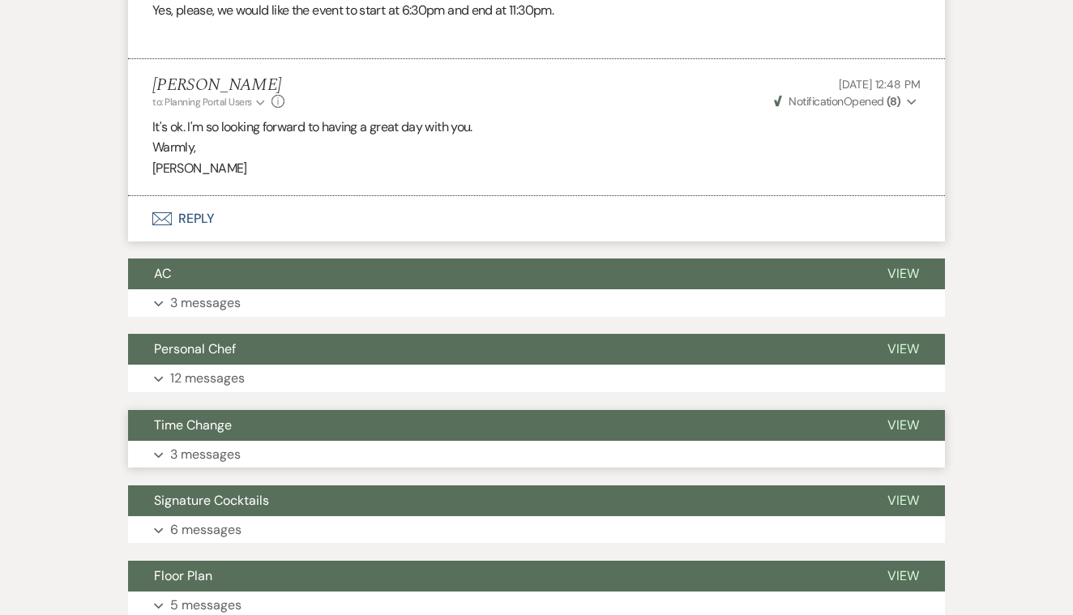
scroll to position [3379, 0]
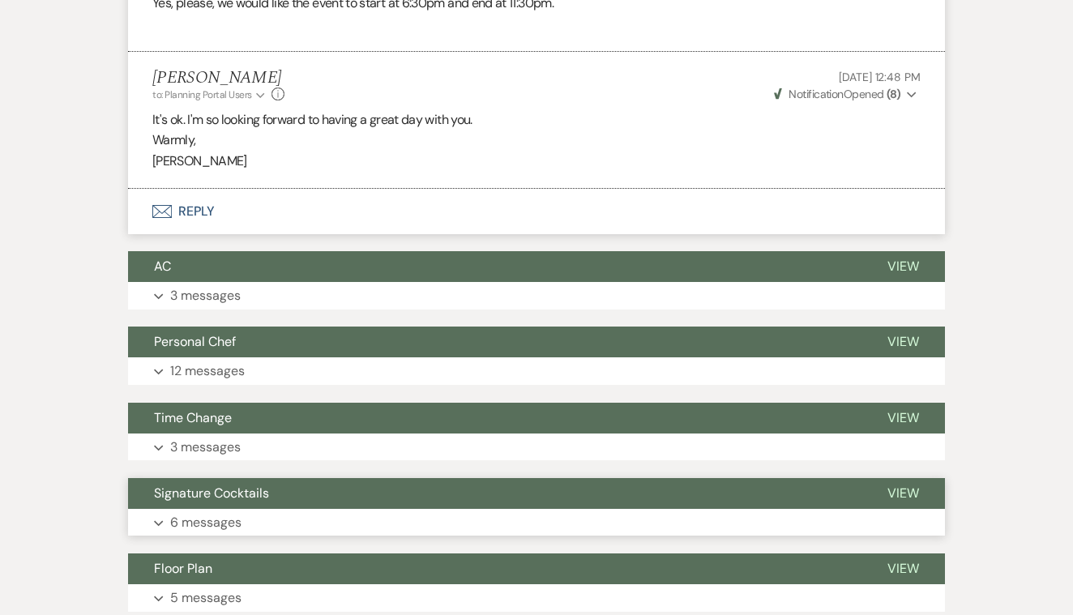
click at [896, 485] on span "View" at bounding box center [904, 493] width 32 height 17
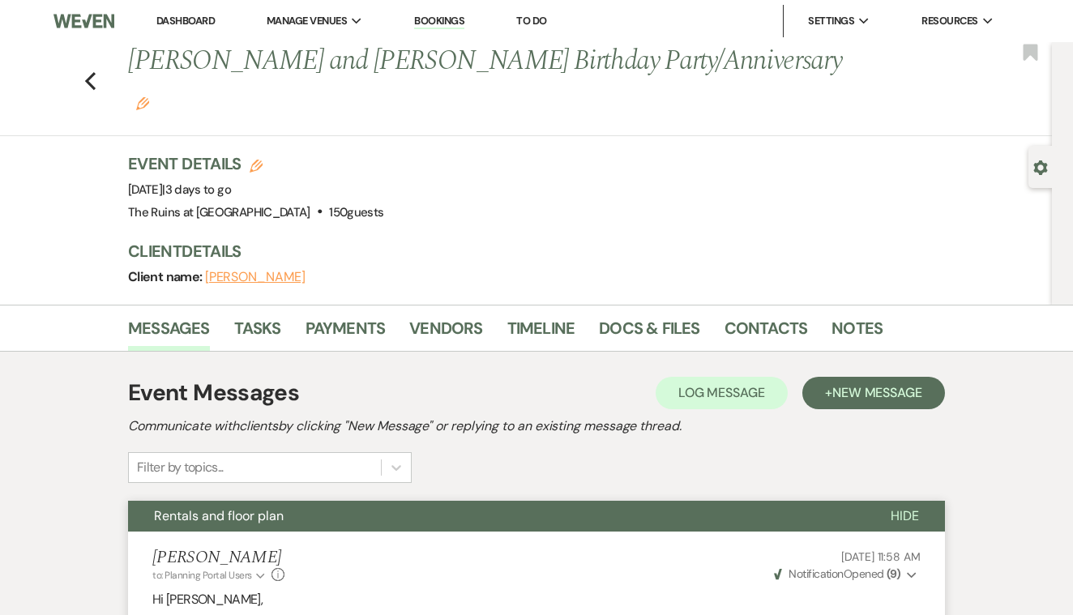
scroll to position [0, 0]
click at [88, 72] on use "button" at bounding box center [90, 81] width 11 height 18
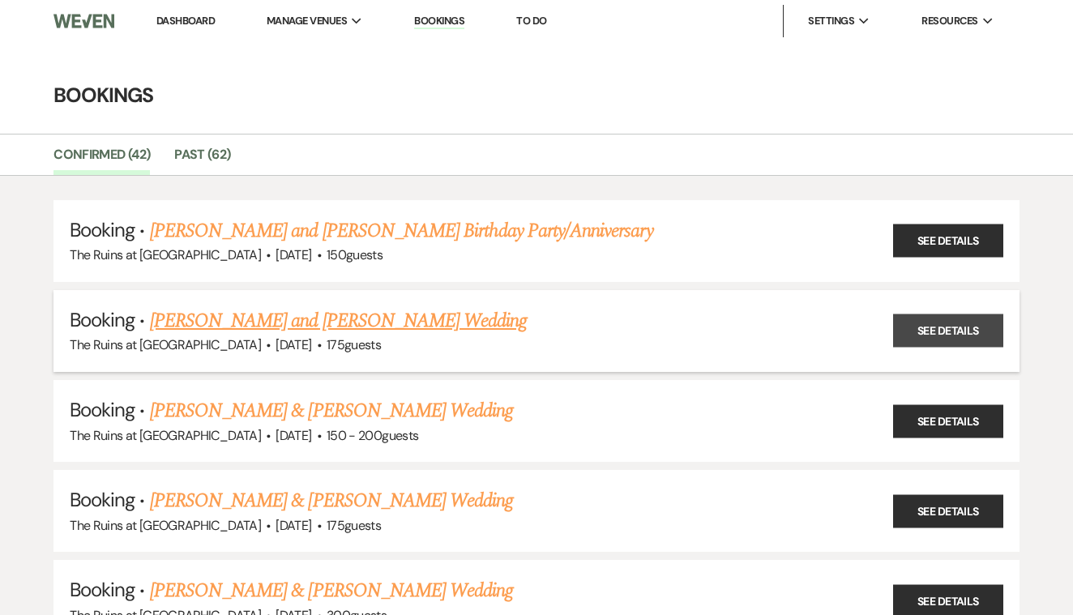
click at [919, 327] on link "See Details" at bounding box center [948, 331] width 110 height 33
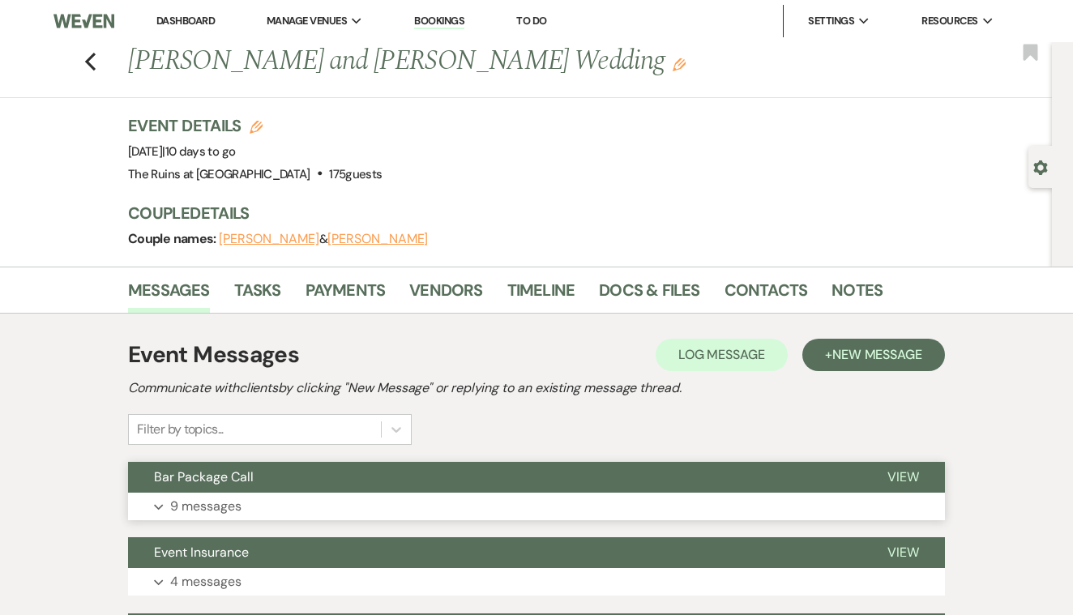
click at [900, 470] on span "View" at bounding box center [904, 477] width 32 height 17
